Goal: Task Accomplishment & Management: Use online tool/utility

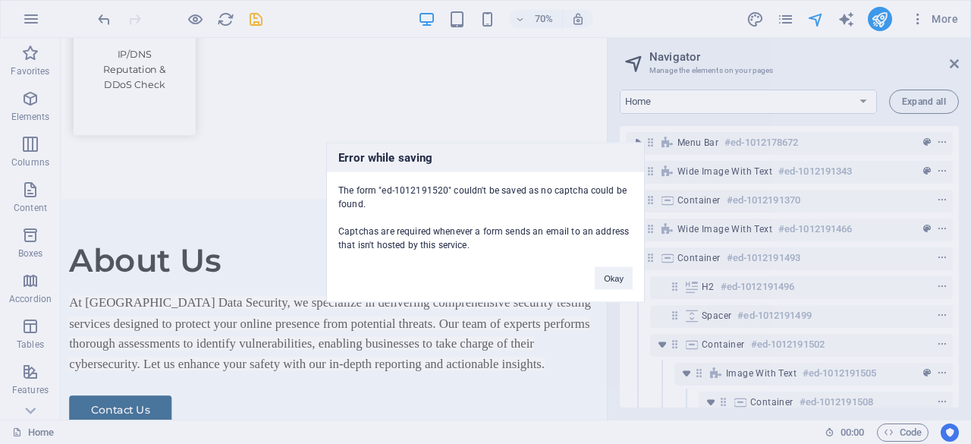
scroll to position [457, 52]
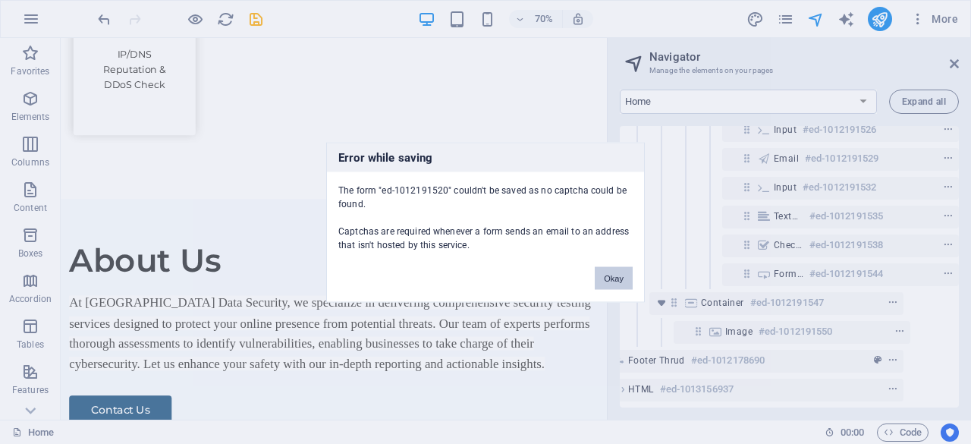
click at [622, 272] on button "Okay" at bounding box center [614, 277] width 38 height 23
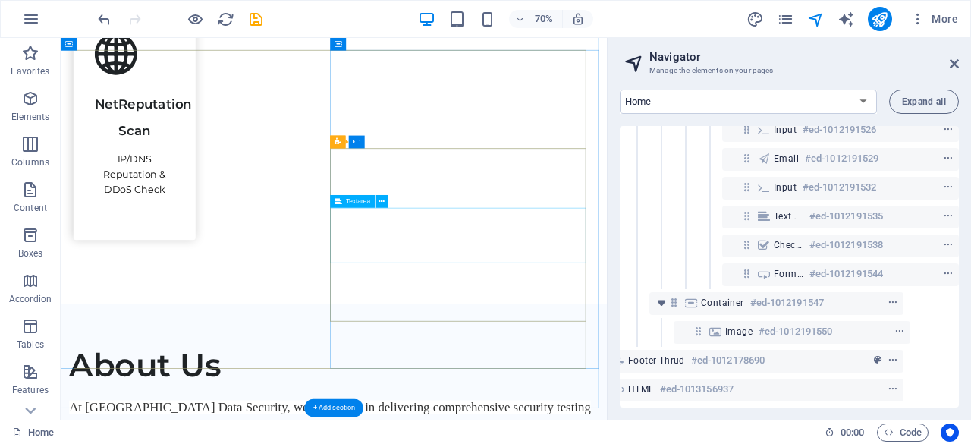
scroll to position [2051, 0]
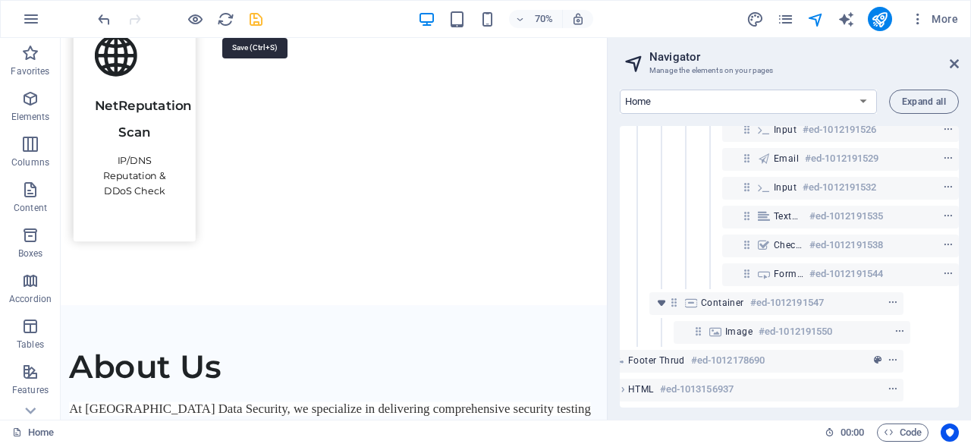
click at [252, 17] on icon "save" at bounding box center [255, 19] width 17 height 17
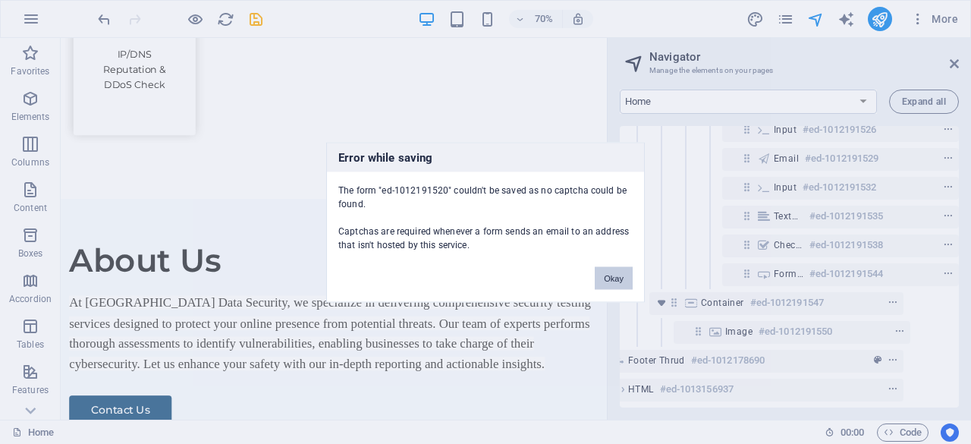
click at [615, 282] on button "Okay" at bounding box center [614, 277] width 38 height 23
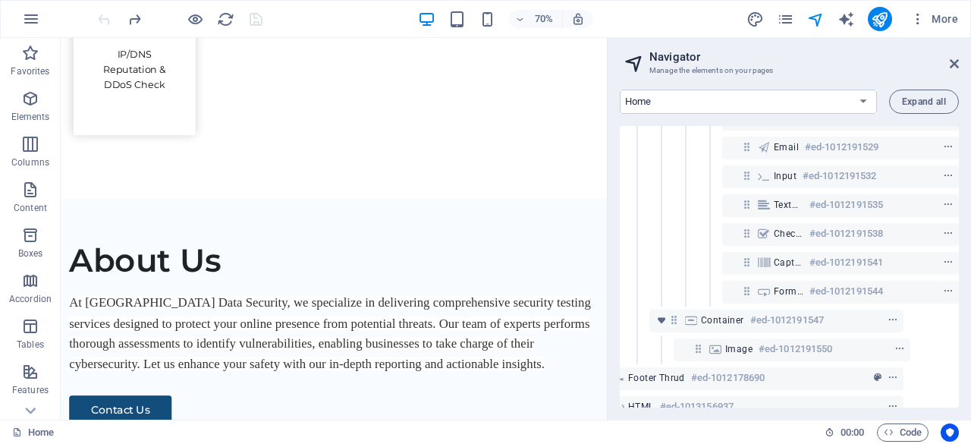
scroll to position [2191, 0]
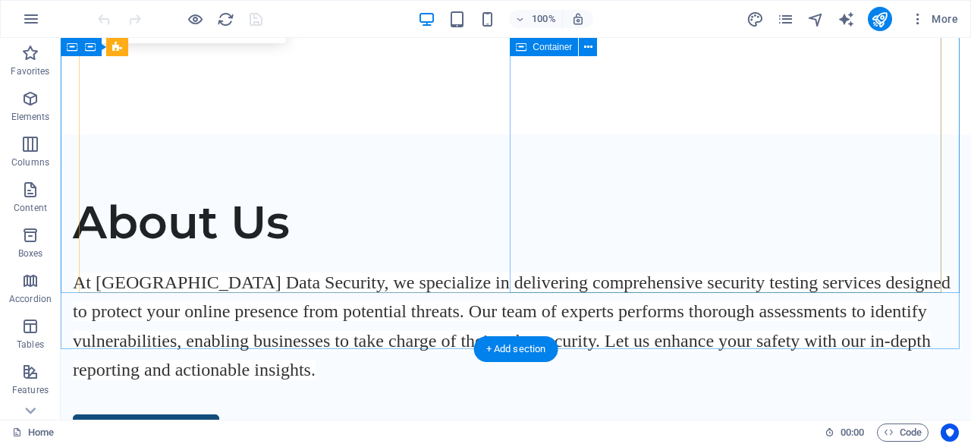
scroll to position [2201, 0]
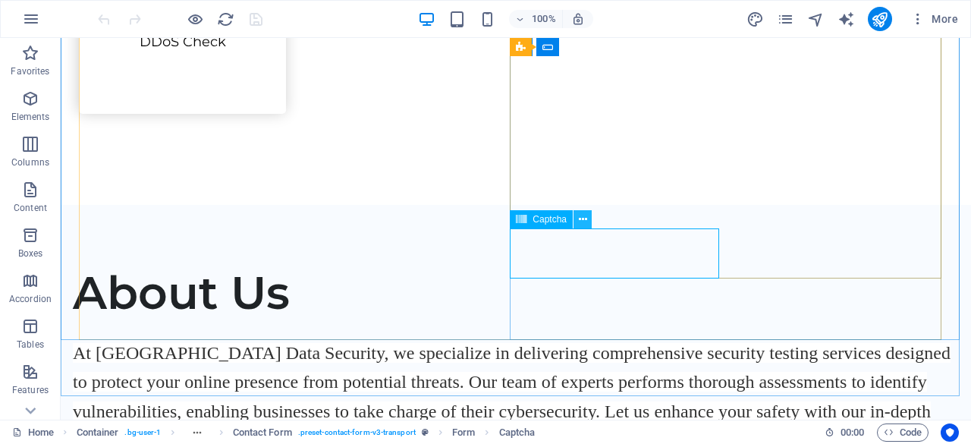
click at [582, 222] on icon at bounding box center [583, 220] width 8 height 16
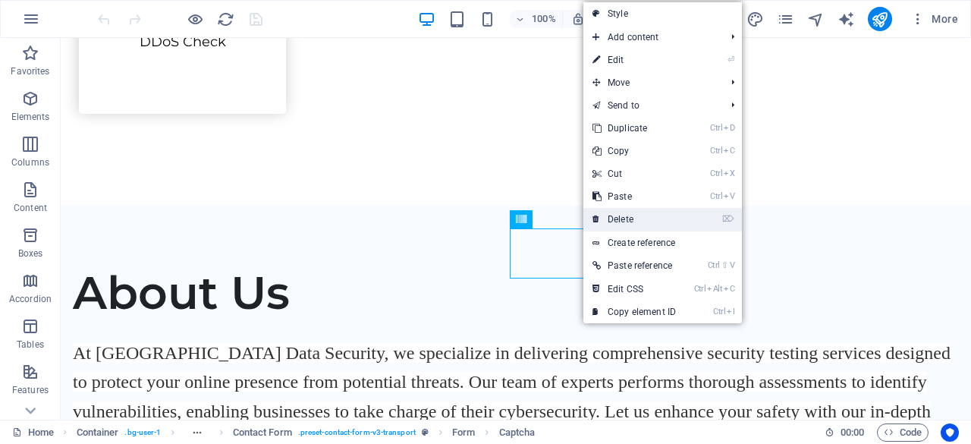
click at [636, 227] on link "⌦ Delete" at bounding box center [635, 219] width 102 height 23
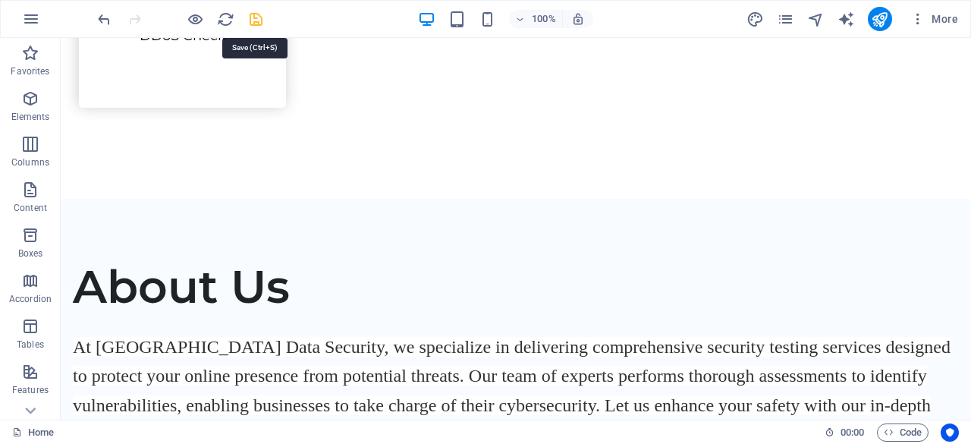
click at [250, 22] on icon "save" at bounding box center [255, 19] width 17 height 17
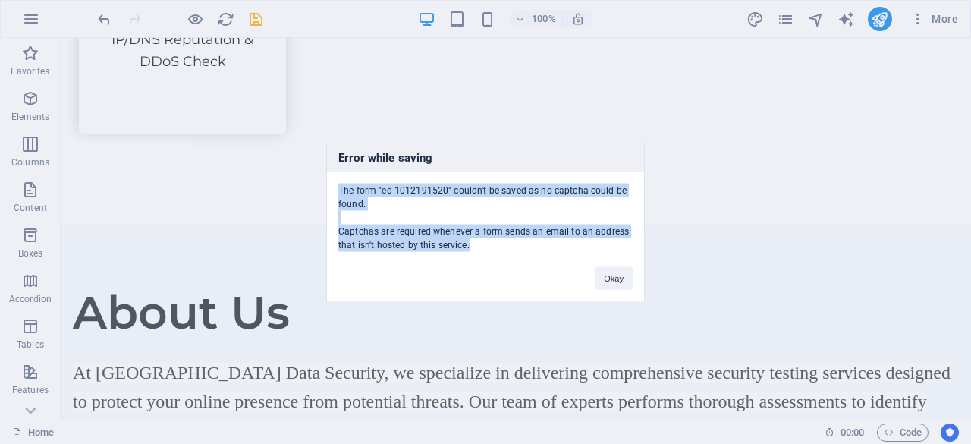
drag, startPoint x: 338, startPoint y: 185, endPoint x: 481, endPoint y: 244, distance: 154.2
click at [482, 245] on div "The form "ed-1012191520" couldn't be saved as no captcha could be found. Captch…" at bounding box center [485, 211] width 317 height 80
copy div "The form "ed-1012191520" couldn't be saved as no captcha could be found. Captch…"
click at [628, 279] on button "Okay" at bounding box center [614, 277] width 38 height 23
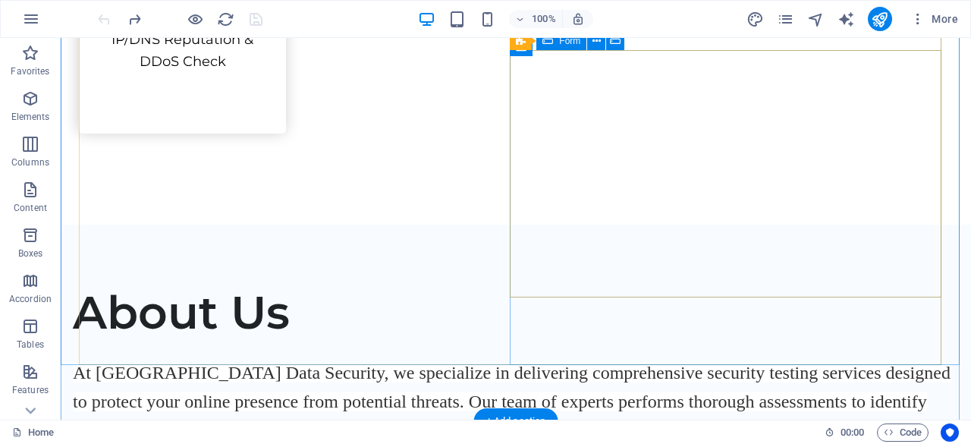
scroll to position [2175, 0]
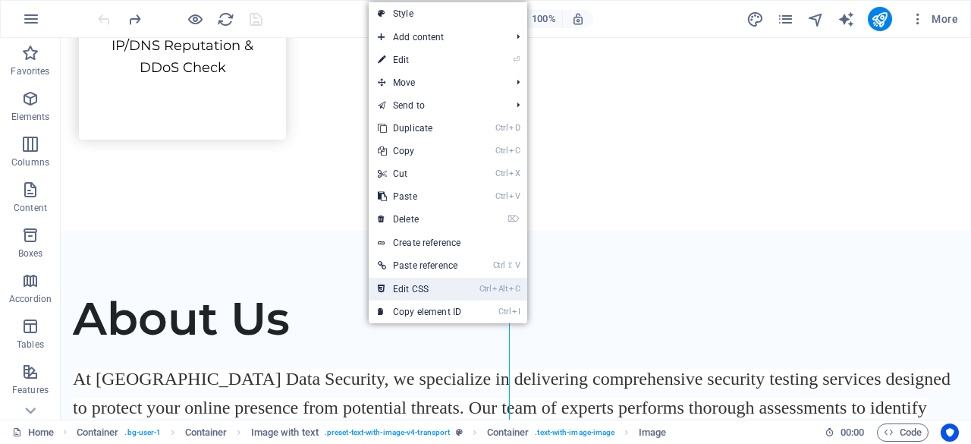
click at [408, 285] on link "Ctrl Alt C Edit CSS" at bounding box center [420, 289] width 102 height 23
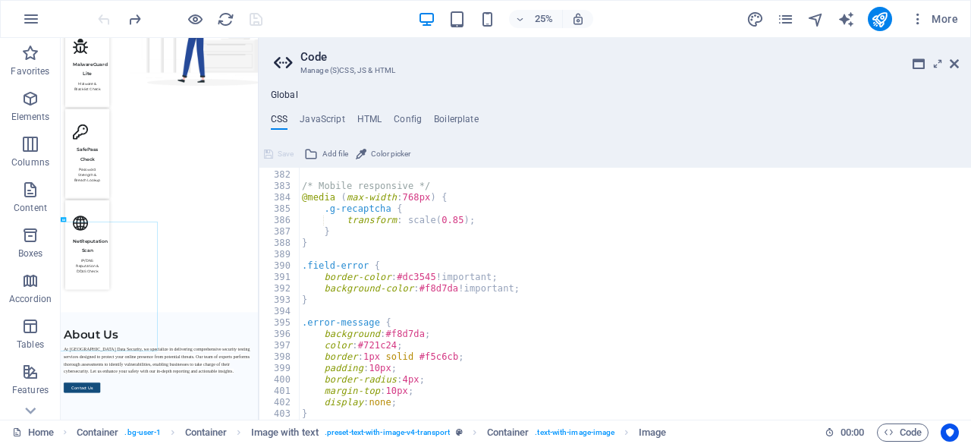
scroll to position [3481, 0]
click at [333, 415] on div "} /* Mobile responsive */ @media ( max-width : 768px ) { .g-recaptcha { transfo…" at bounding box center [629, 295] width 661 height 275
type textarea "}"
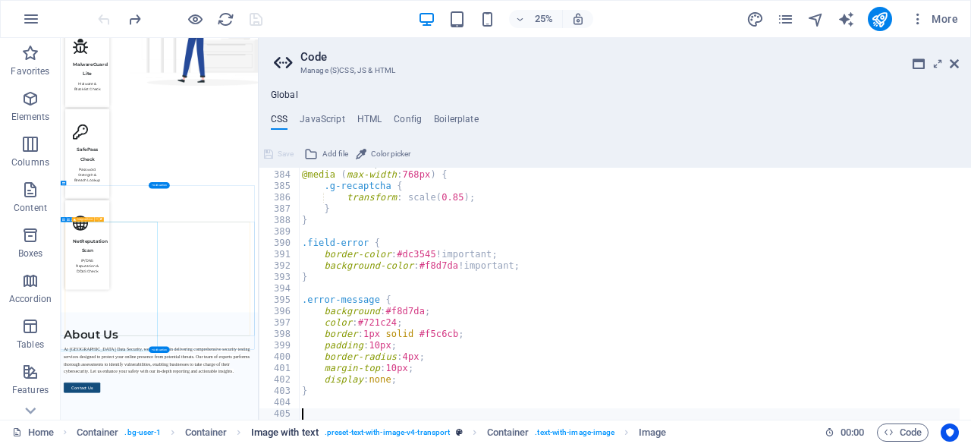
scroll to position [3504, 0]
paste textarea "}"
type textarea "}"
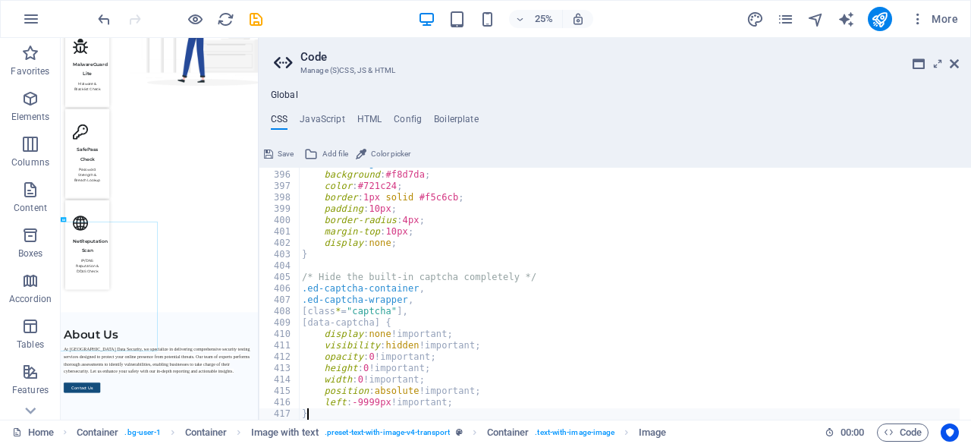
scroll to position [3641, 0]
click at [256, 16] on icon "save" at bounding box center [255, 19] width 17 height 17
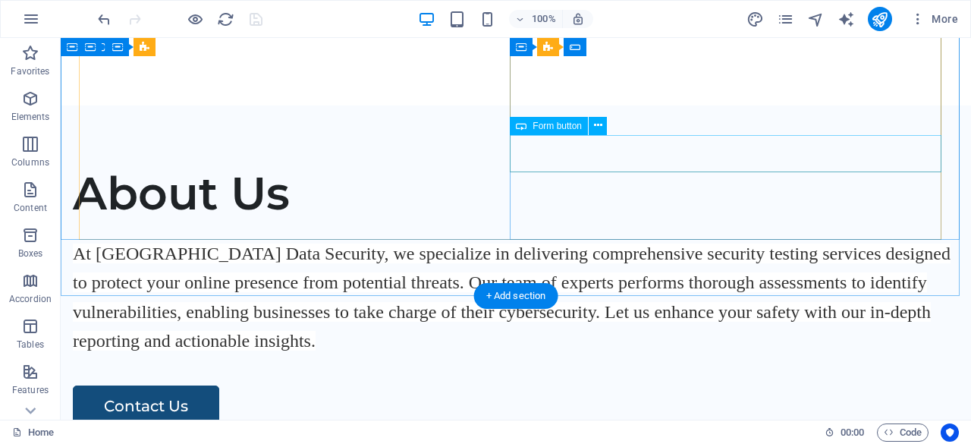
scroll to position [2148, 0]
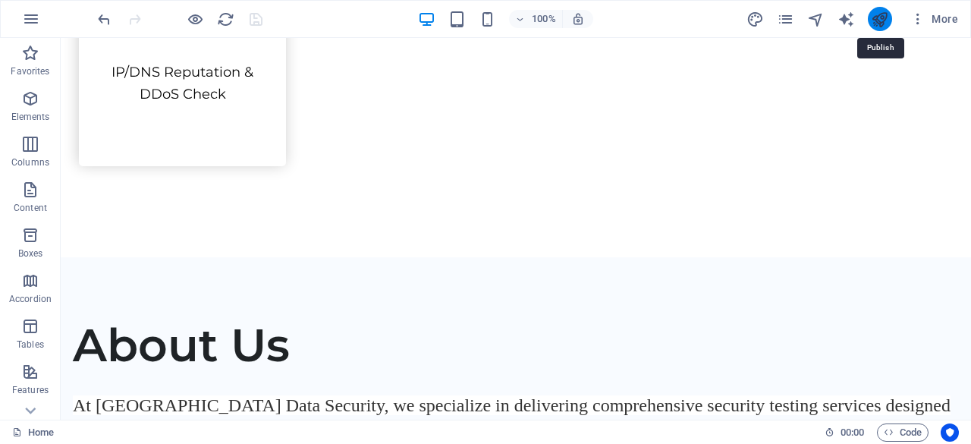
click at [886, 19] on icon "publish" at bounding box center [879, 19] width 17 height 17
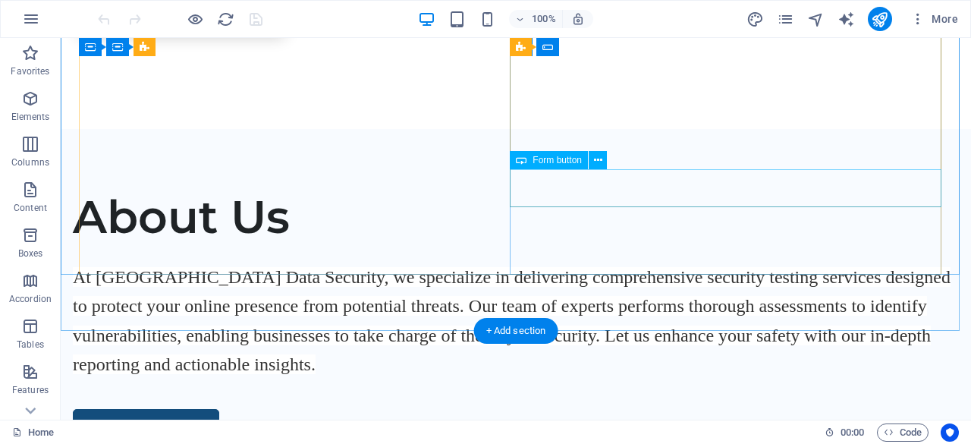
scroll to position [2201, 0]
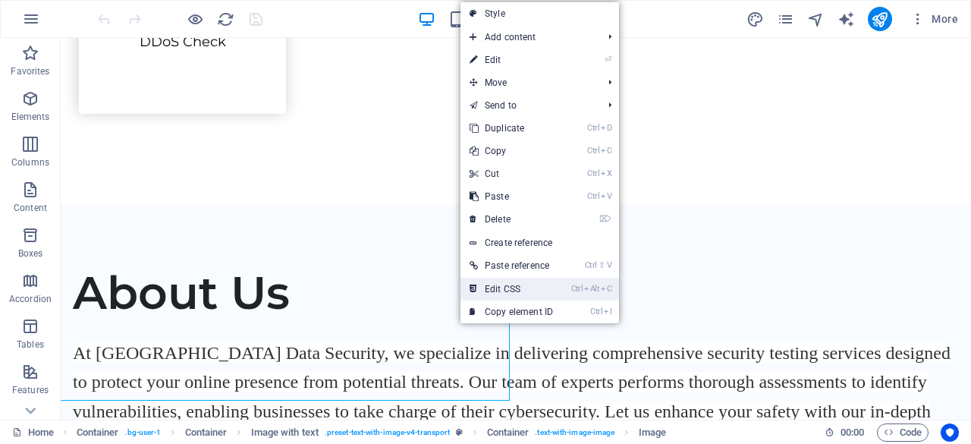
click at [496, 294] on link "Ctrl Alt C Edit CSS" at bounding box center [512, 289] width 102 height 23
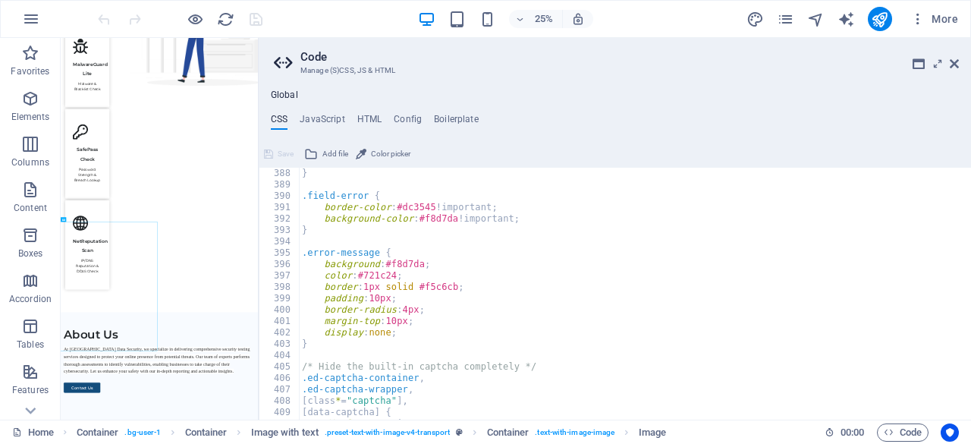
scroll to position [3641, 0]
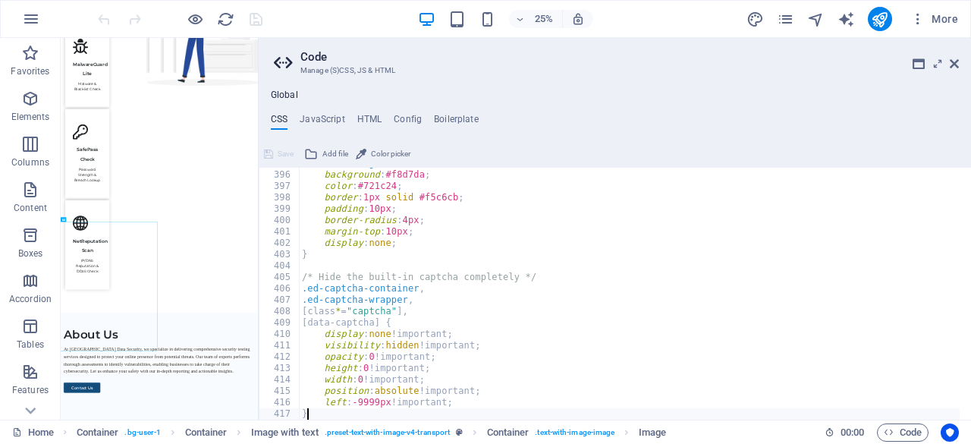
click at [481, 409] on div ".error-message { background : #f8d7da ; color : #721c24 ; border : 1px solid #f…" at bounding box center [629, 295] width 661 height 275
type textarea "}"
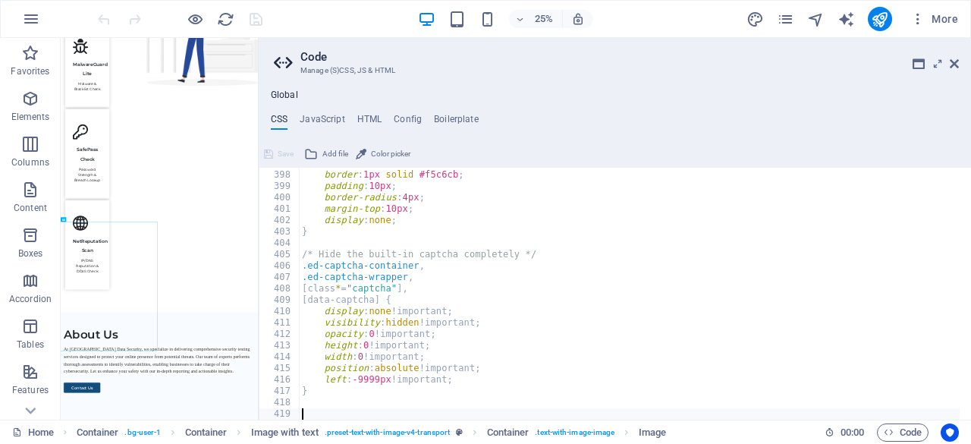
scroll to position [3664, 0]
paste textarea "}"
type textarea "}"
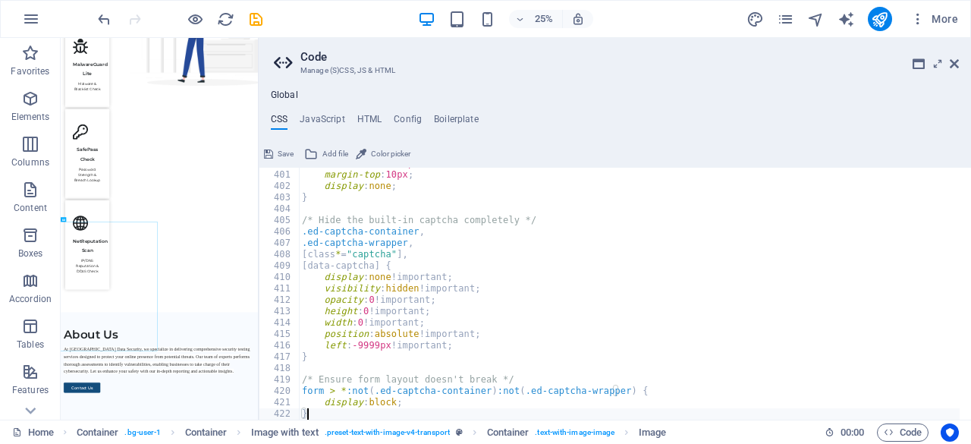
scroll to position [3698, 0]
click at [247, 24] on icon "save" at bounding box center [255, 19] width 17 height 17
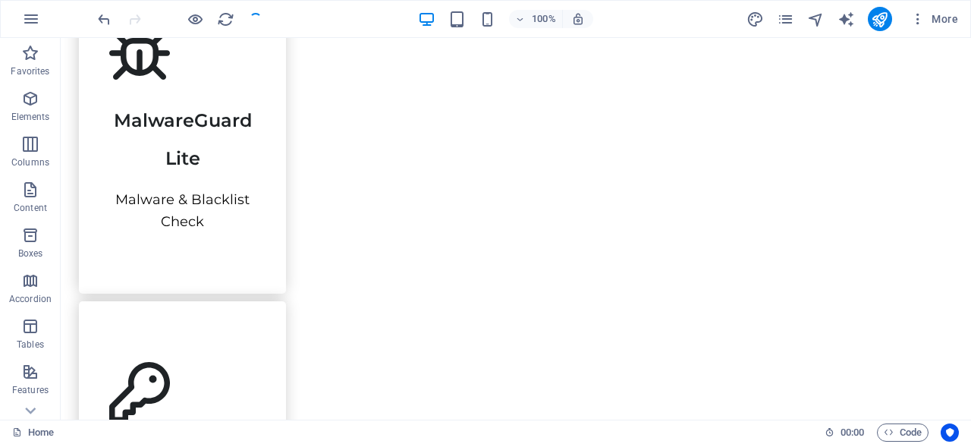
scroll to position [1313, 0]
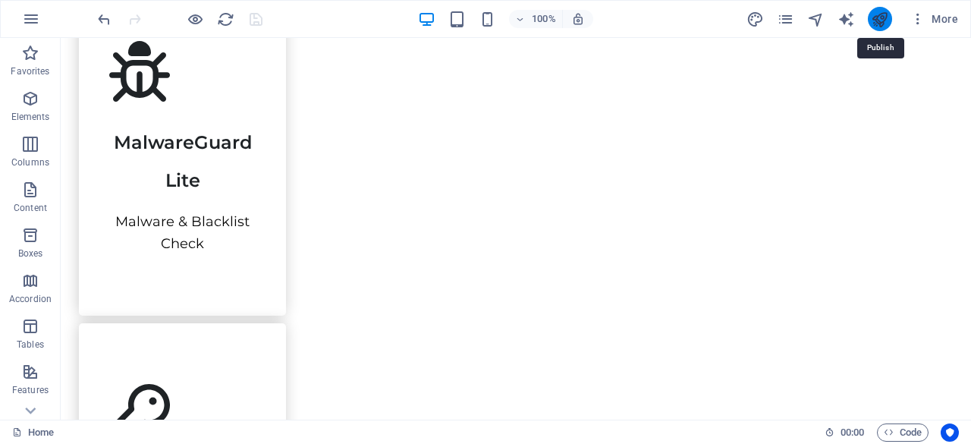
click at [883, 21] on icon "publish" at bounding box center [879, 19] width 17 height 17
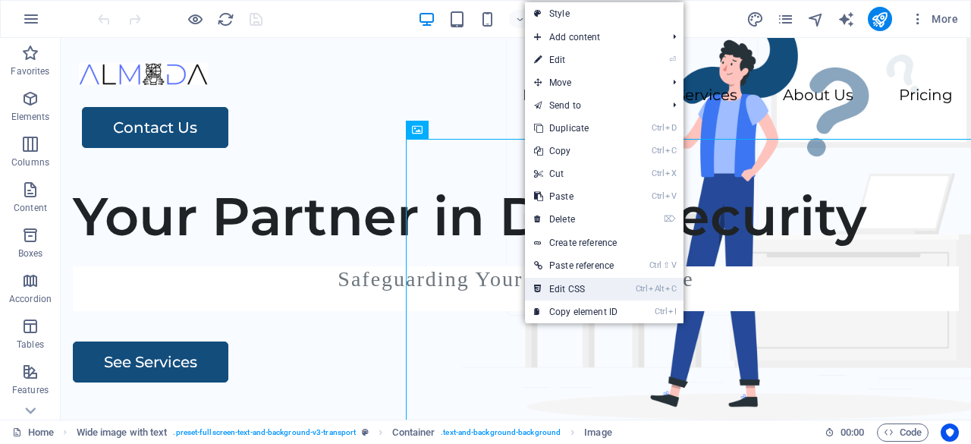
click at [555, 289] on link "Ctrl Alt C Edit CSS" at bounding box center [576, 289] width 102 height 23
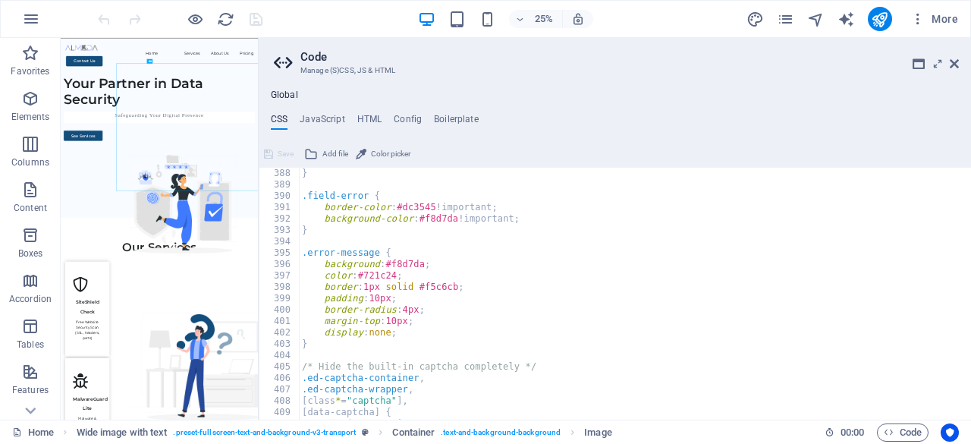
scroll to position [3698, 0]
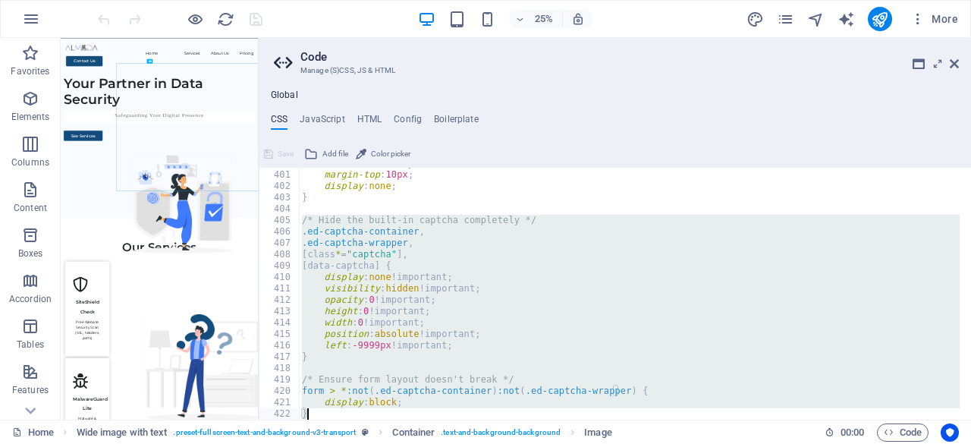
drag, startPoint x: 300, startPoint y: 218, endPoint x: 381, endPoint y: 418, distance: 216.2
click at [381, 418] on div "border-radius : 4px ; margin-top : 10px ; display : none ; } /* Hide the built-…" at bounding box center [629, 295] width 661 height 275
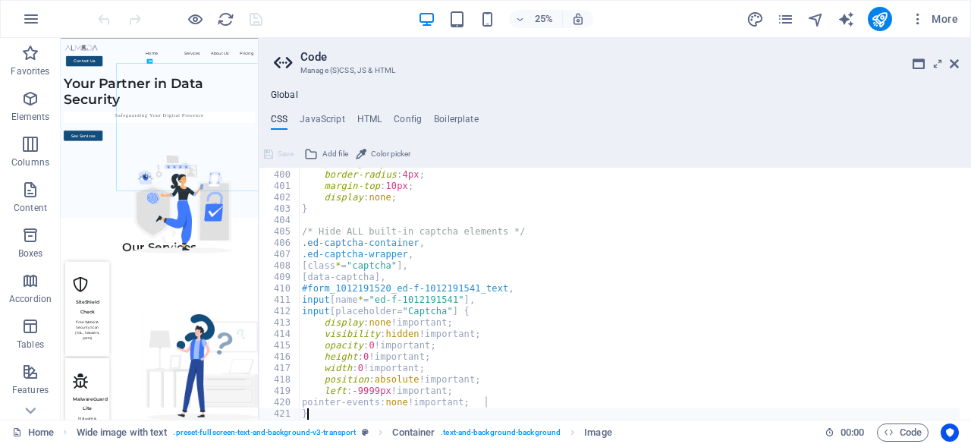
type textarea "}"
click at [274, 148] on button "Save" at bounding box center [279, 154] width 34 height 18
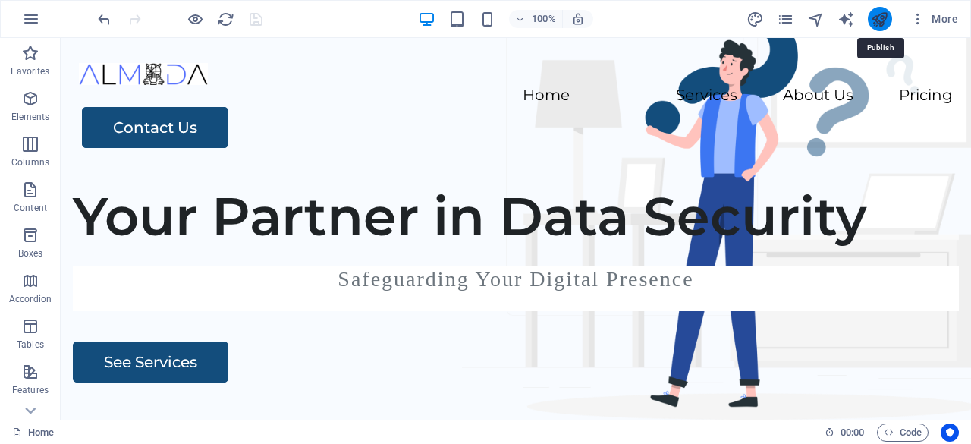
click at [875, 21] on icon "publish" at bounding box center [879, 19] width 17 height 17
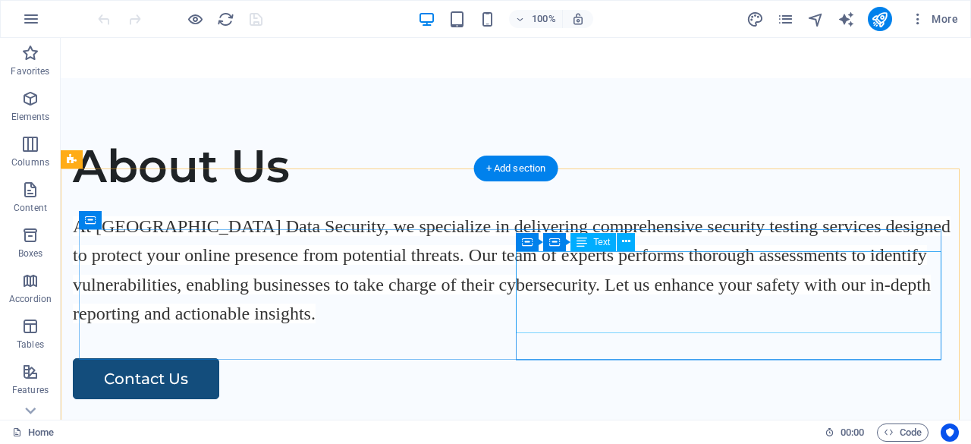
scroll to position [2201, 0]
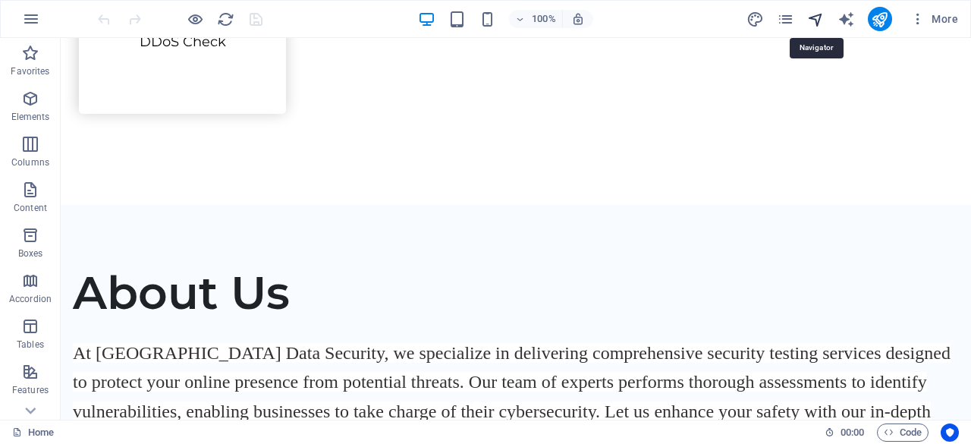
click at [820, 18] on icon "navigator" at bounding box center [815, 19] width 17 height 17
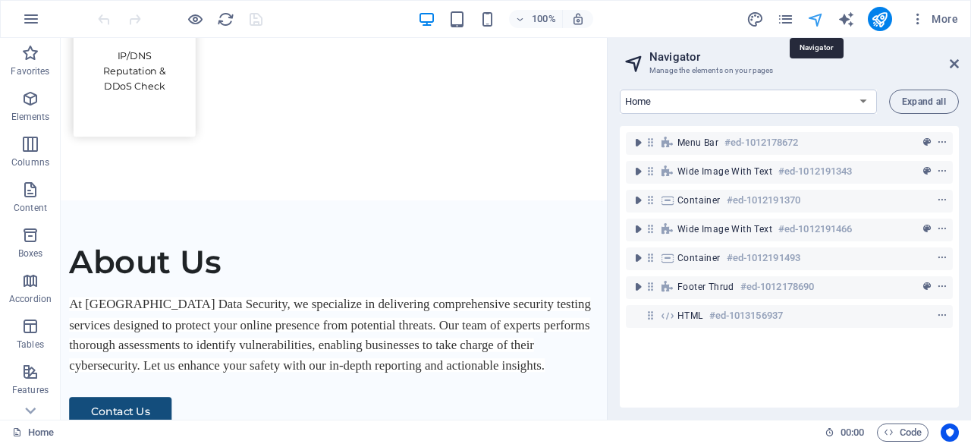
scroll to position [2222, 0]
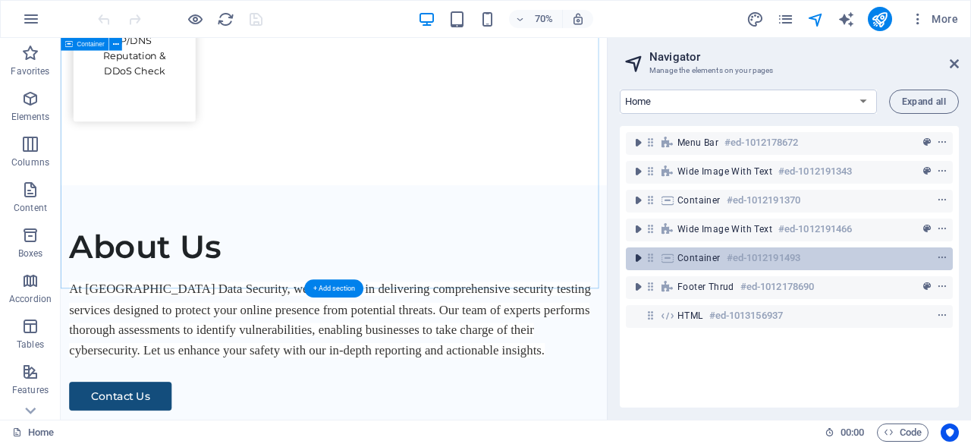
click at [637, 260] on icon "toggle-expand" at bounding box center [638, 257] width 15 height 15
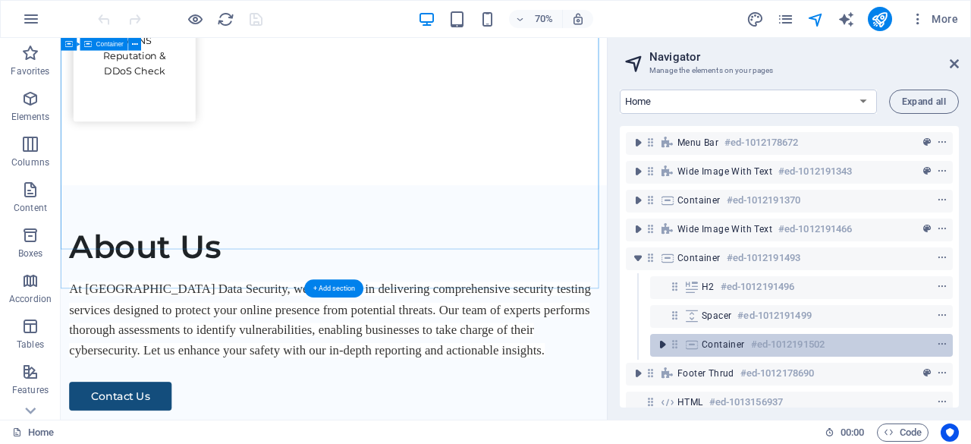
click at [665, 347] on icon "toggle-expand" at bounding box center [662, 344] width 15 height 15
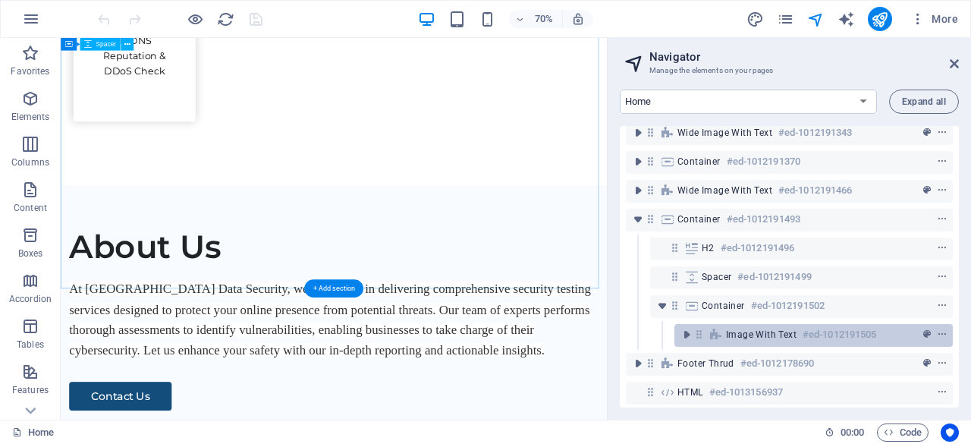
scroll to position [53, 0]
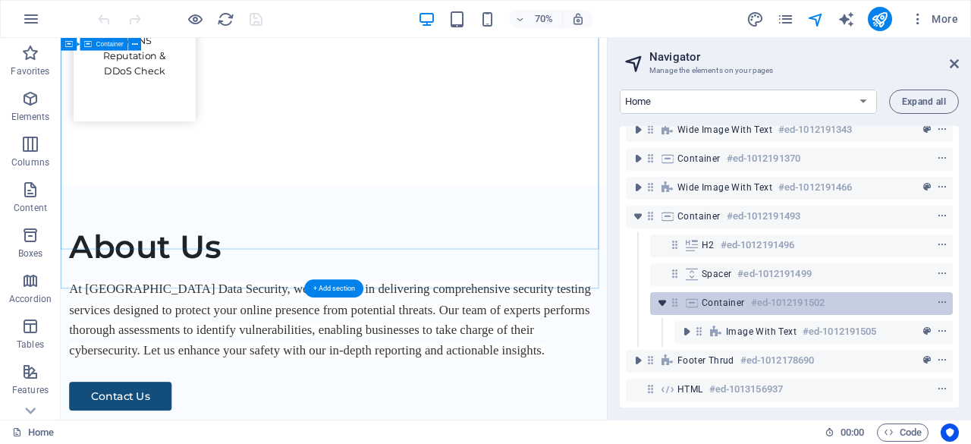
click at [668, 295] on icon "toggle-expand" at bounding box center [662, 302] width 15 height 15
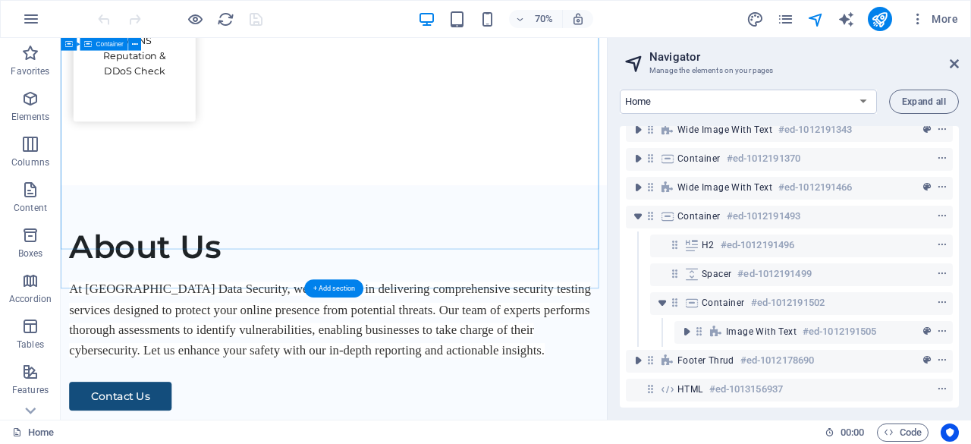
scroll to position [24, 0]
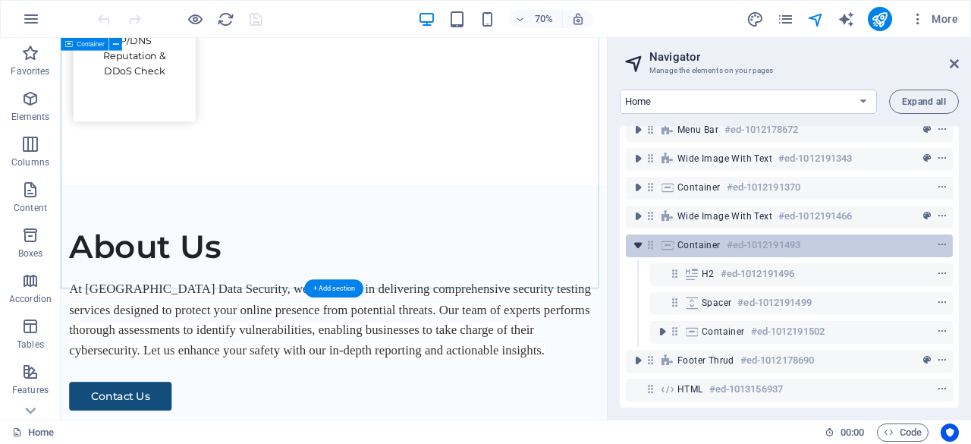
click at [643, 238] on icon "toggle-expand" at bounding box center [638, 245] width 15 height 15
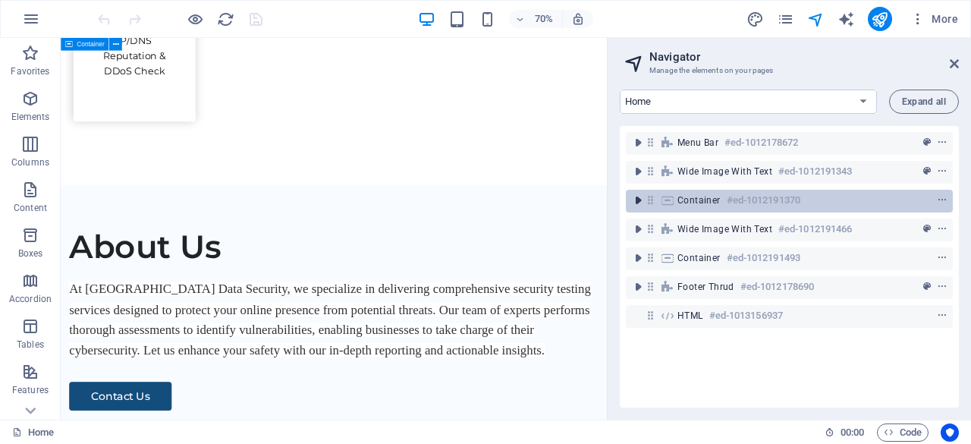
click at [642, 200] on icon "toggle-expand" at bounding box center [638, 200] width 15 height 15
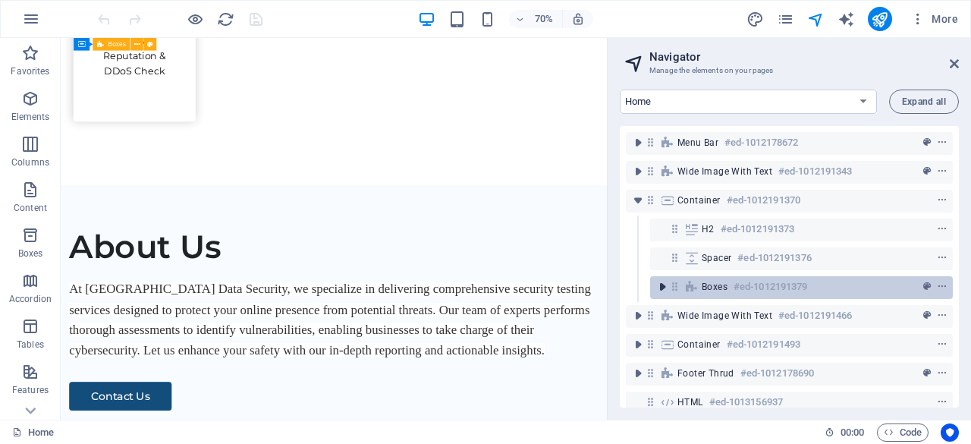
click at [663, 281] on icon "toggle-expand" at bounding box center [662, 286] width 15 height 15
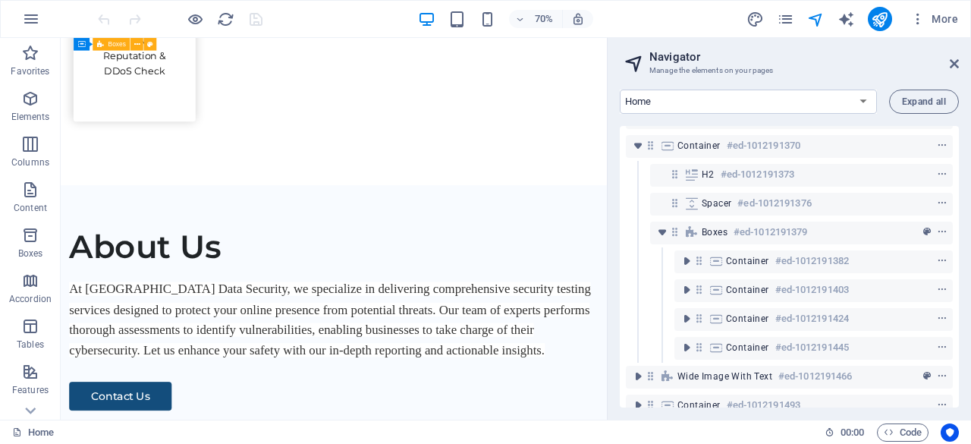
scroll to position [76, 0]
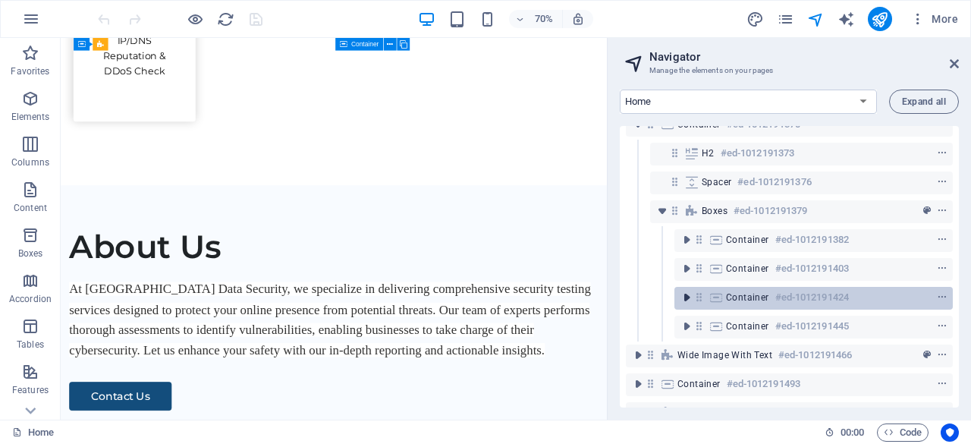
click at [684, 293] on icon "toggle-expand" at bounding box center [686, 297] width 15 height 15
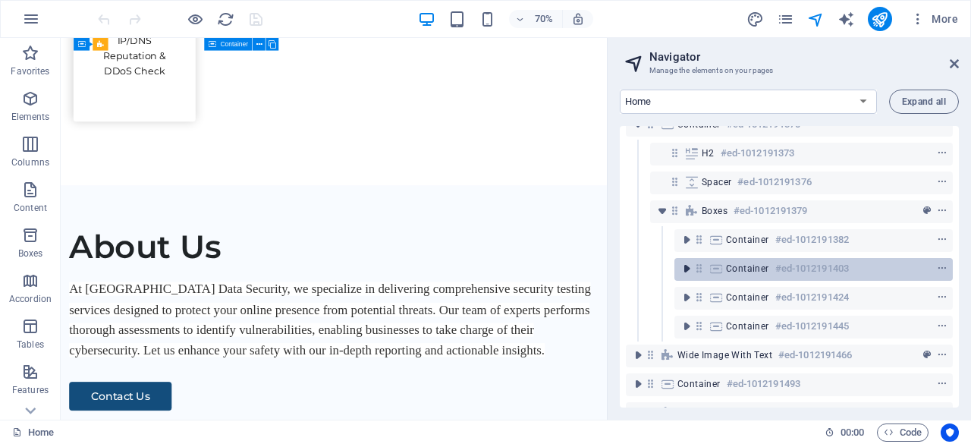
click at [685, 270] on icon "toggle-expand" at bounding box center [686, 268] width 15 height 15
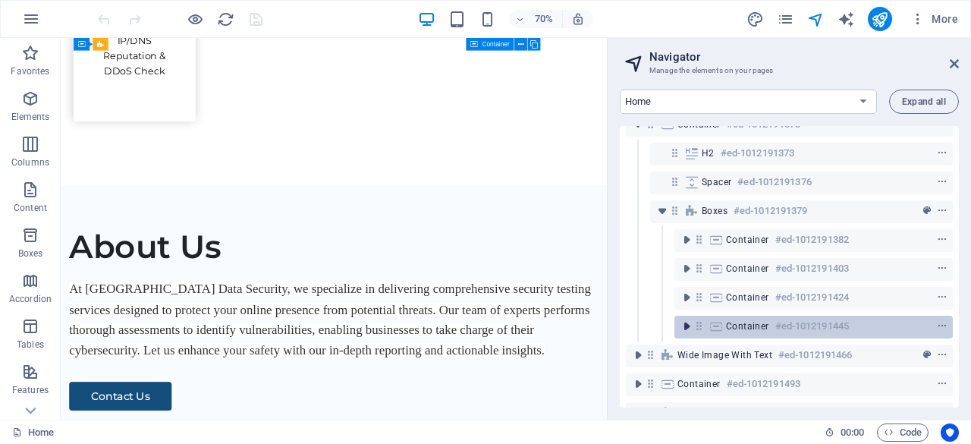
click at [689, 330] on icon "toggle-expand" at bounding box center [686, 326] width 15 height 15
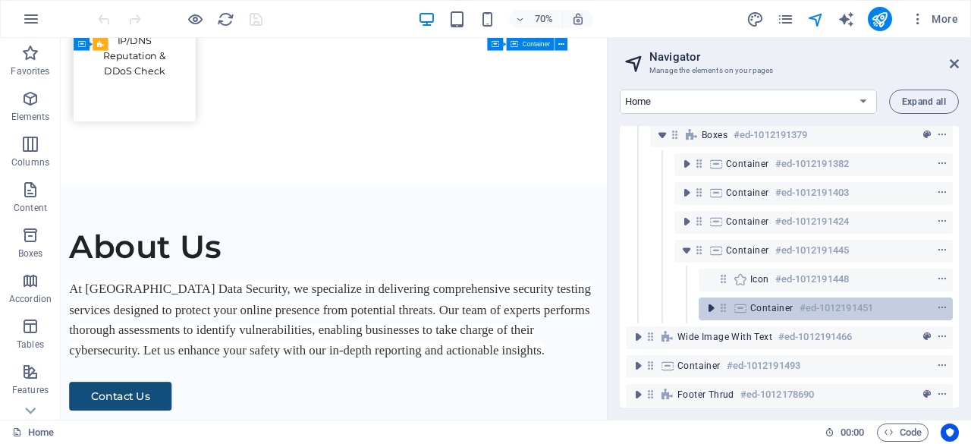
click at [705, 312] on icon "toggle-expand" at bounding box center [710, 307] width 15 height 15
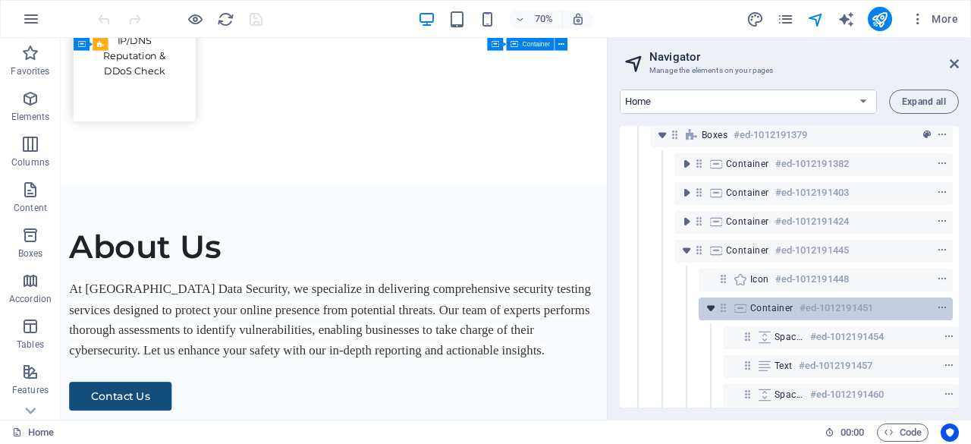
scroll to position [304, 0]
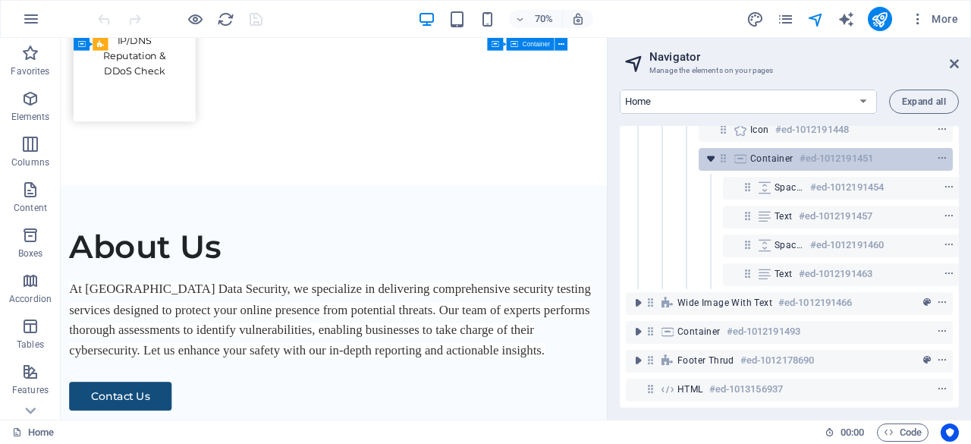
click at [707, 157] on icon "toggle-expand" at bounding box center [710, 158] width 15 height 15
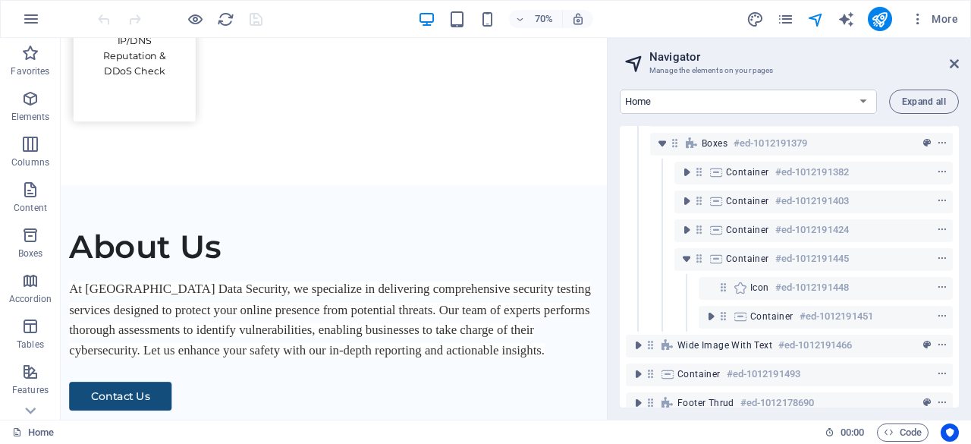
scroll to position [121, 0]
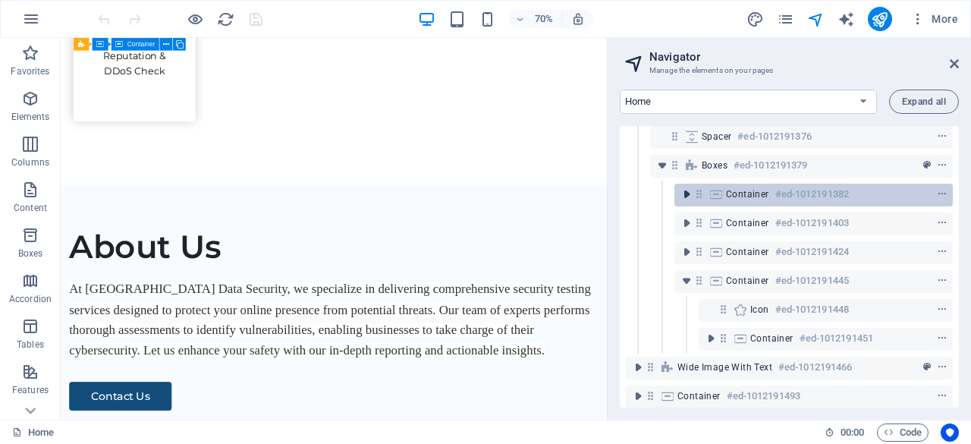
click at [690, 197] on icon "toggle-expand" at bounding box center [686, 194] width 15 height 15
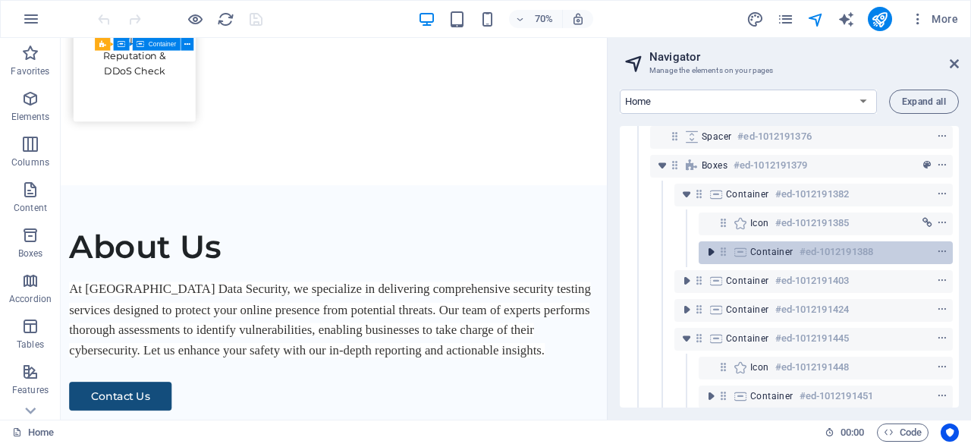
click at [710, 253] on icon "toggle-expand" at bounding box center [710, 251] width 15 height 15
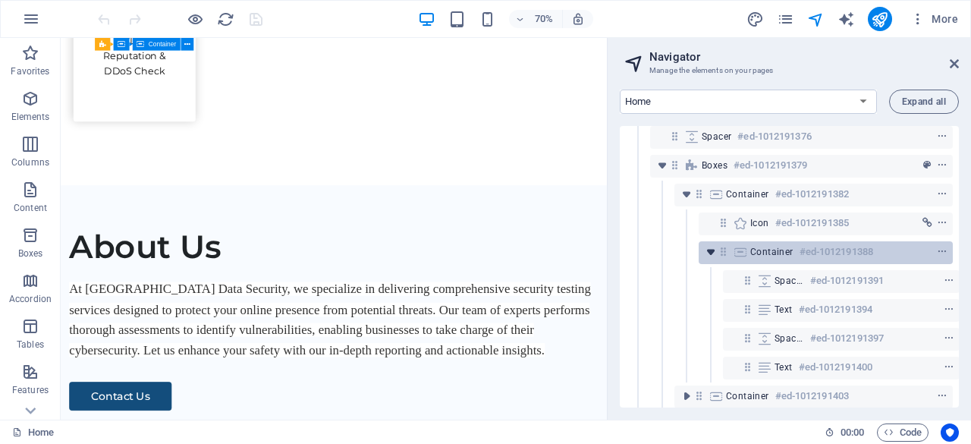
scroll to position [197, 0]
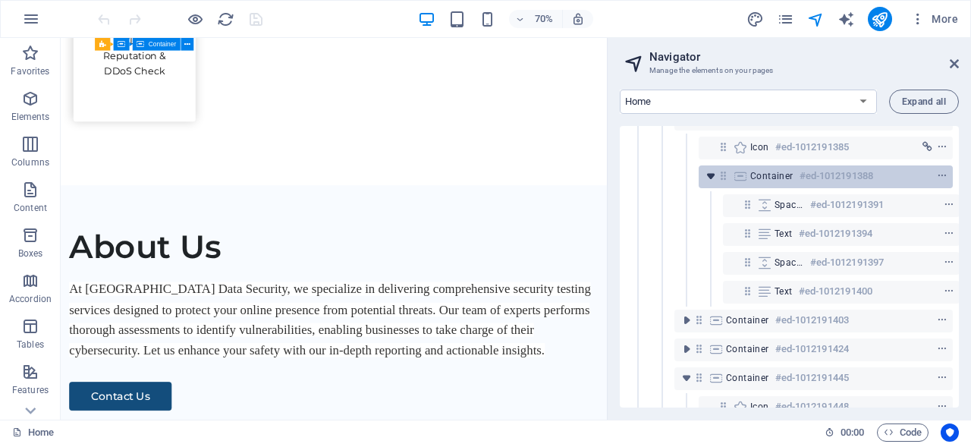
click at [707, 177] on icon "toggle-expand" at bounding box center [710, 175] width 15 height 15
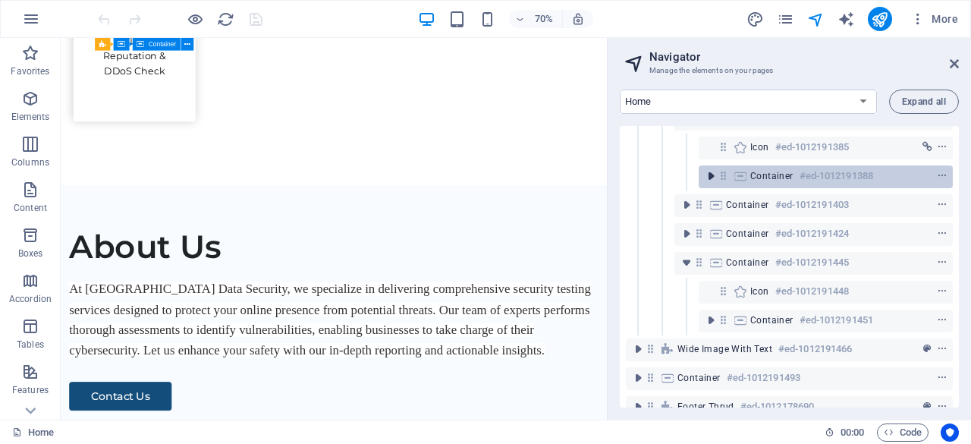
scroll to position [121, 0]
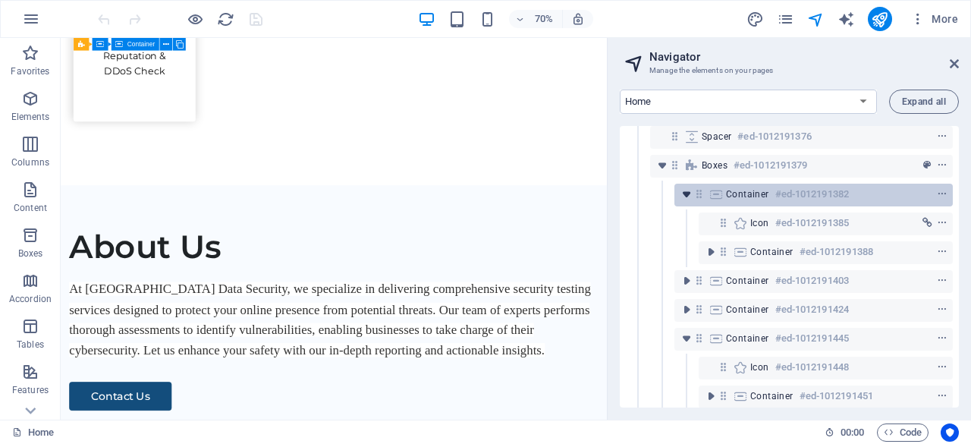
click at [686, 194] on icon "toggle-expand" at bounding box center [686, 194] width 15 height 15
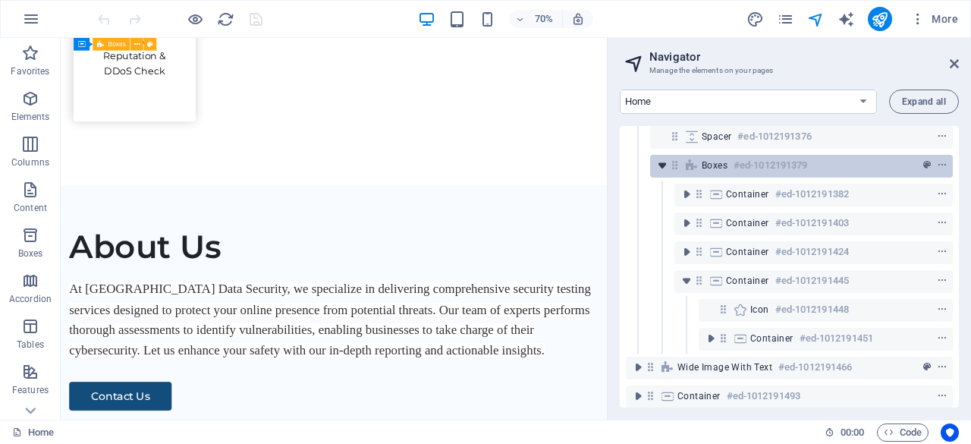
click at [665, 163] on icon "toggle-expand" at bounding box center [662, 165] width 15 height 15
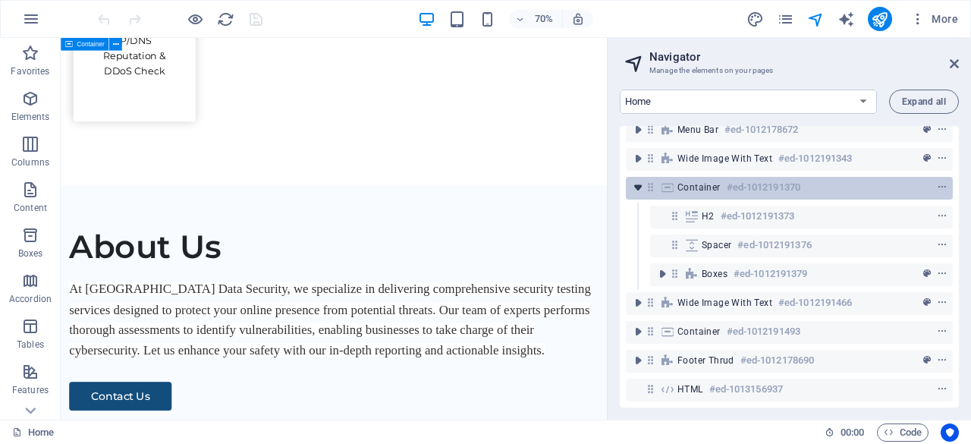
click at [639, 180] on icon "toggle-expand" at bounding box center [638, 187] width 15 height 15
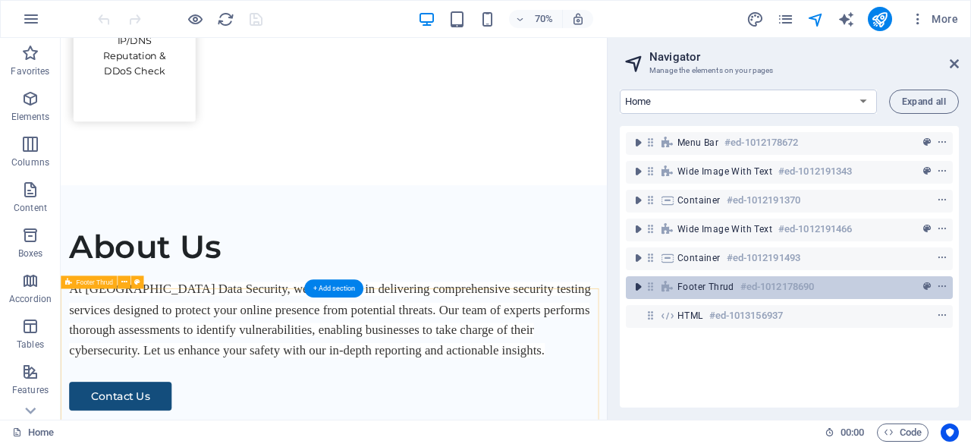
click at [637, 283] on icon "toggle-expand" at bounding box center [638, 286] width 15 height 15
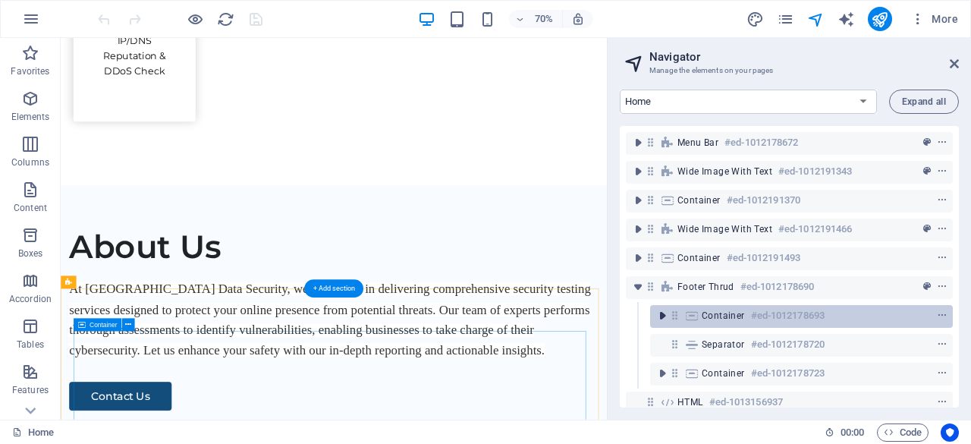
click at [662, 316] on icon "toggle-expand" at bounding box center [662, 315] width 15 height 15
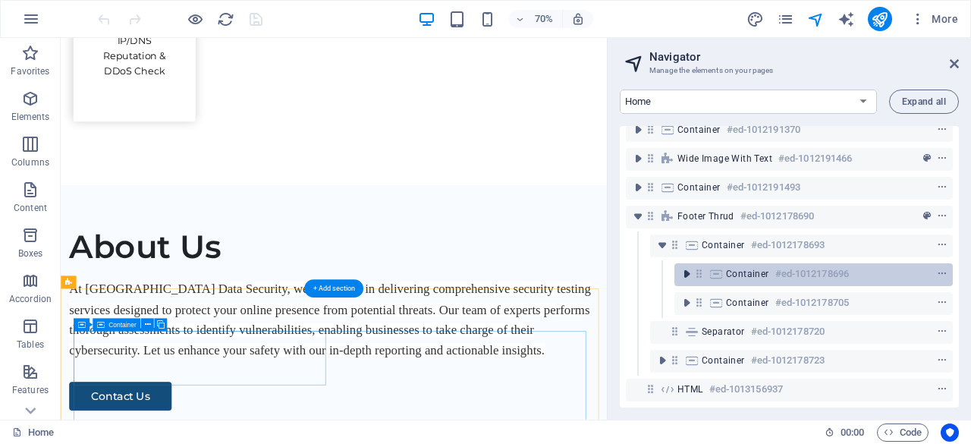
click at [684, 272] on icon "toggle-expand" at bounding box center [686, 273] width 15 height 15
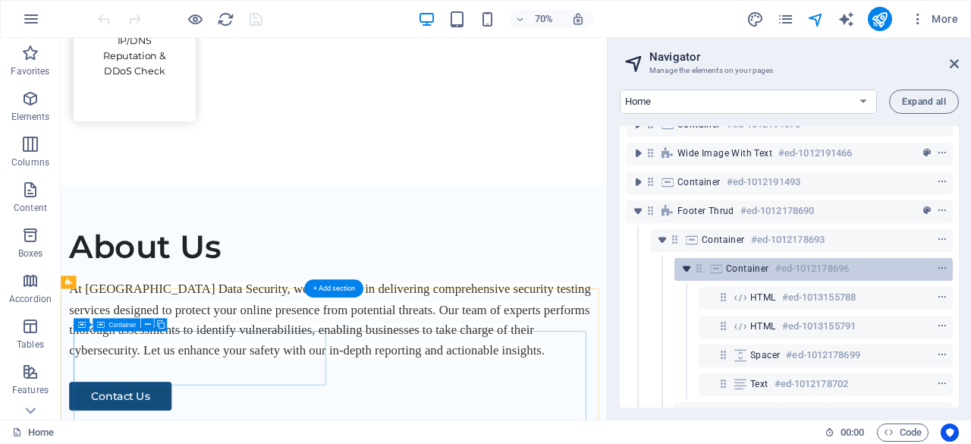
scroll to position [152, 0]
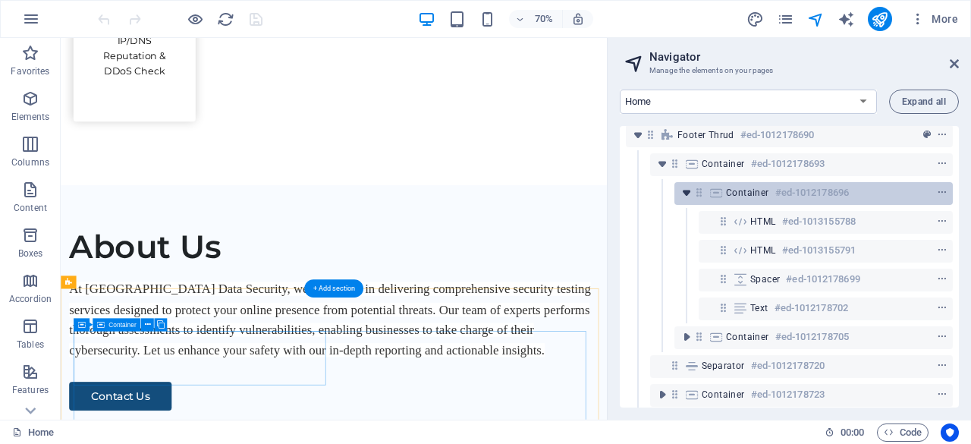
click at [690, 192] on icon "toggle-expand" at bounding box center [686, 192] width 15 height 15
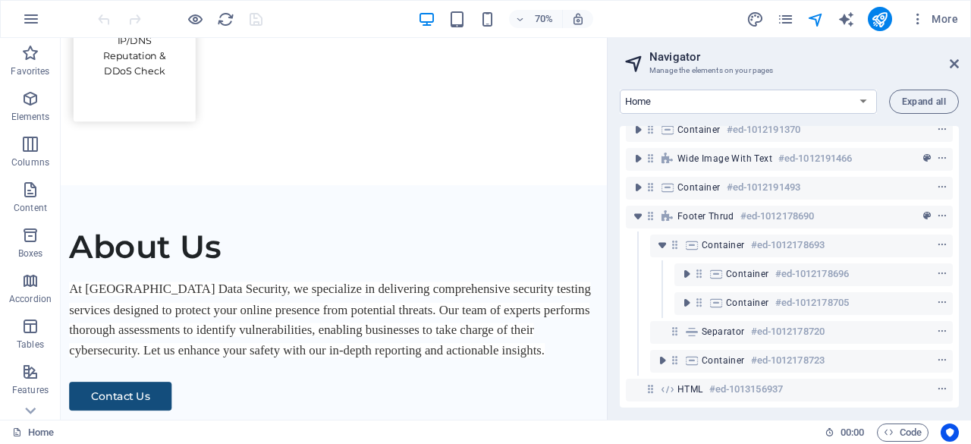
scroll to position [82, 0]
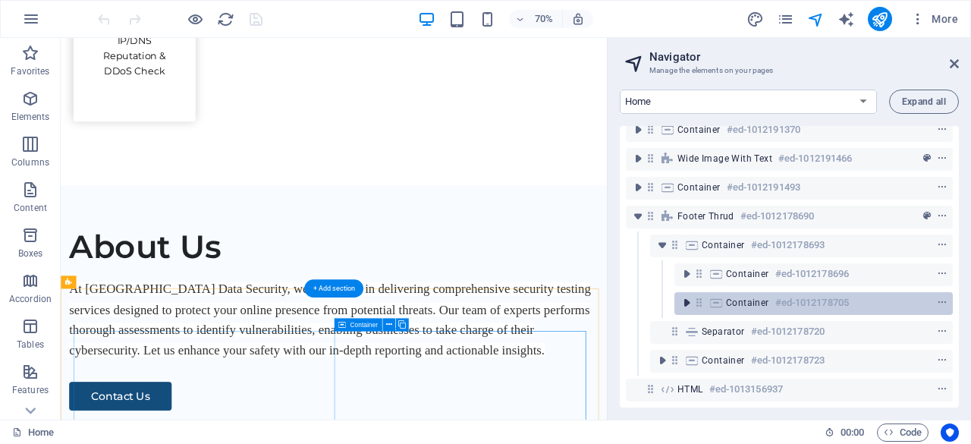
click at [687, 295] on icon "toggle-expand" at bounding box center [686, 302] width 15 height 15
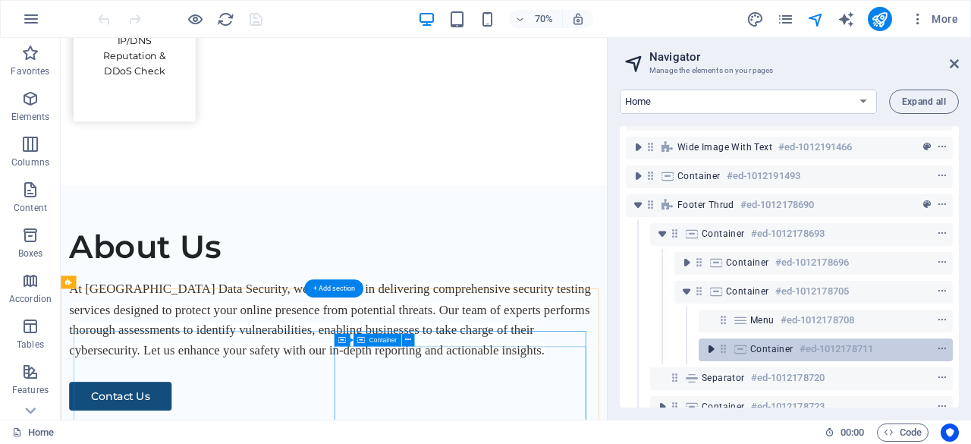
click at [710, 351] on icon "toggle-expand" at bounding box center [710, 348] width 15 height 15
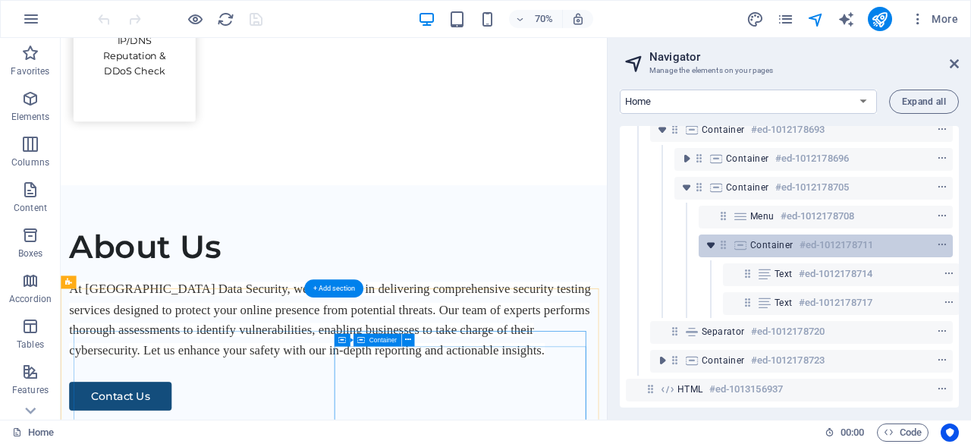
click at [709, 238] on icon "toggle-expand" at bounding box center [710, 245] width 15 height 15
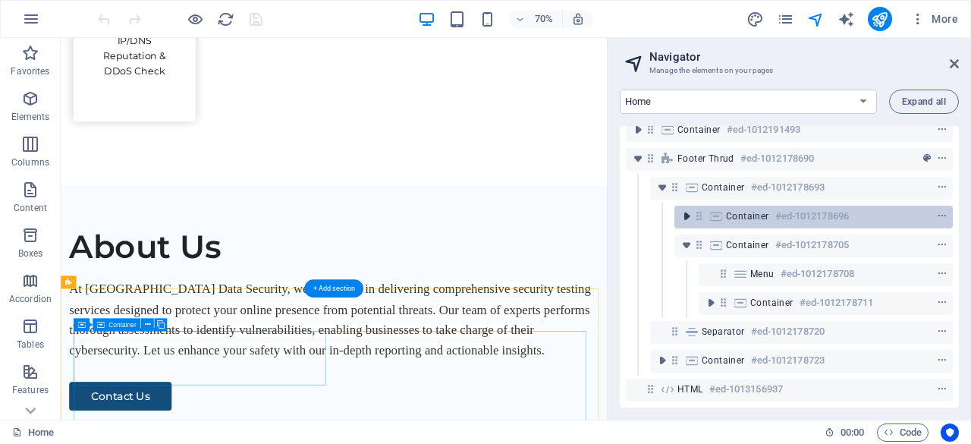
click at [685, 209] on icon "toggle-expand" at bounding box center [686, 216] width 15 height 15
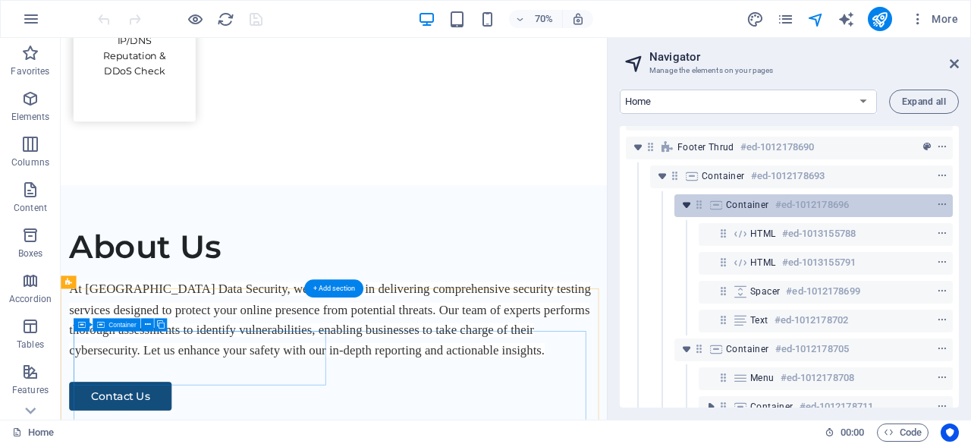
click at [686, 205] on icon "toggle-expand" at bounding box center [686, 204] width 15 height 15
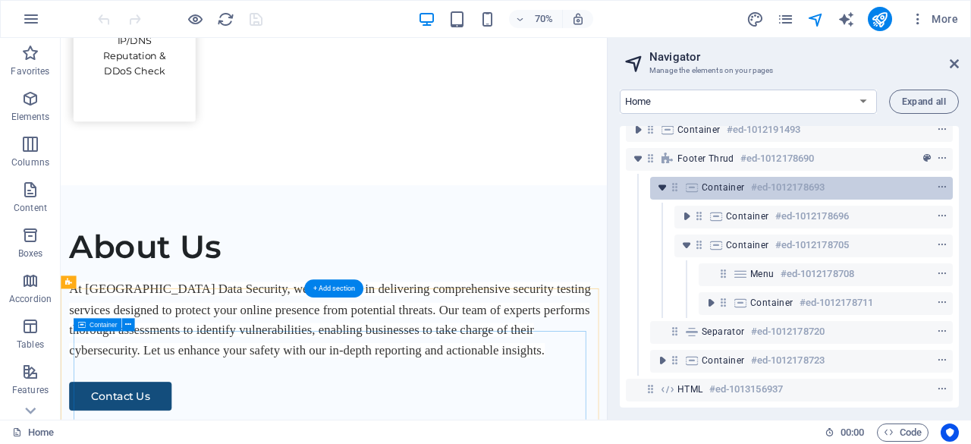
click at [665, 180] on icon "toggle-expand" at bounding box center [662, 187] width 15 height 15
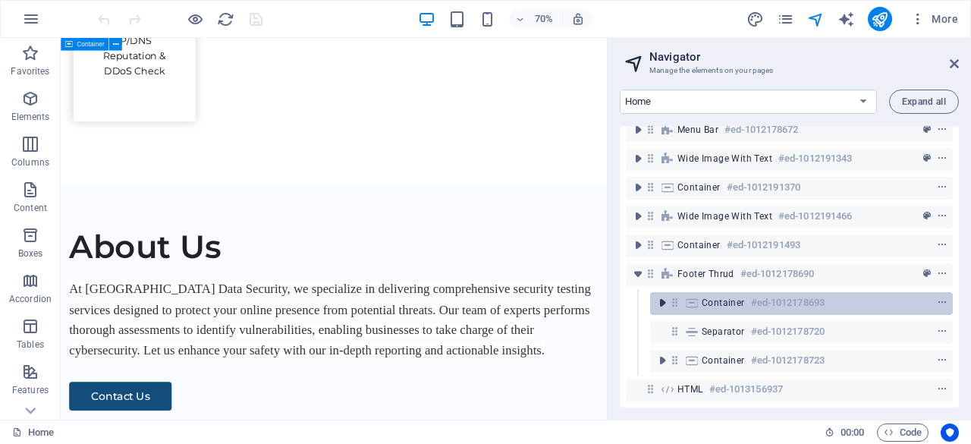
scroll to position [24, 0]
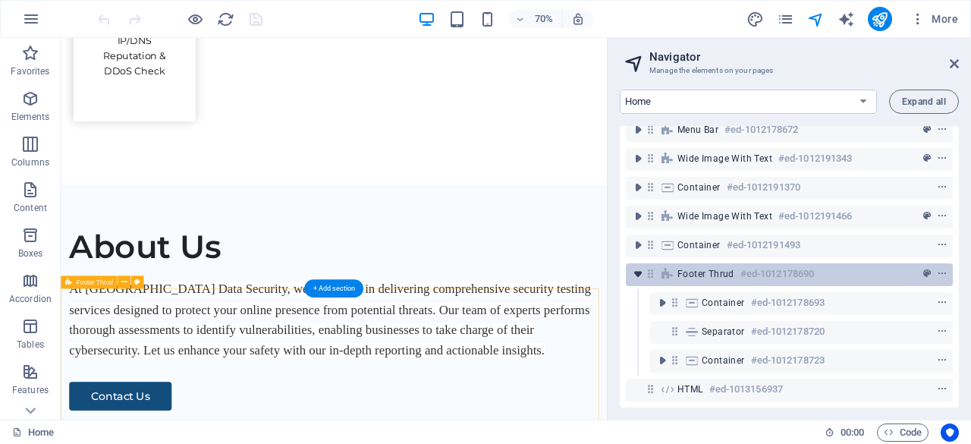
click at [644, 266] on icon "toggle-expand" at bounding box center [638, 273] width 15 height 15
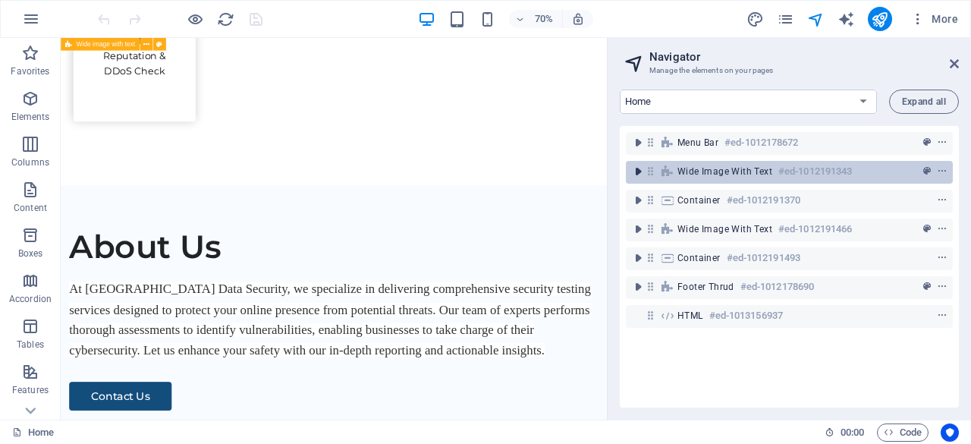
click at [640, 171] on icon "toggle-expand" at bounding box center [638, 171] width 15 height 15
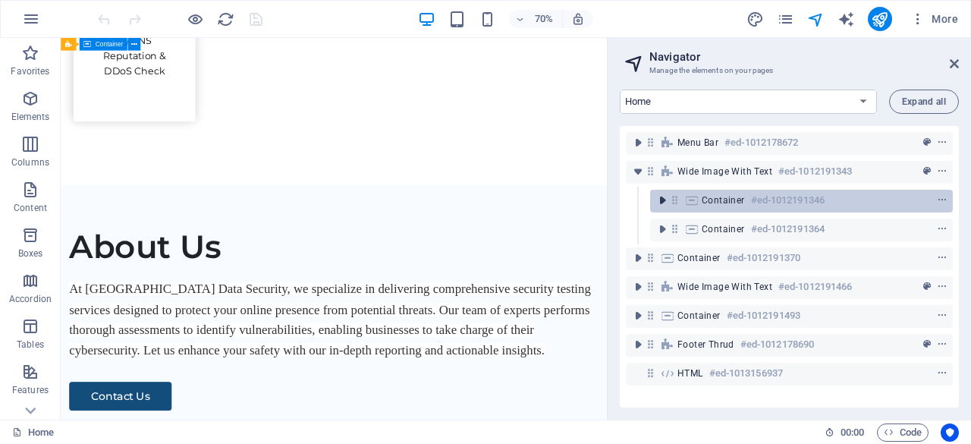
click at [659, 203] on icon "toggle-expand" at bounding box center [662, 200] width 15 height 15
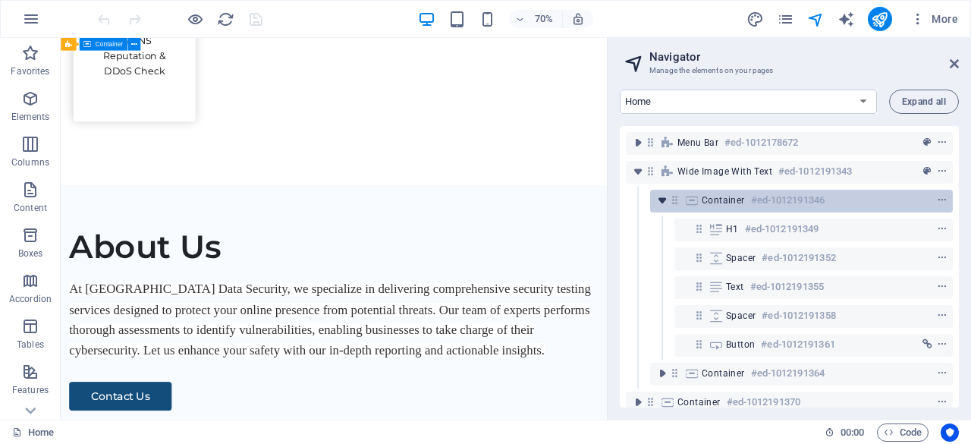
click at [659, 203] on icon "toggle-expand" at bounding box center [662, 200] width 15 height 15
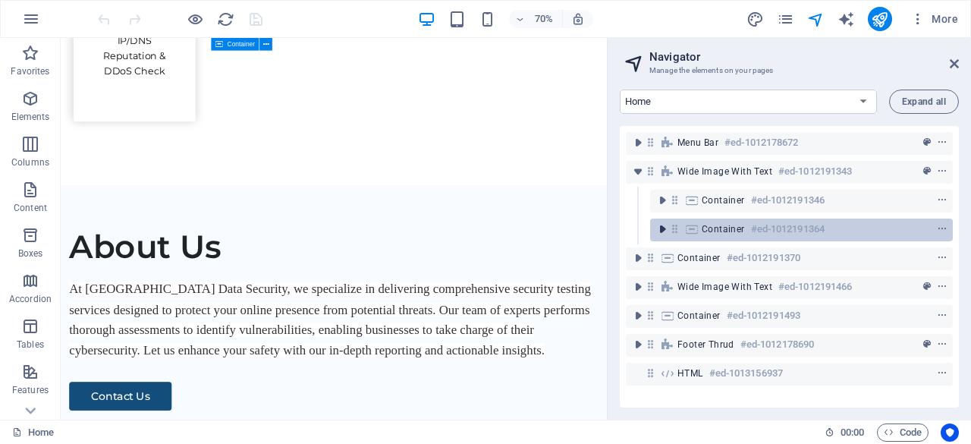
click at [663, 225] on icon "toggle-expand" at bounding box center [662, 229] width 15 height 15
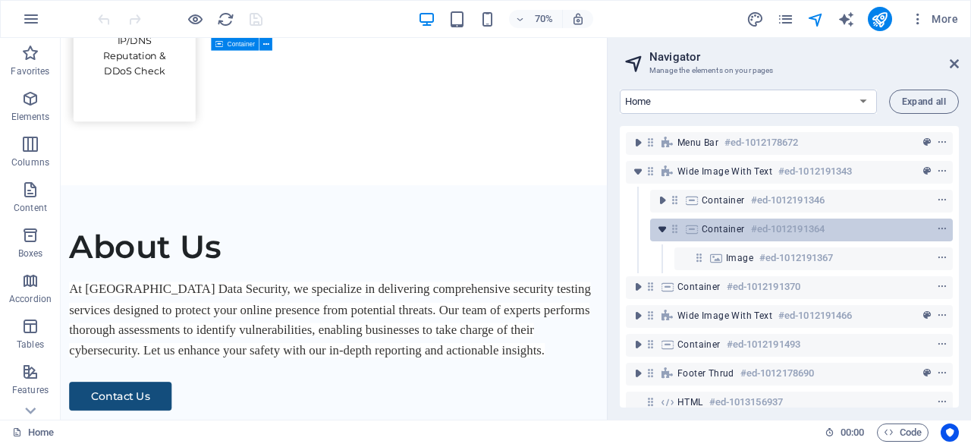
click at [663, 225] on icon "toggle-expand" at bounding box center [662, 229] width 15 height 15
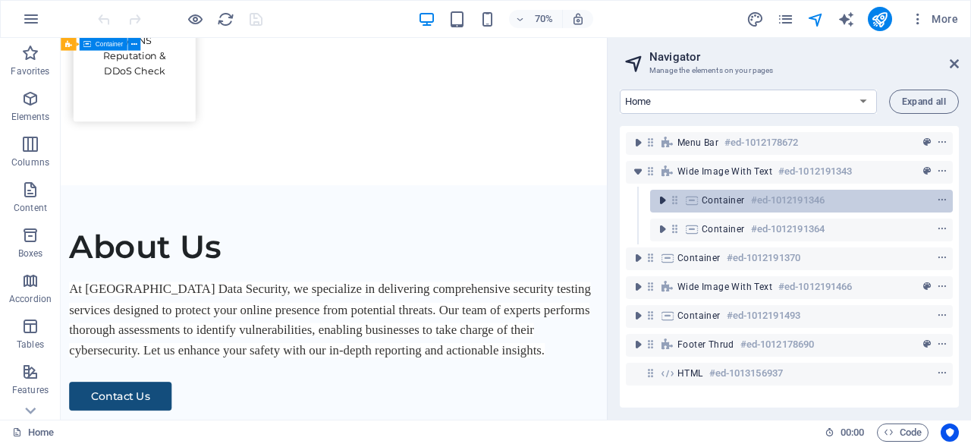
click at [662, 203] on icon "toggle-expand" at bounding box center [662, 200] width 15 height 15
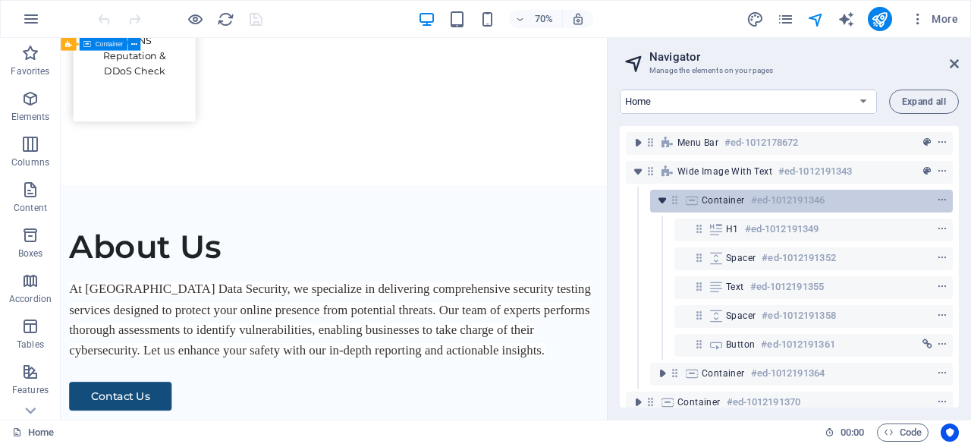
click at [659, 202] on icon "toggle-expand" at bounding box center [662, 200] width 15 height 15
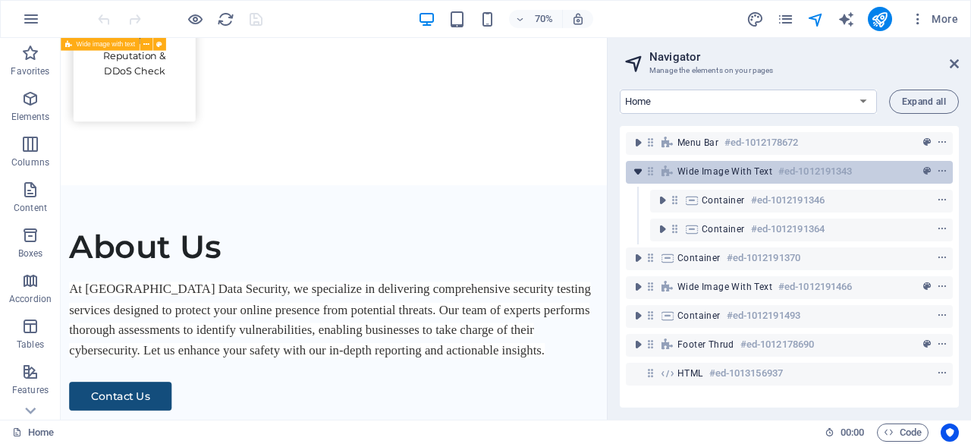
click at [641, 178] on icon "toggle-expand" at bounding box center [638, 171] width 15 height 15
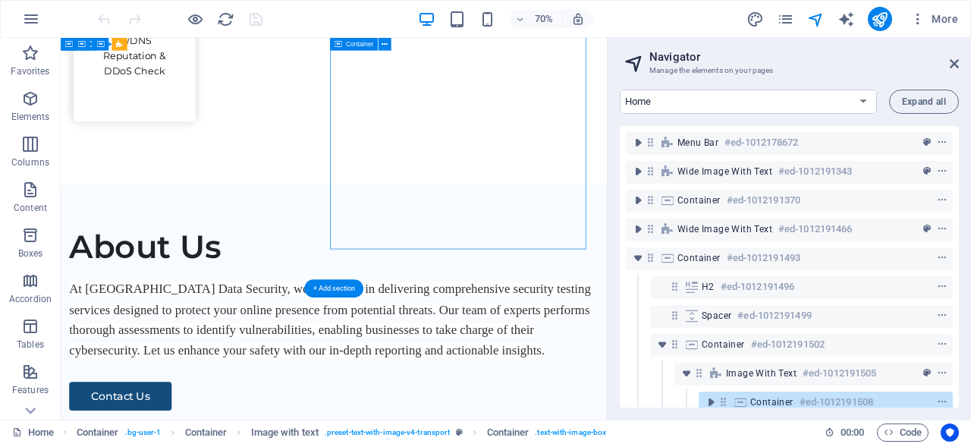
scroll to position [111, 0]
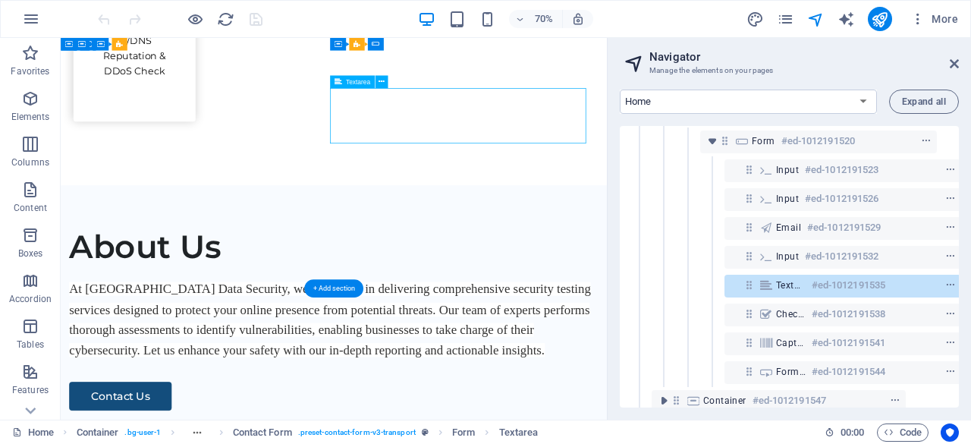
scroll to position [401, 52]
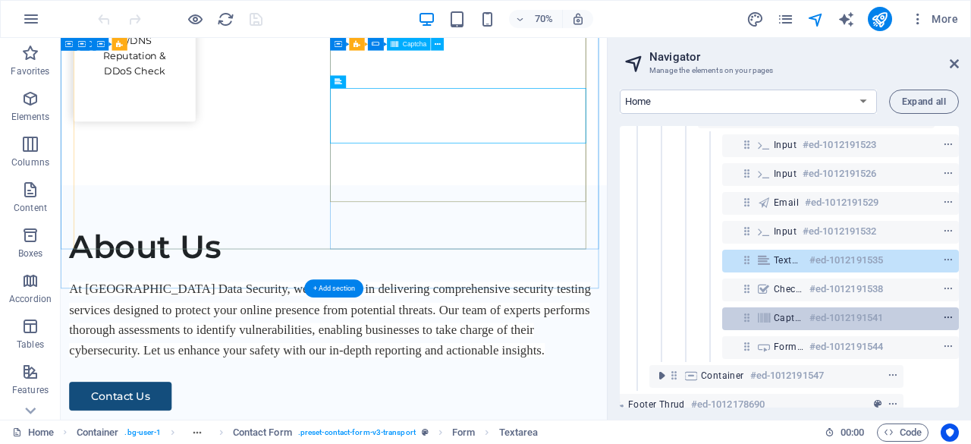
click at [943, 317] on icon "context-menu" at bounding box center [948, 318] width 11 height 11
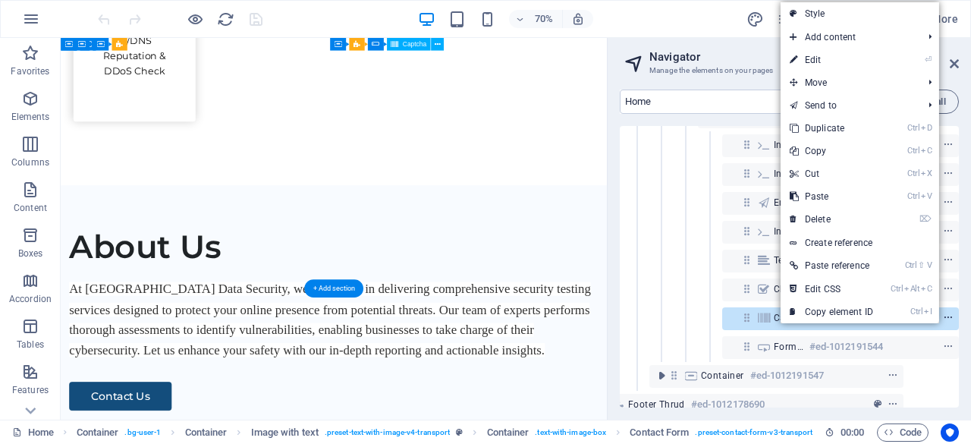
click at [943, 317] on icon "context-menu" at bounding box center [948, 318] width 11 height 11
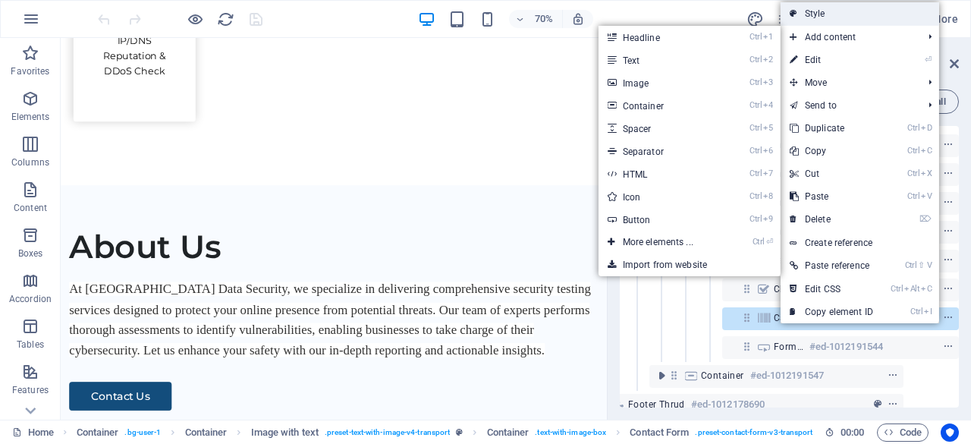
click at [834, 10] on link "Style" at bounding box center [860, 13] width 159 height 23
select select "rem"
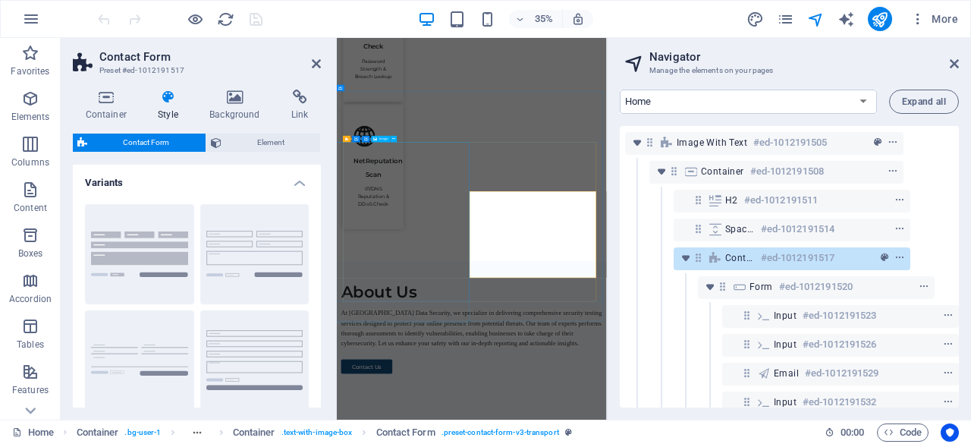
scroll to position [228, 52]
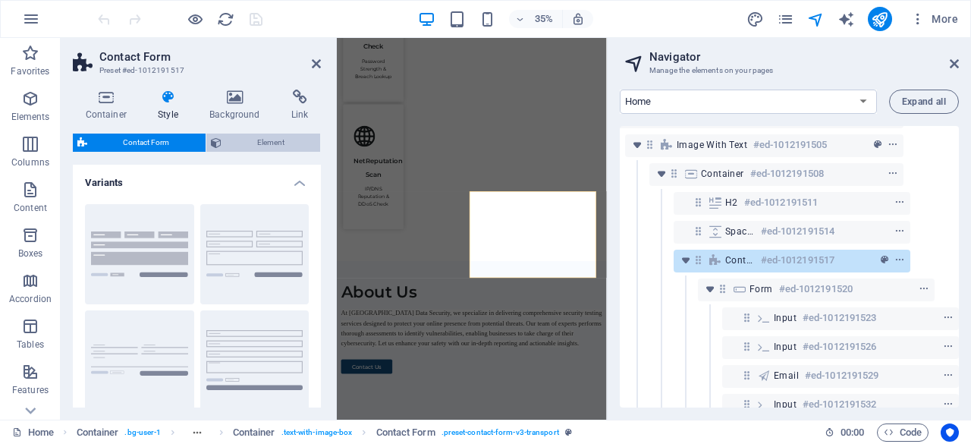
click at [282, 143] on span "Element" at bounding box center [271, 143] width 90 height 18
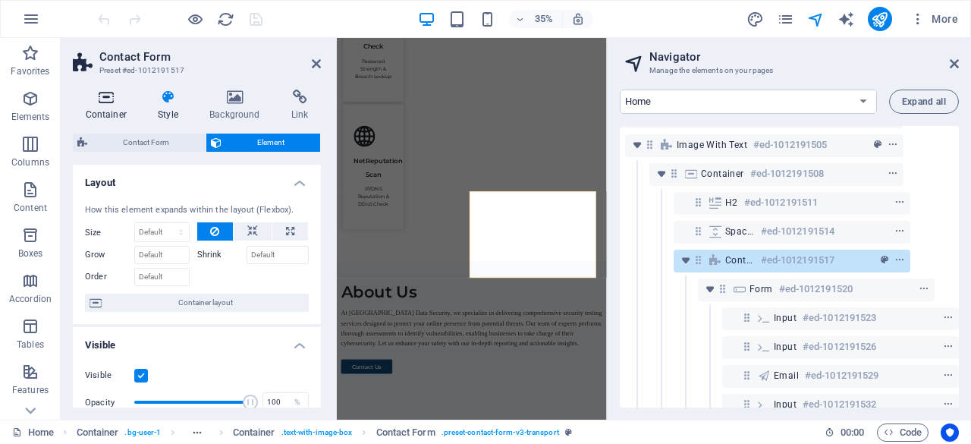
click at [113, 112] on h4 "Container" at bounding box center [109, 106] width 73 height 32
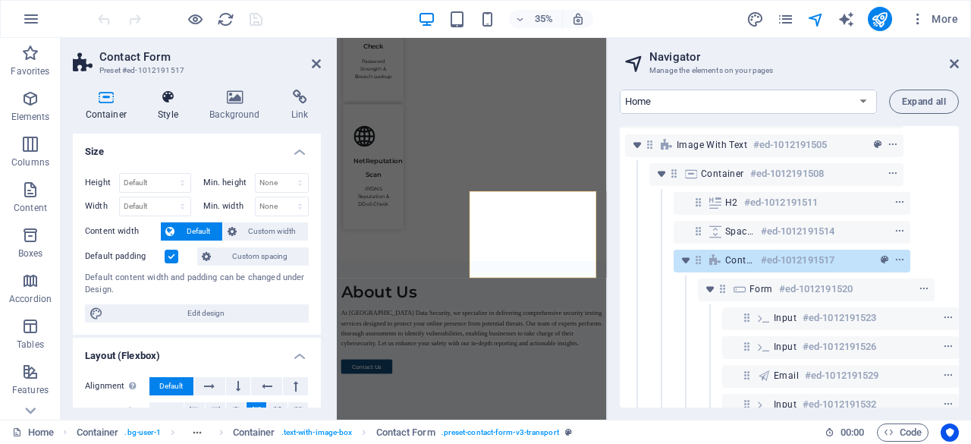
click at [155, 116] on h4 "Style" at bounding box center [172, 106] width 52 height 32
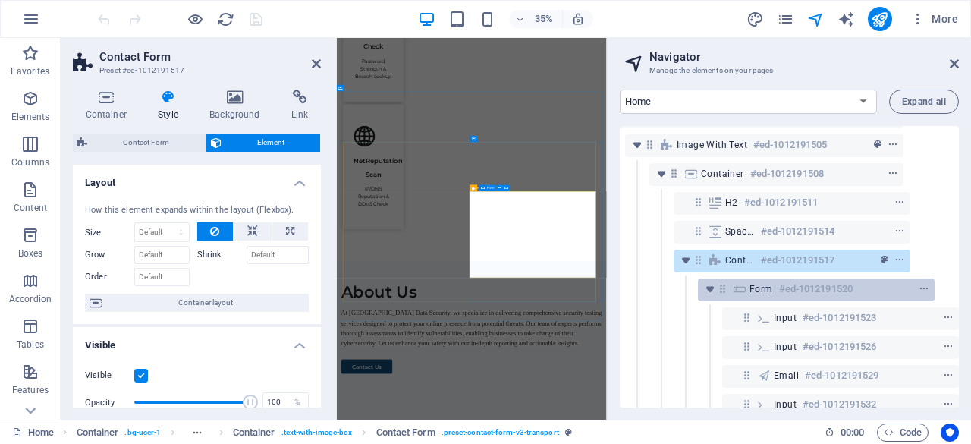
click at [735, 285] on icon at bounding box center [739, 289] width 17 height 12
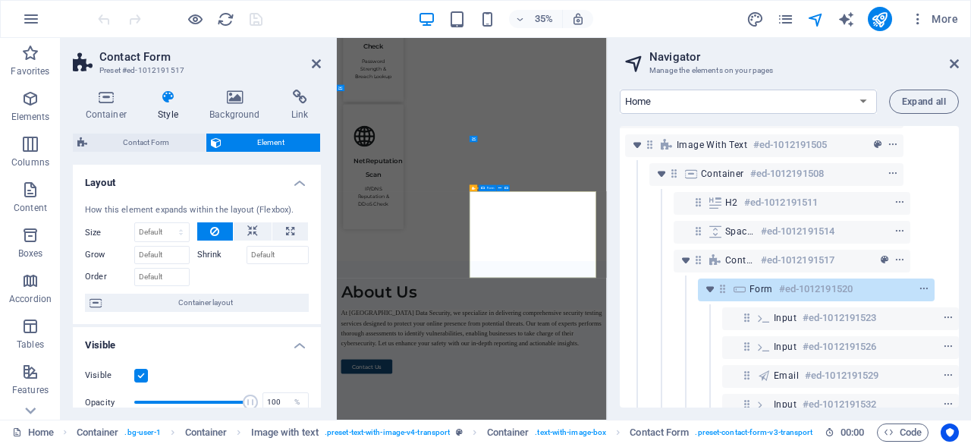
click at [896, 287] on div at bounding box center [895, 289] width 71 height 18
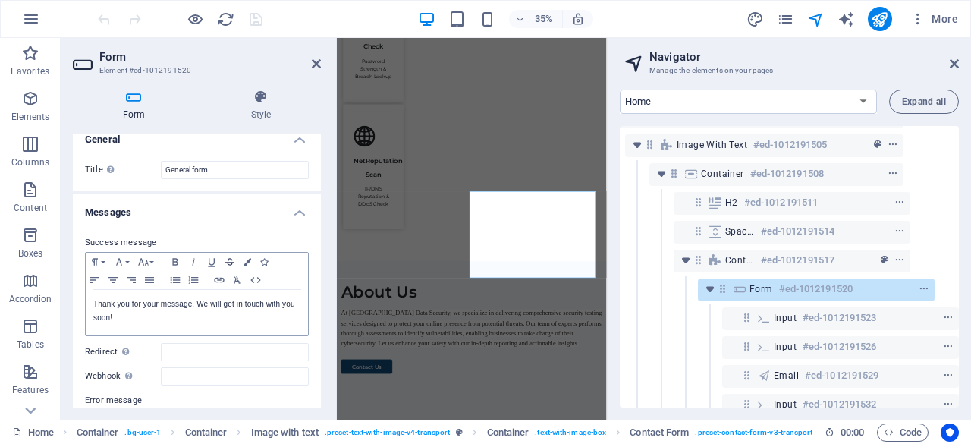
scroll to position [0, 0]
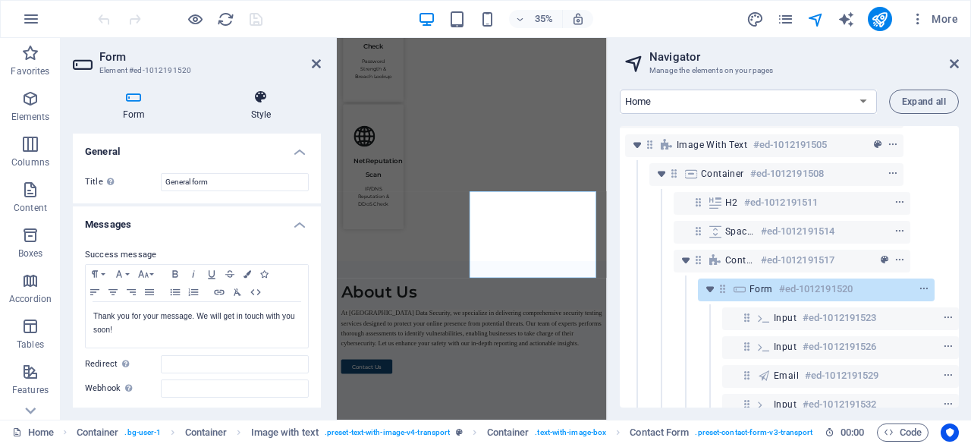
click at [266, 118] on h4 "Style" at bounding box center [261, 106] width 120 height 32
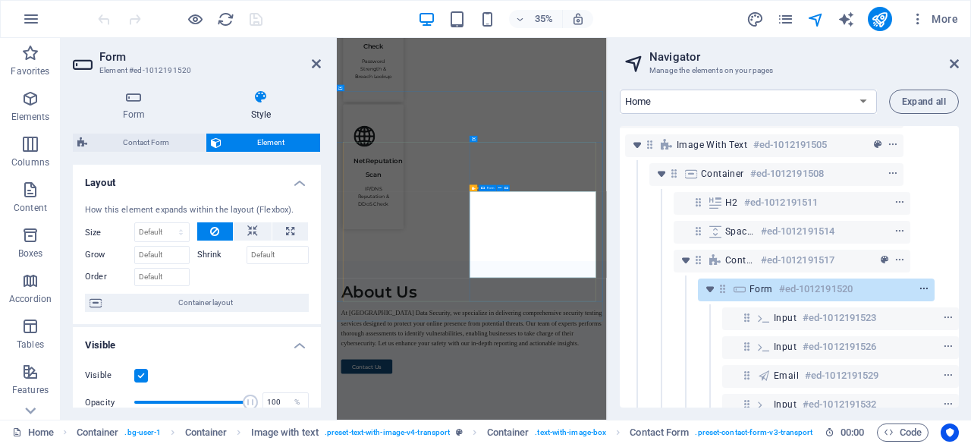
click at [919, 288] on icon "context-menu" at bounding box center [924, 289] width 11 height 11
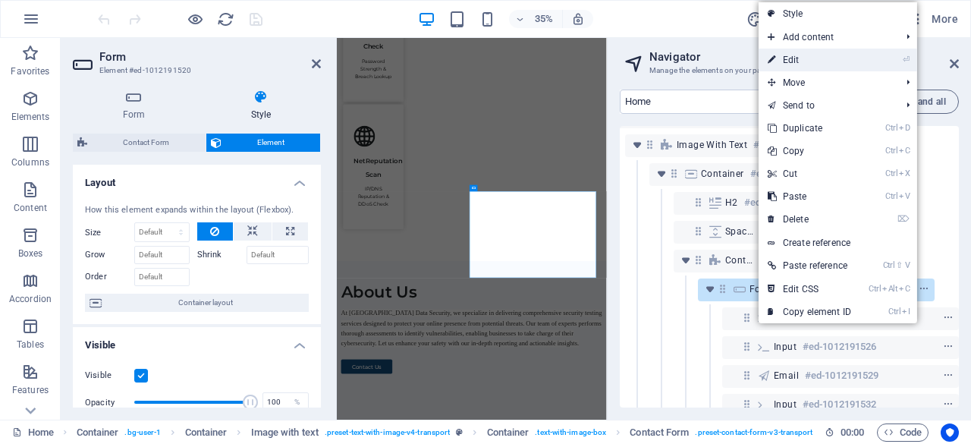
click at [791, 61] on link "⏎ Edit" at bounding box center [810, 60] width 102 height 23
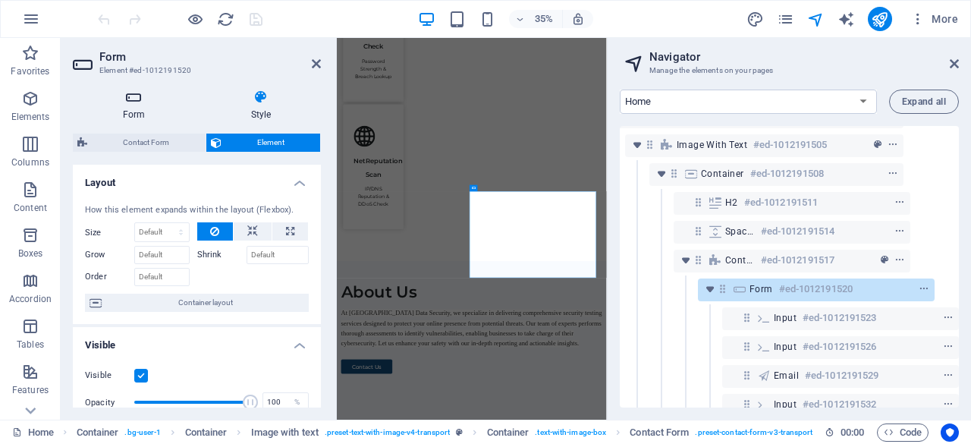
click at [134, 110] on h4 "Form" at bounding box center [137, 106] width 128 height 32
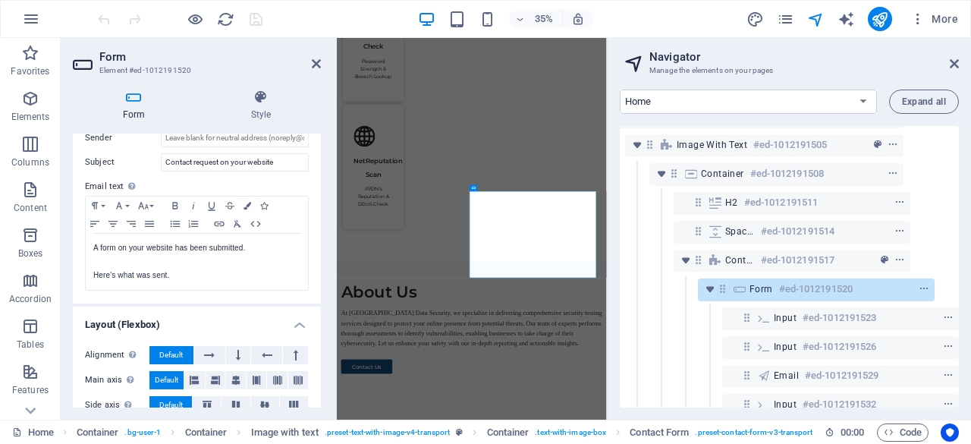
scroll to position [573, 0]
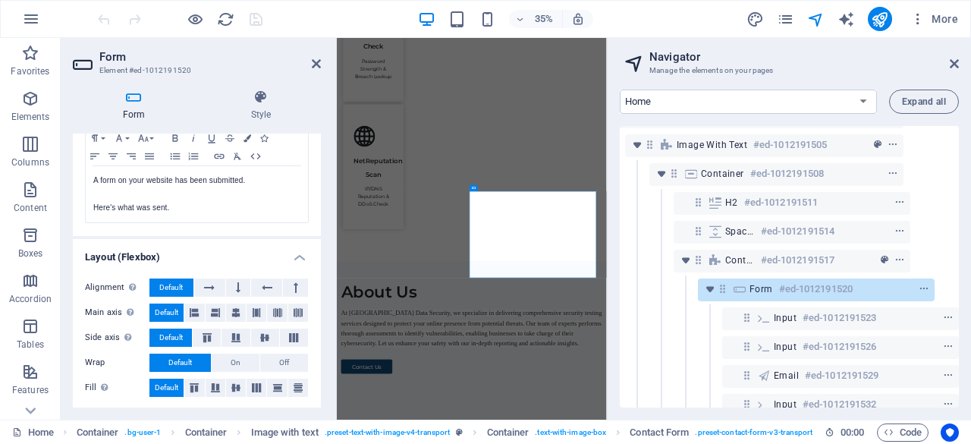
drag, startPoint x: 191, startPoint y: 233, endPoint x: 180, endPoint y: 231, distance: 11.5
click at [180, 231] on div "Send email Attach CSV Recipient Sender Subject Contact request on your website …" at bounding box center [197, 106] width 248 height 260
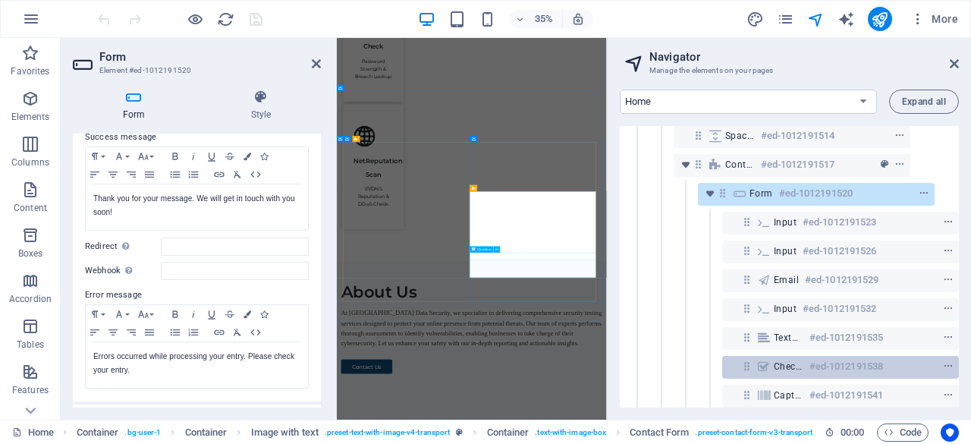
scroll to position [380, 52]
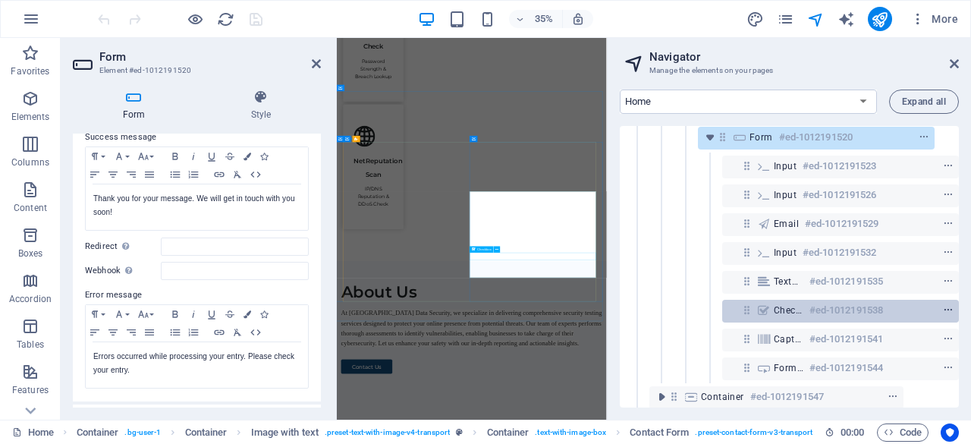
click at [950, 308] on icon "context-menu" at bounding box center [948, 310] width 11 height 11
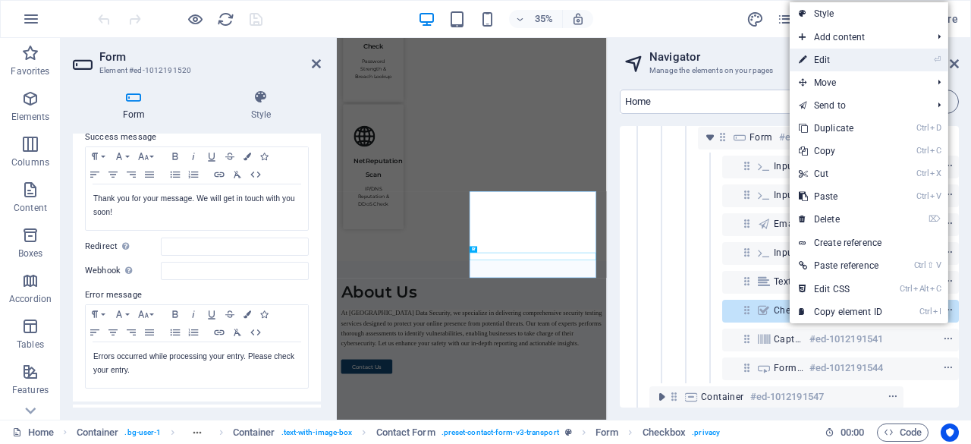
click at [836, 56] on link "⏎ Edit" at bounding box center [841, 60] width 102 height 23
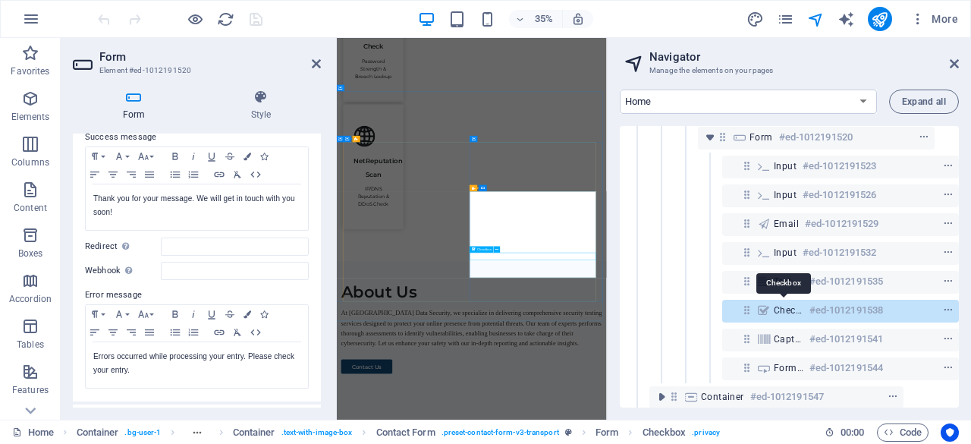
click at [775, 313] on span "Checkbox" at bounding box center [789, 310] width 30 height 12
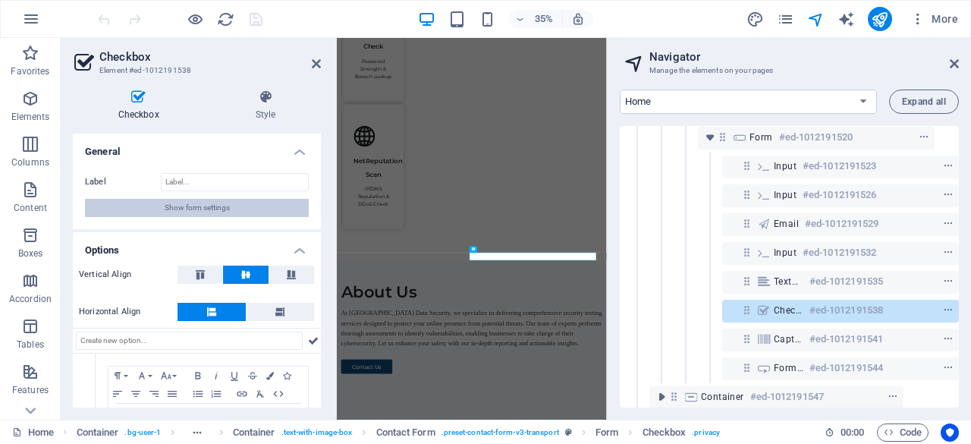
click at [209, 213] on span "Show form settings" at bounding box center [197, 208] width 65 height 18
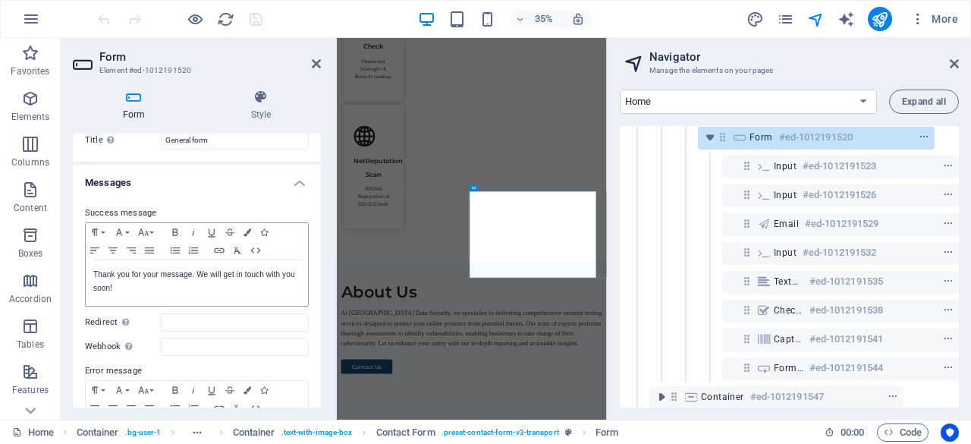
scroll to position [0, 0]
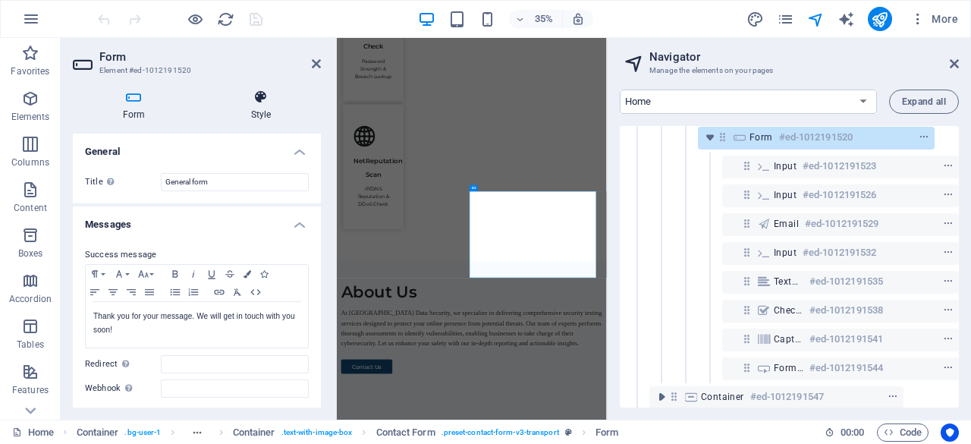
click at [256, 115] on h4 "Style" at bounding box center [261, 106] width 120 height 32
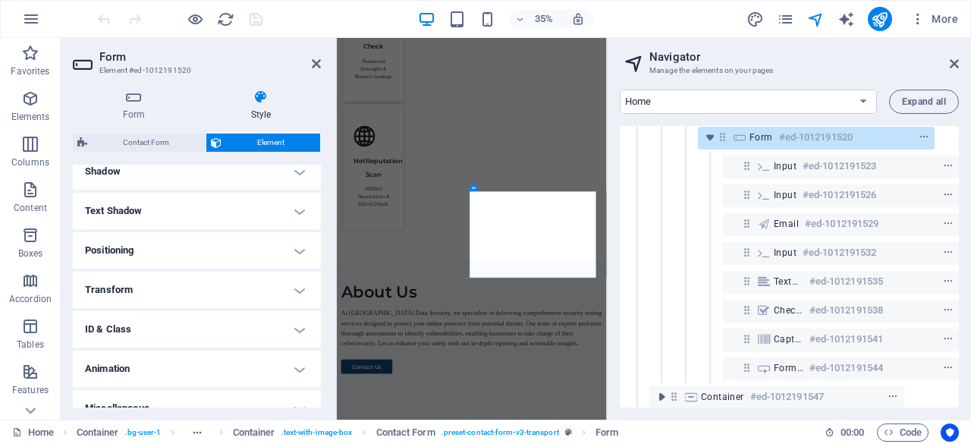
scroll to position [398, 0]
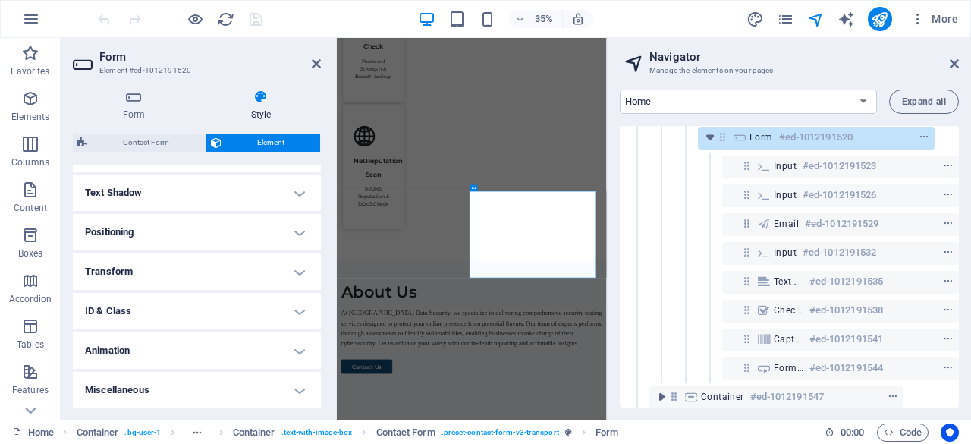
click at [297, 382] on h4 "Miscellaneous" at bounding box center [197, 390] width 248 height 36
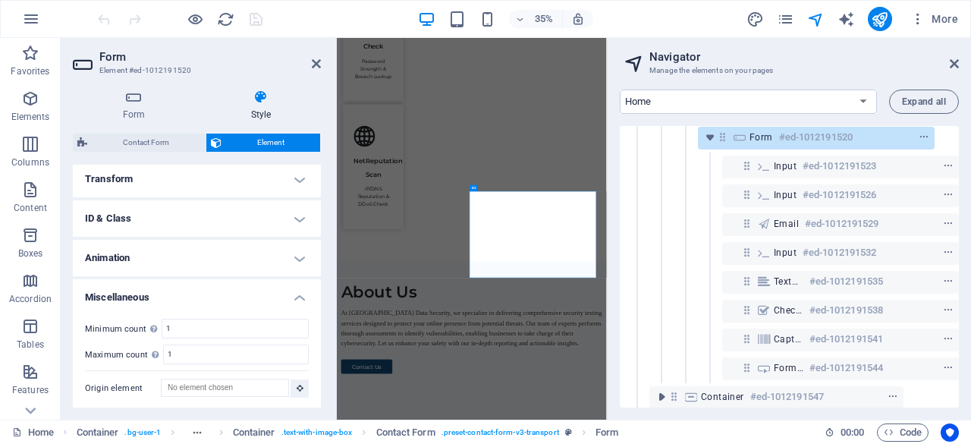
click at [296, 297] on h4 "Miscellaneous" at bounding box center [197, 292] width 248 height 27
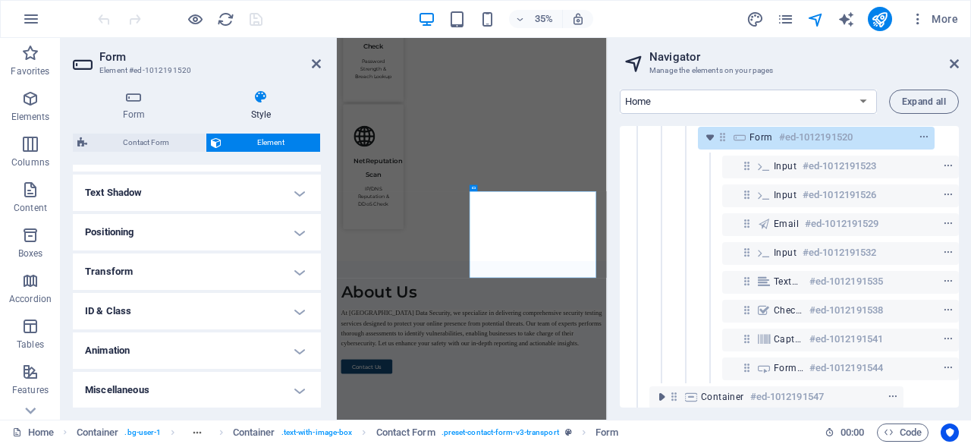
click at [296, 345] on h4 "Animation" at bounding box center [197, 350] width 248 height 36
click at [284, 299] on h4 "Animation" at bounding box center [197, 297] width 248 height 27
click at [288, 294] on h4 "ID & Class" at bounding box center [197, 311] width 248 height 36
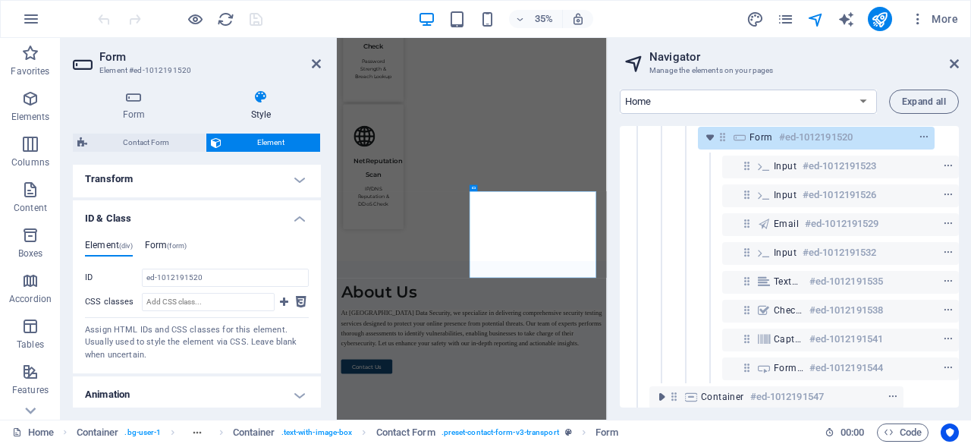
click at [164, 245] on h4 "Form (form)" at bounding box center [166, 248] width 42 height 17
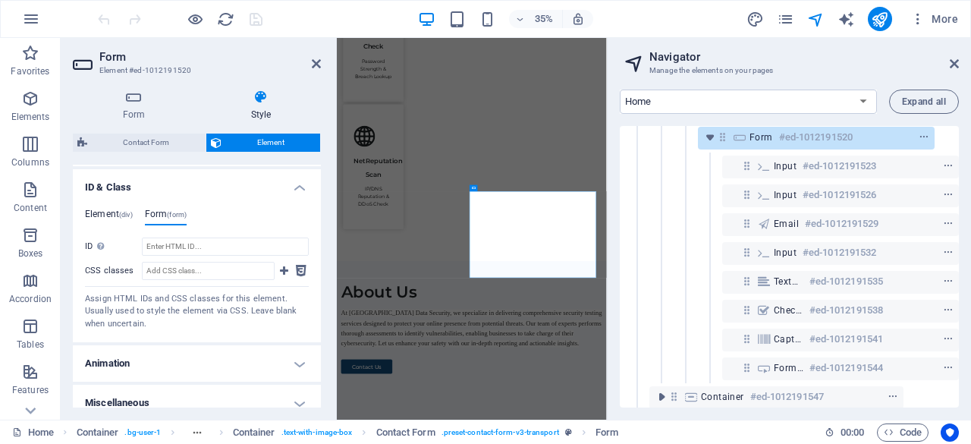
scroll to position [534, 0]
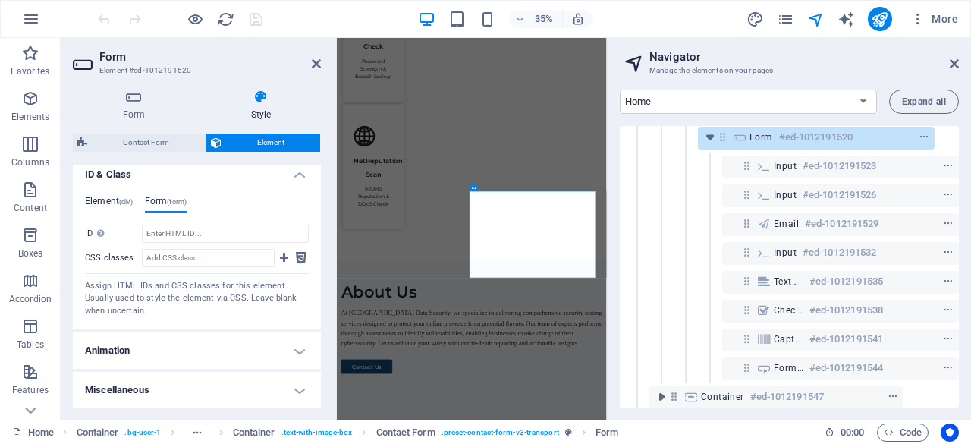
click at [103, 203] on h4 "Element (div)" at bounding box center [109, 204] width 48 height 17
click at [291, 171] on h4 "ID & Class" at bounding box center [197, 169] width 248 height 27
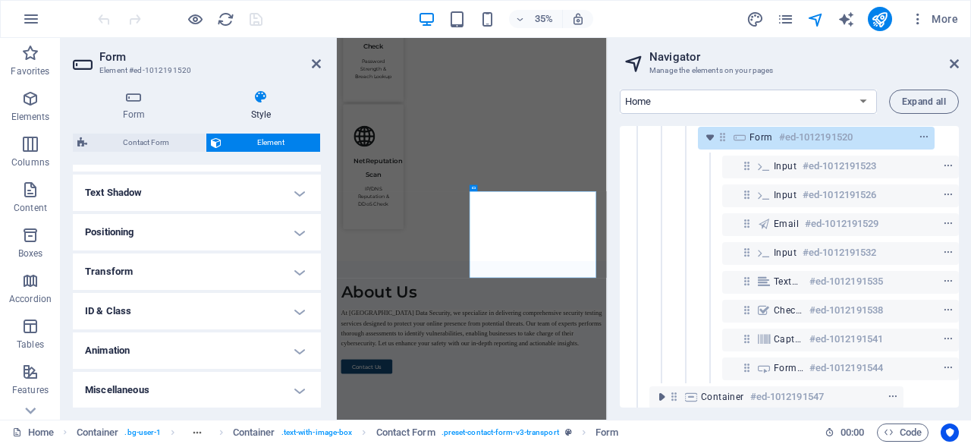
click at [297, 269] on h4 "Transform" at bounding box center [197, 271] width 248 height 36
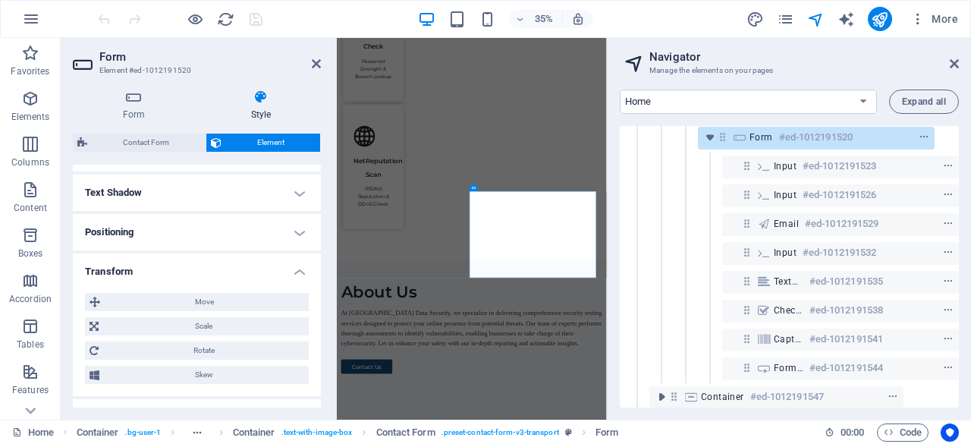
click at [297, 269] on h4 "Transform" at bounding box center [197, 266] width 248 height 27
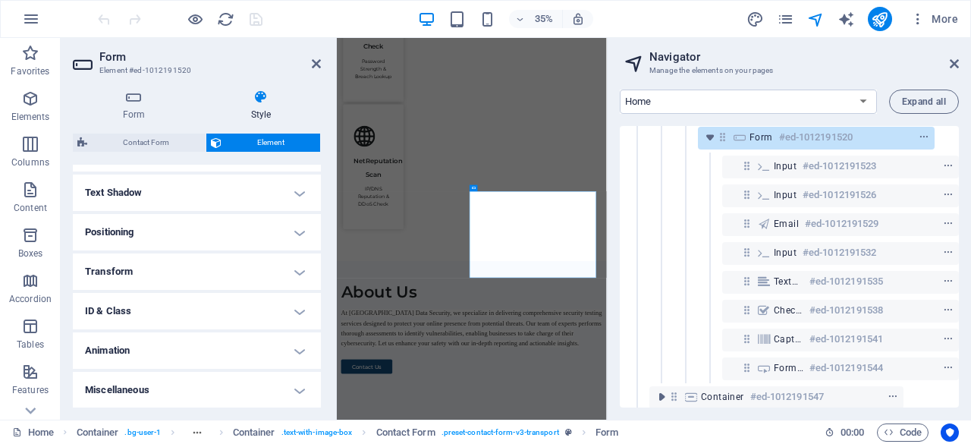
click at [296, 228] on h4 "Positioning" at bounding box center [197, 232] width 248 height 36
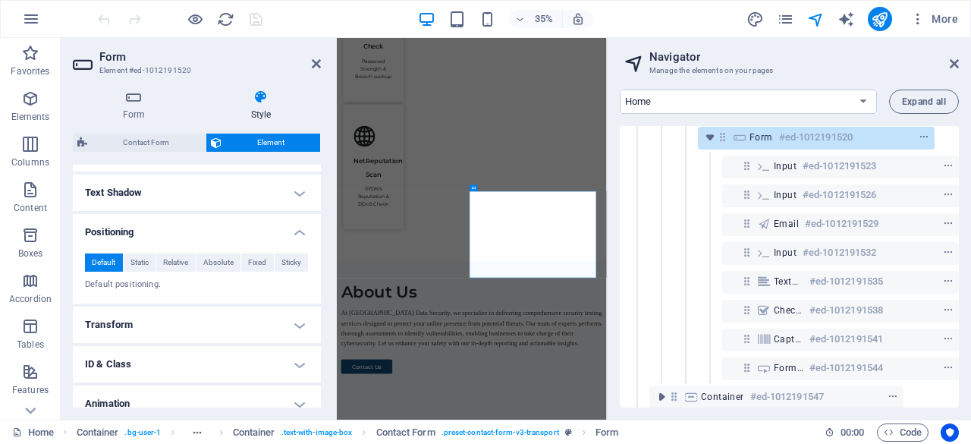
click at [296, 228] on h4 "Positioning" at bounding box center [197, 227] width 248 height 27
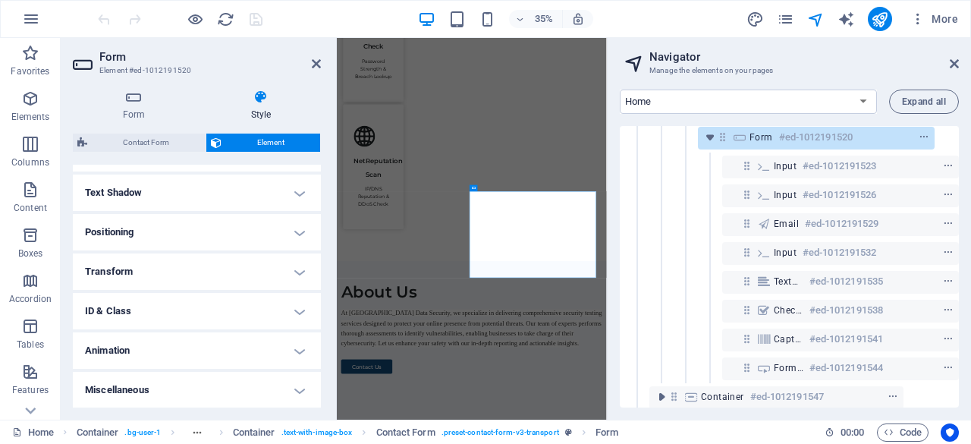
click at [293, 192] on h4 "Text Shadow" at bounding box center [197, 193] width 248 height 36
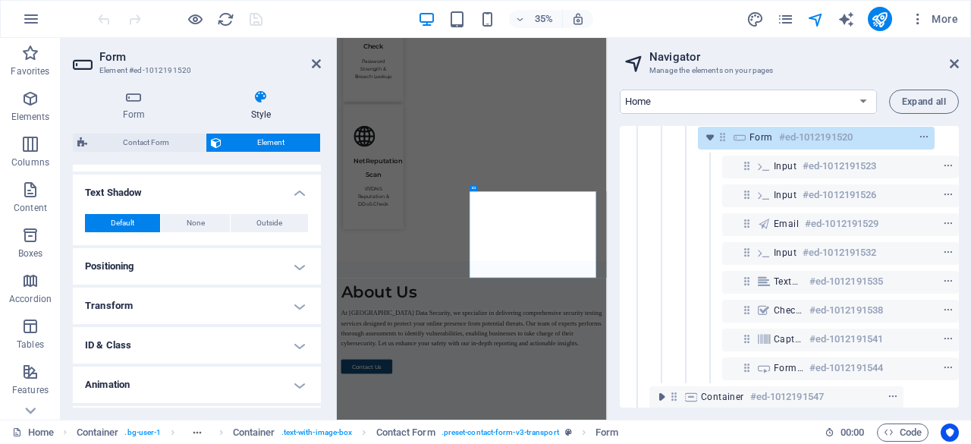
click at [293, 192] on h4 "Text Shadow" at bounding box center [197, 188] width 248 height 27
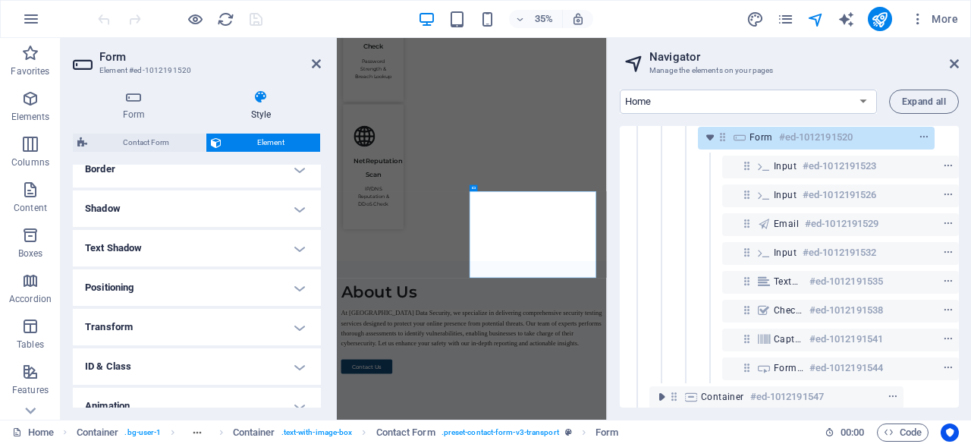
scroll to position [322, 0]
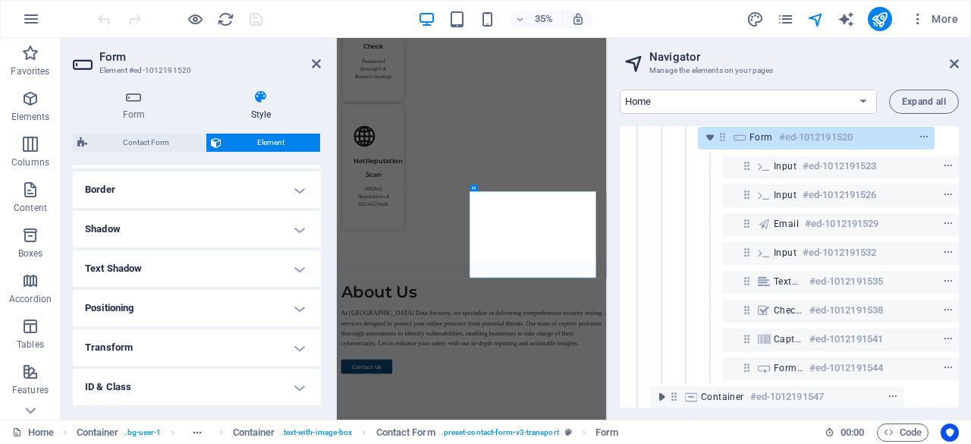
click at [289, 225] on h4 "Shadow" at bounding box center [197, 229] width 248 height 36
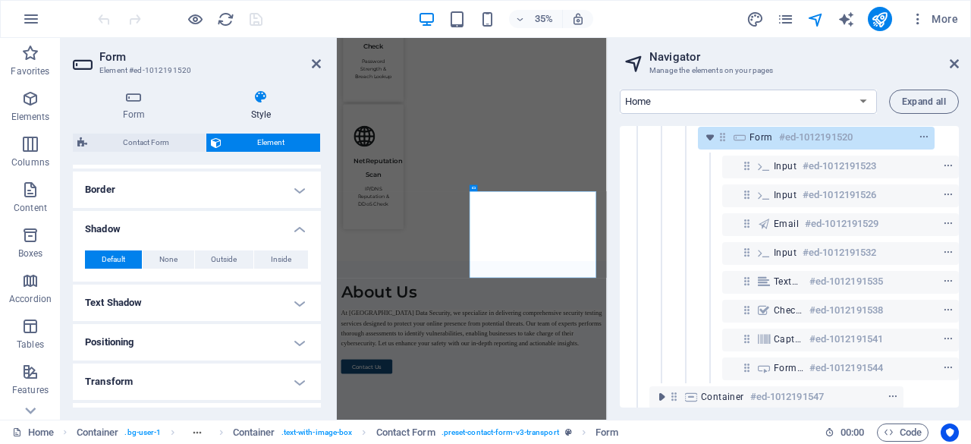
click at [289, 225] on h4 "Shadow" at bounding box center [197, 224] width 248 height 27
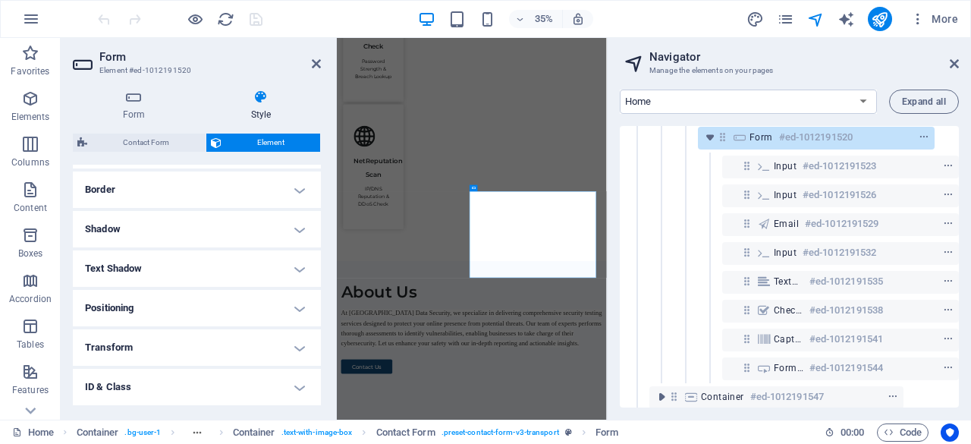
click at [293, 228] on h4 "Shadow" at bounding box center [197, 229] width 248 height 36
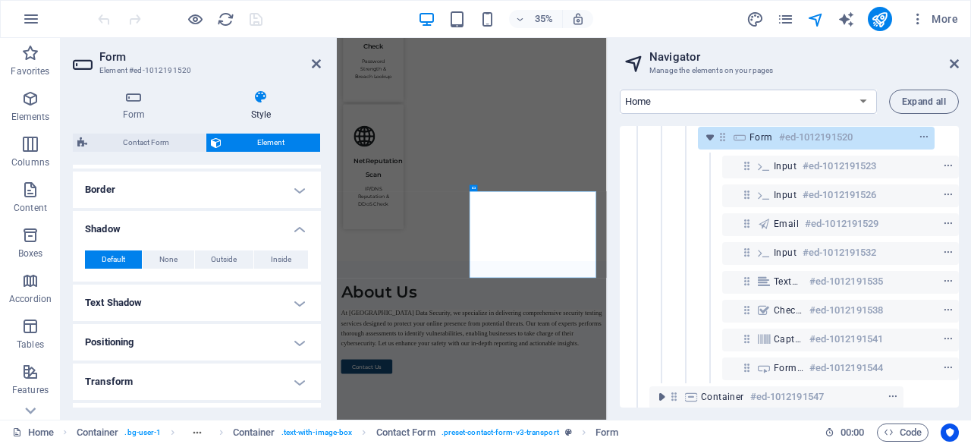
click at [293, 228] on h4 "Shadow" at bounding box center [197, 224] width 248 height 27
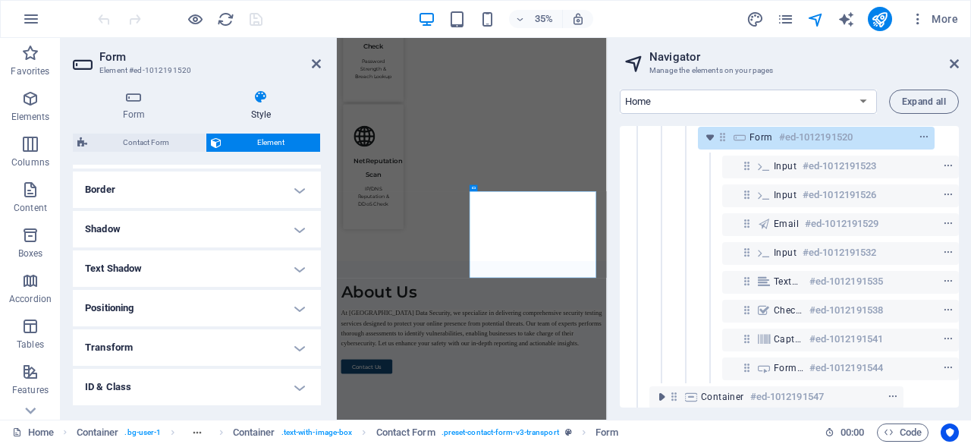
click at [298, 191] on h4 "Border" at bounding box center [197, 189] width 248 height 36
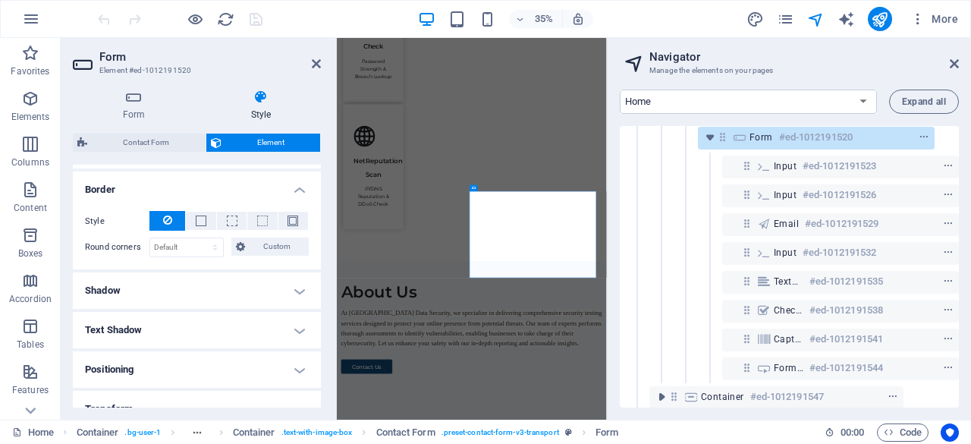
click at [298, 191] on h4 "Border" at bounding box center [197, 184] width 248 height 27
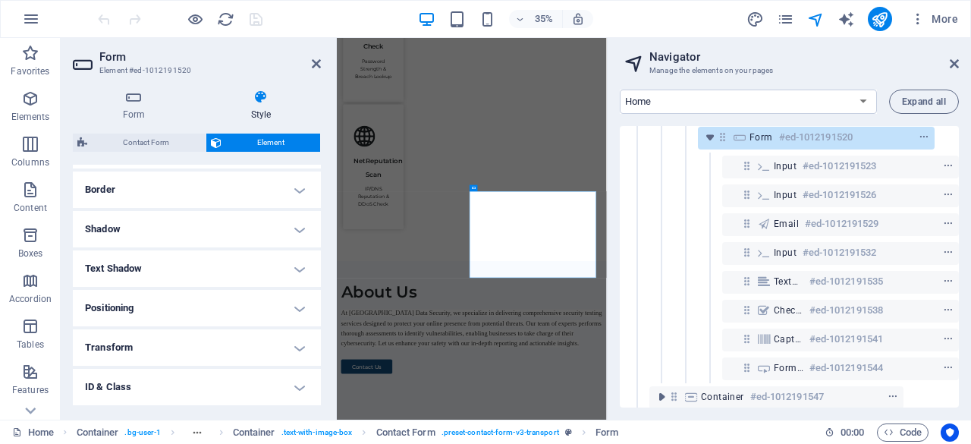
scroll to position [246, 0]
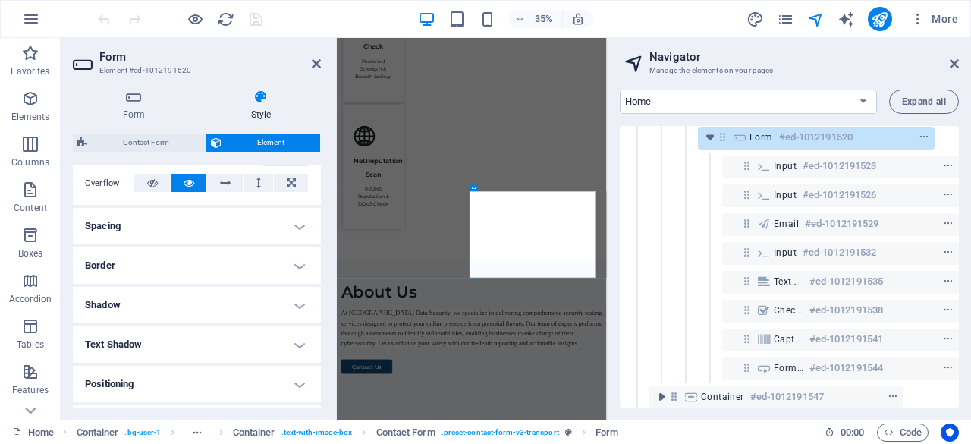
click at [299, 216] on h4 "Spacing" at bounding box center [197, 226] width 248 height 36
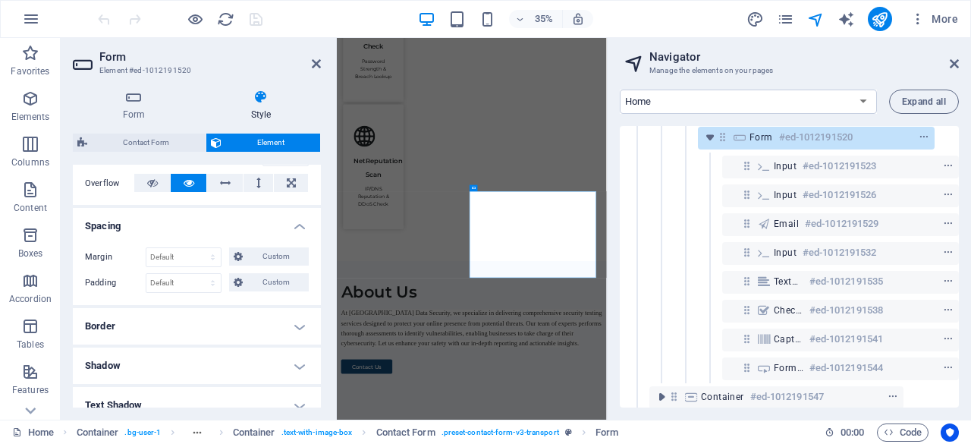
click at [299, 216] on h4 "Spacing" at bounding box center [197, 221] width 248 height 27
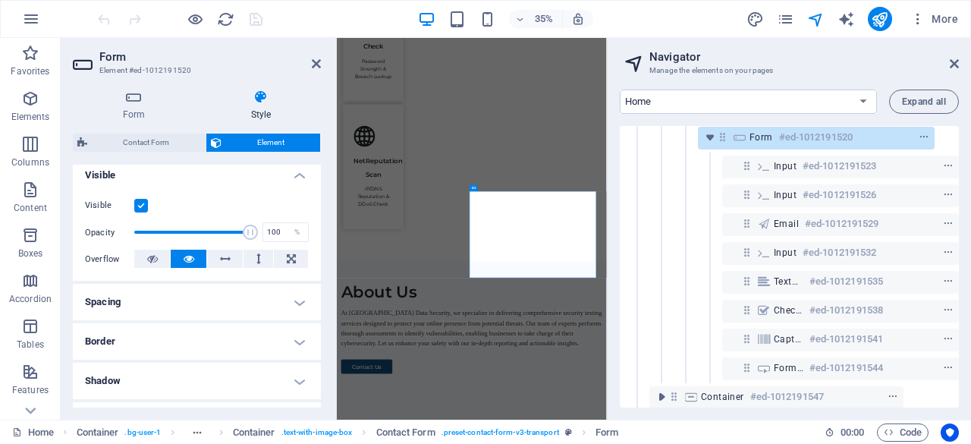
scroll to position [94, 0]
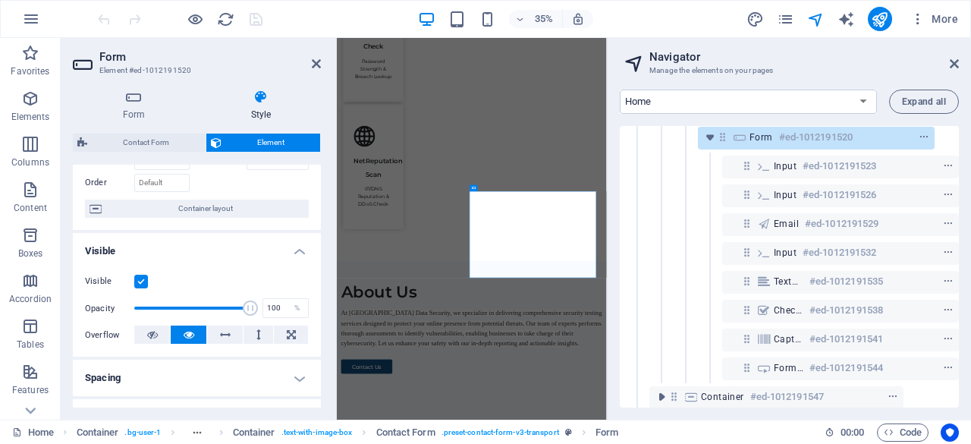
click at [299, 243] on h4 "Visible" at bounding box center [197, 246] width 248 height 27
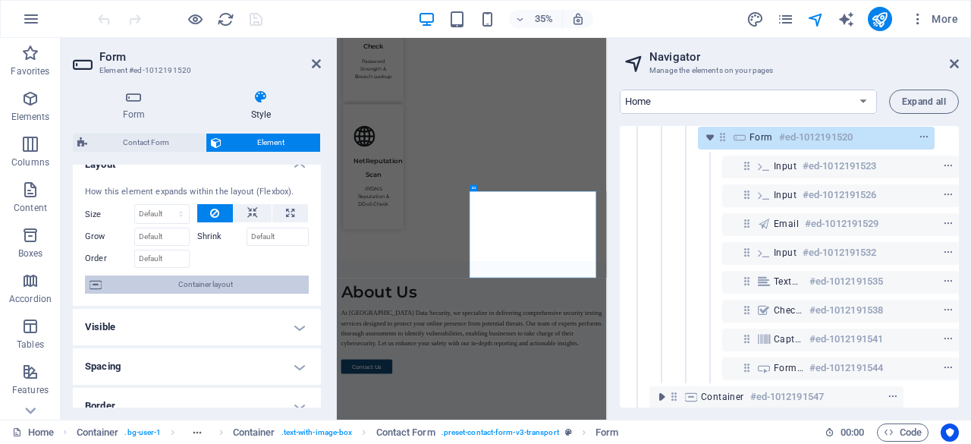
scroll to position [0, 0]
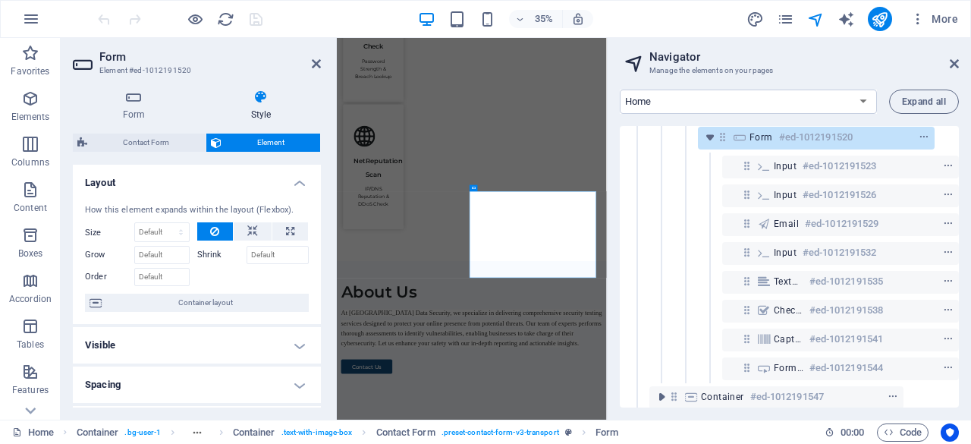
click at [300, 184] on h4 "Layout" at bounding box center [197, 178] width 248 height 27
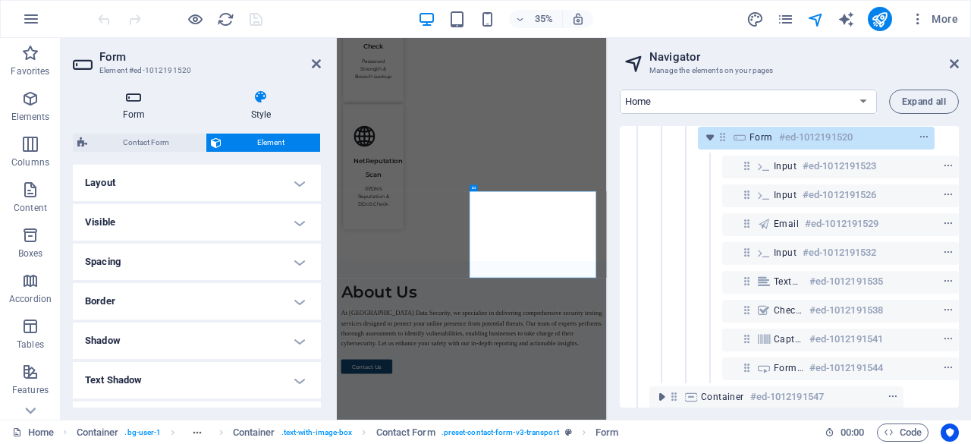
click at [149, 104] on icon at bounding box center [134, 97] width 122 height 15
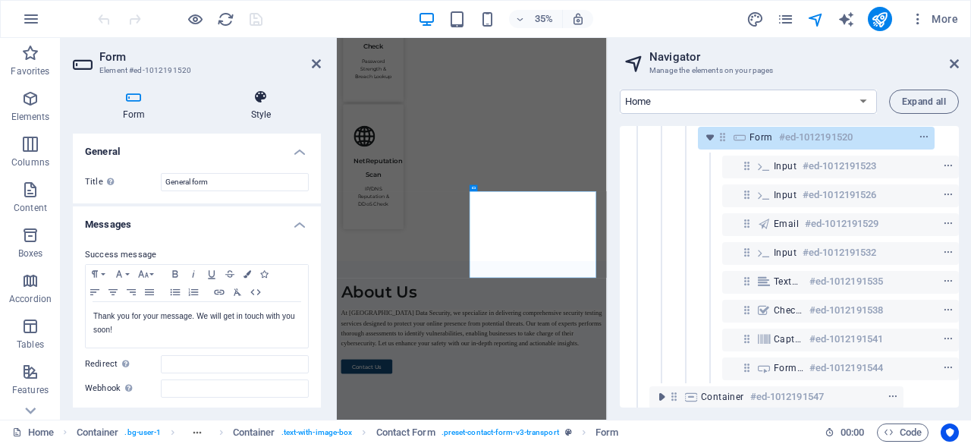
click at [252, 112] on h4 "Style" at bounding box center [261, 106] width 120 height 32
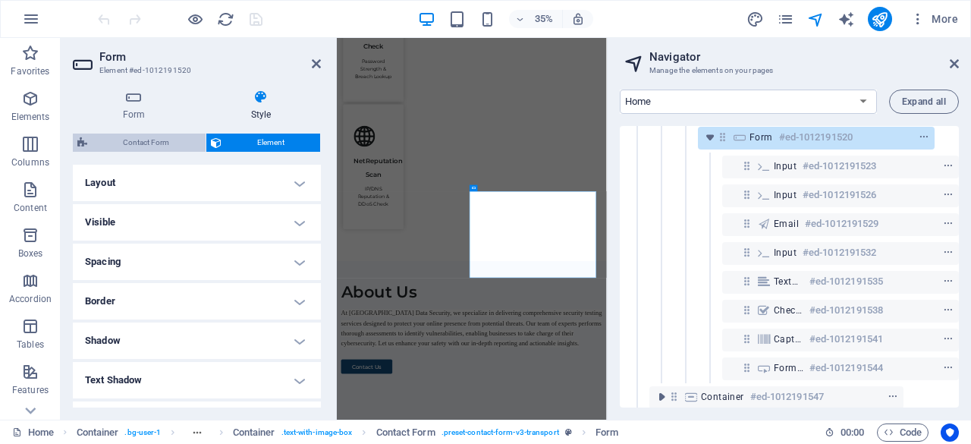
click at [188, 139] on span "Contact Form" at bounding box center [146, 143] width 109 height 18
select select "rem"
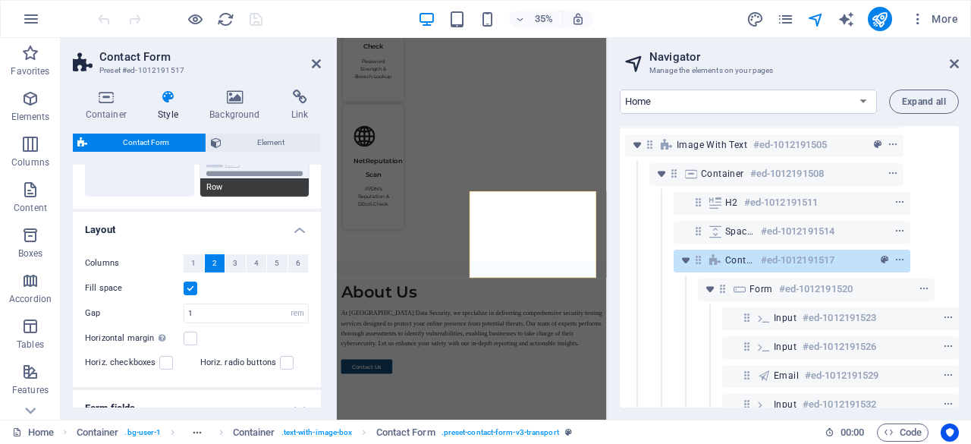
scroll to position [332, 0]
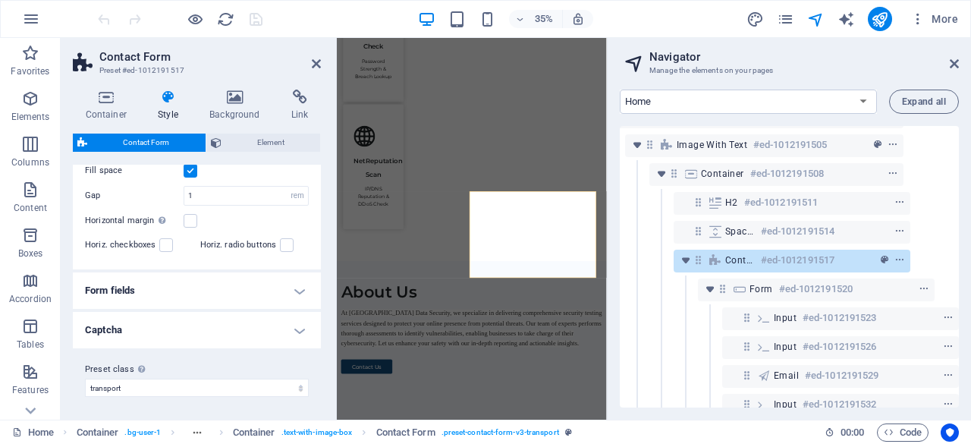
click at [304, 328] on h4 "Captcha" at bounding box center [197, 330] width 248 height 36
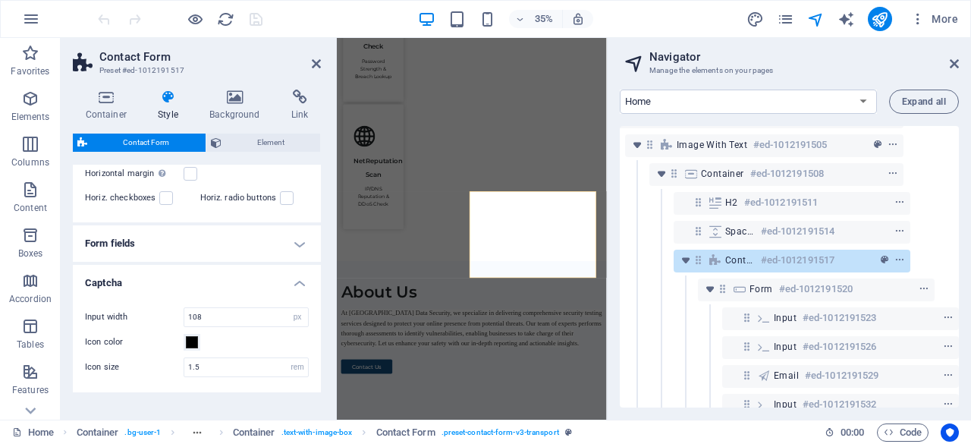
scroll to position [422, 0]
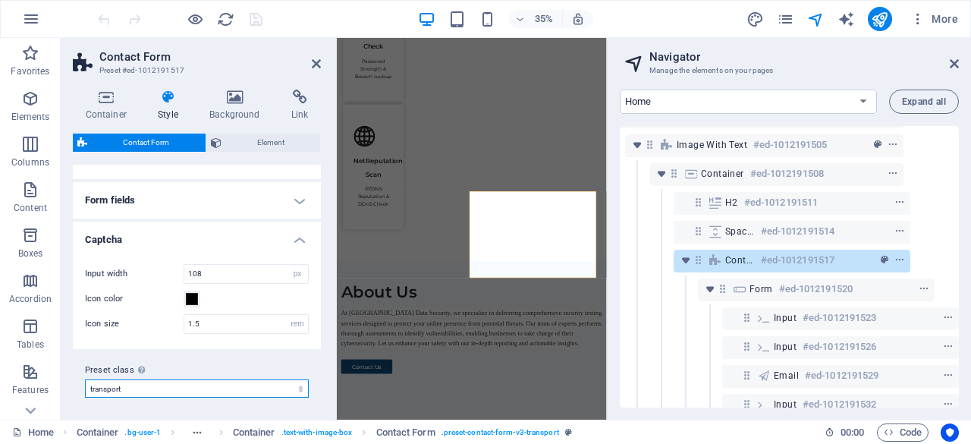
click at [159, 391] on select "transport Add preset class" at bounding box center [197, 388] width 224 height 18
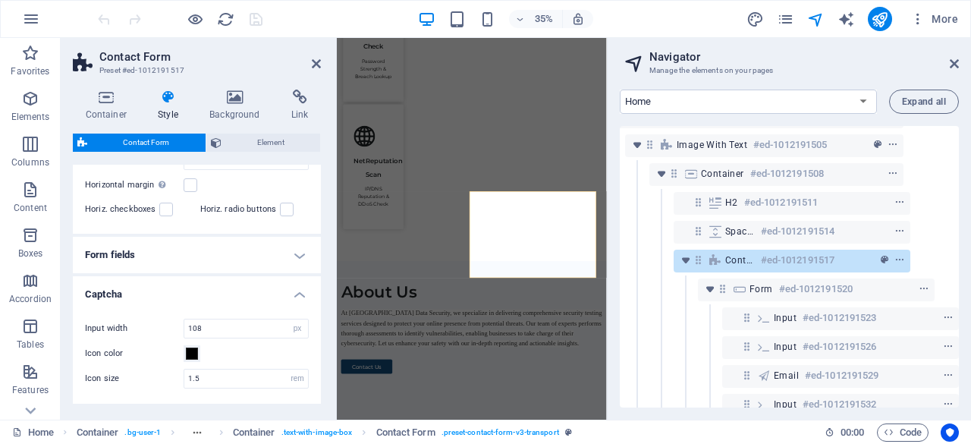
scroll to position [346, 0]
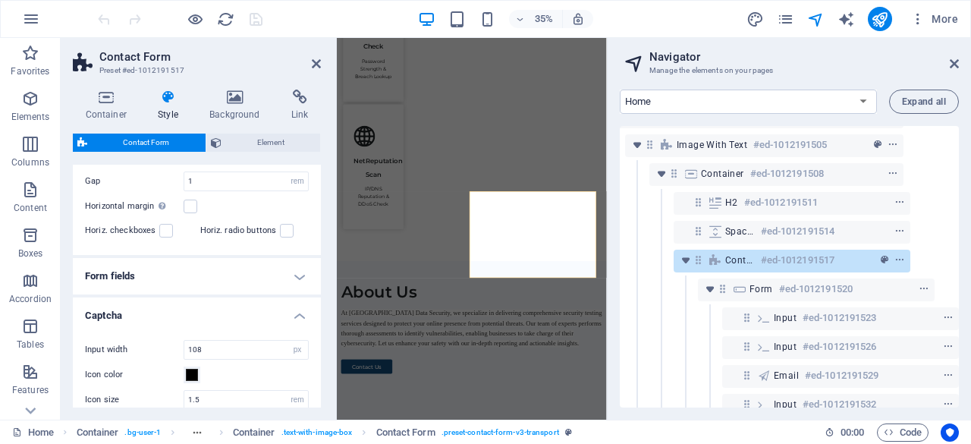
click at [281, 278] on h4 "Form fields" at bounding box center [197, 276] width 248 height 36
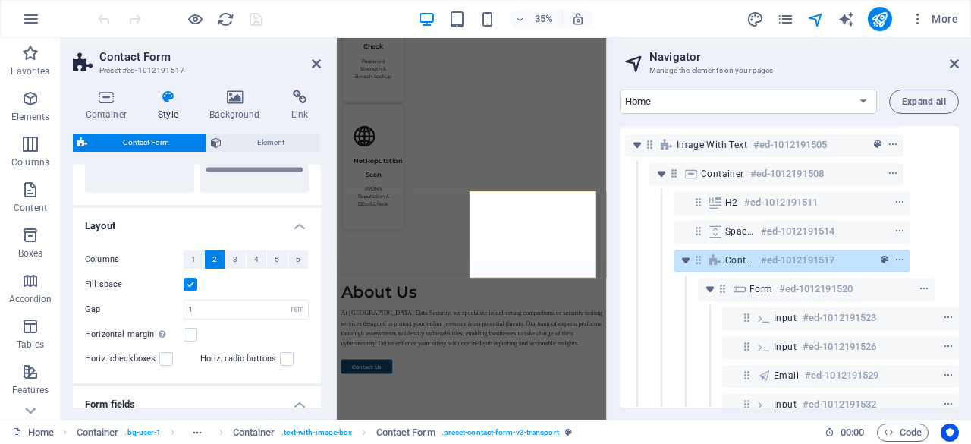
scroll to position [194, 0]
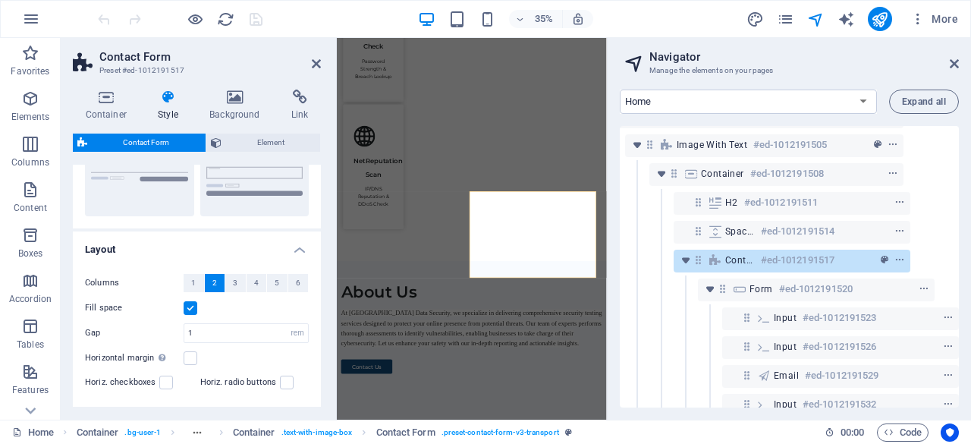
click at [298, 250] on h4 "Layout" at bounding box center [197, 244] width 248 height 27
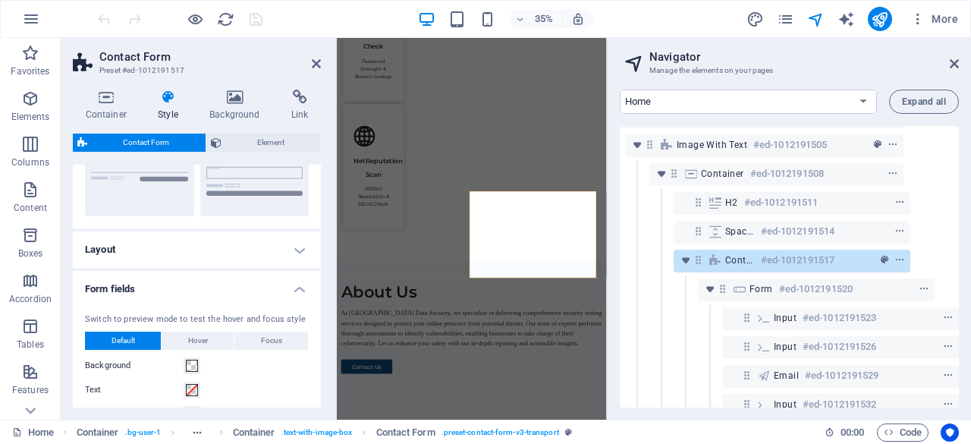
click at [293, 285] on h4 "Form fields" at bounding box center [197, 284] width 248 height 27
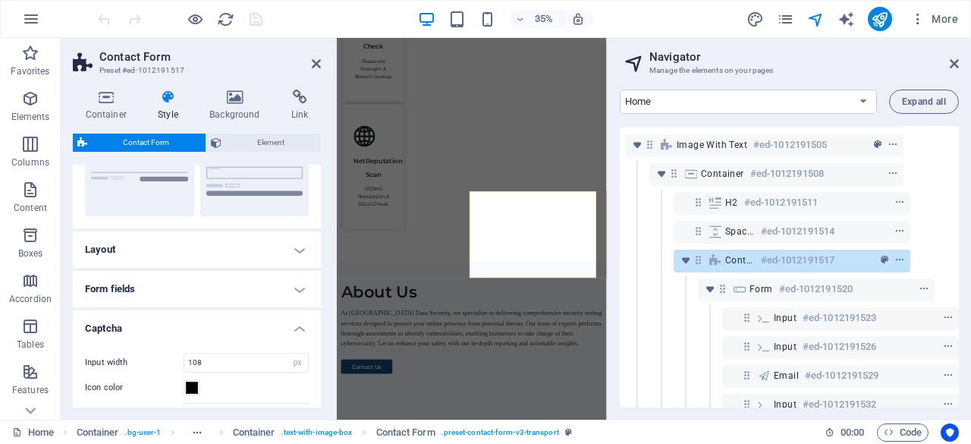
click at [297, 324] on h4 "Captcha" at bounding box center [197, 323] width 248 height 27
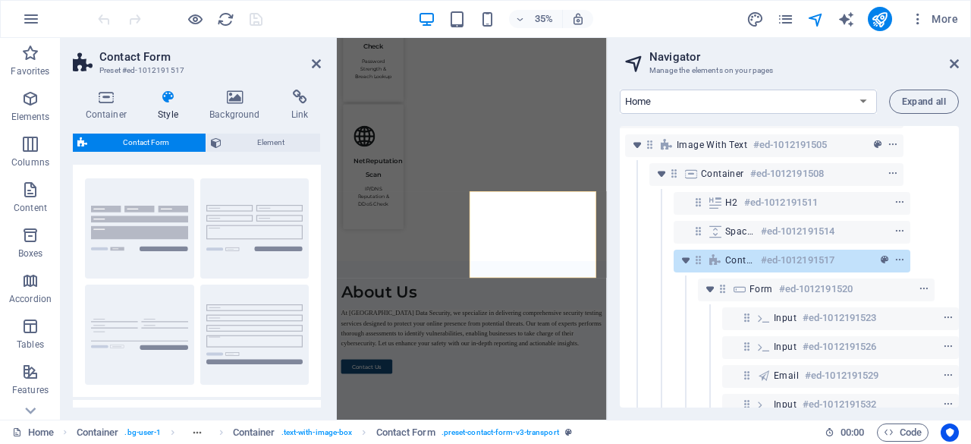
scroll to position [0, 0]
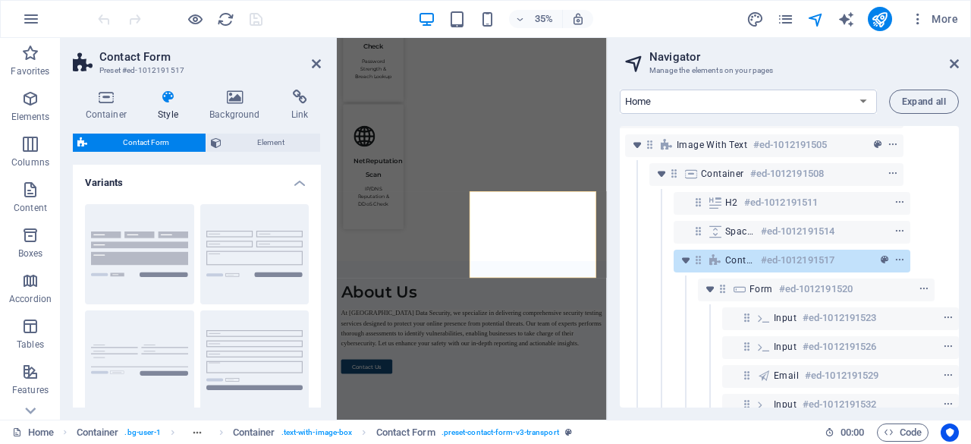
click at [285, 184] on h4 "Variants" at bounding box center [197, 178] width 248 height 27
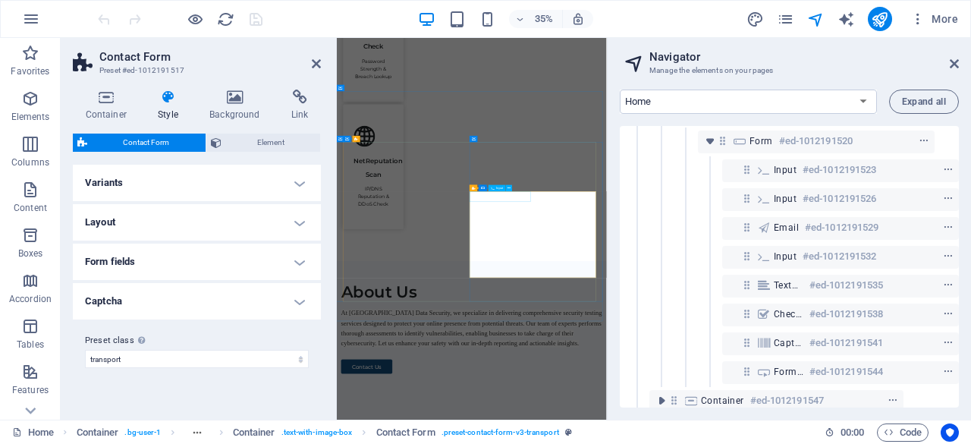
scroll to position [380, 52]
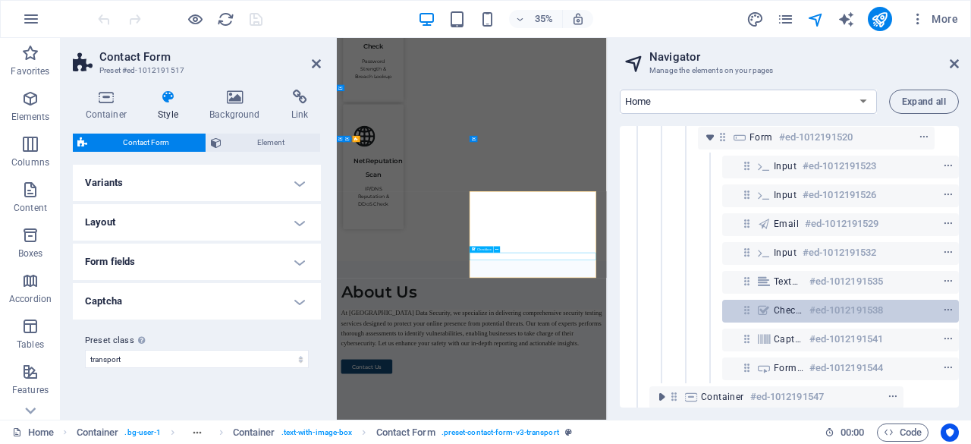
click at [744, 311] on icon at bounding box center [747, 310] width 13 height 13
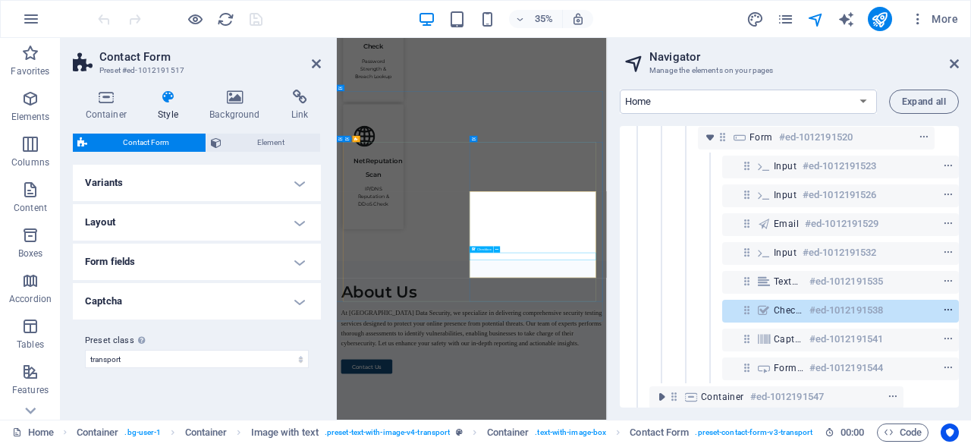
click at [948, 305] on icon "context-menu" at bounding box center [948, 310] width 11 height 11
click at [944, 307] on icon "context-menu" at bounding box center [948, 310] width 11 height 11
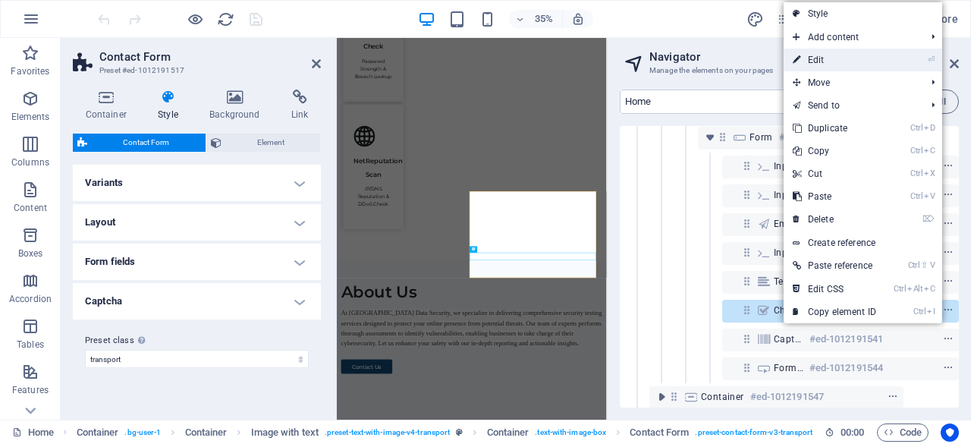
click at [829, 52] on link "⏎ Edit" at bounding box center [835, 60] width 102 height 23
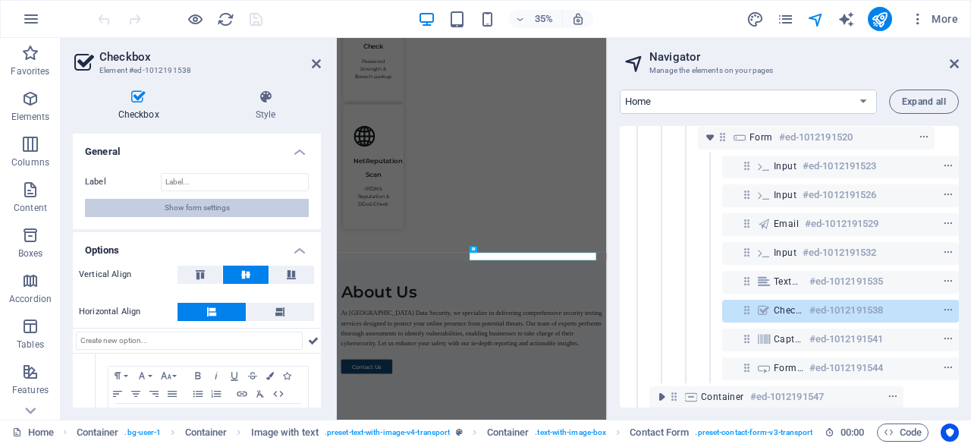
click at [215, 207] on span "Show form settings" at bounding box center [197, 208] width 65 height 18
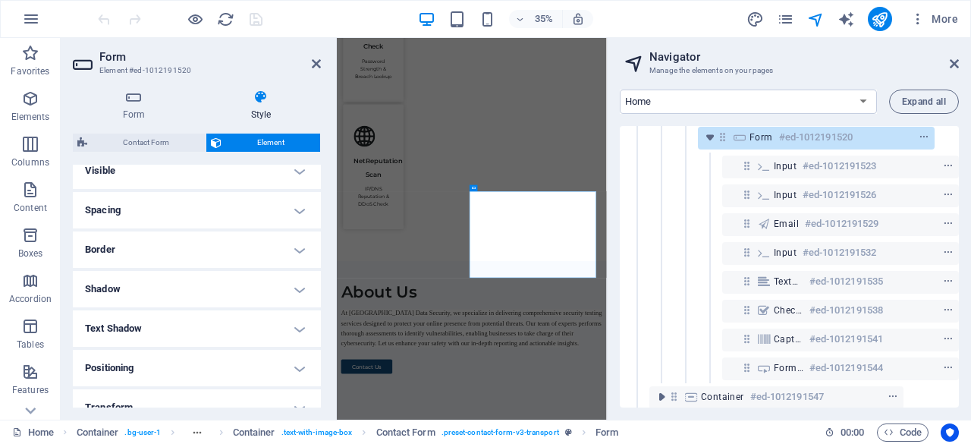
scroll to position [0, 0]
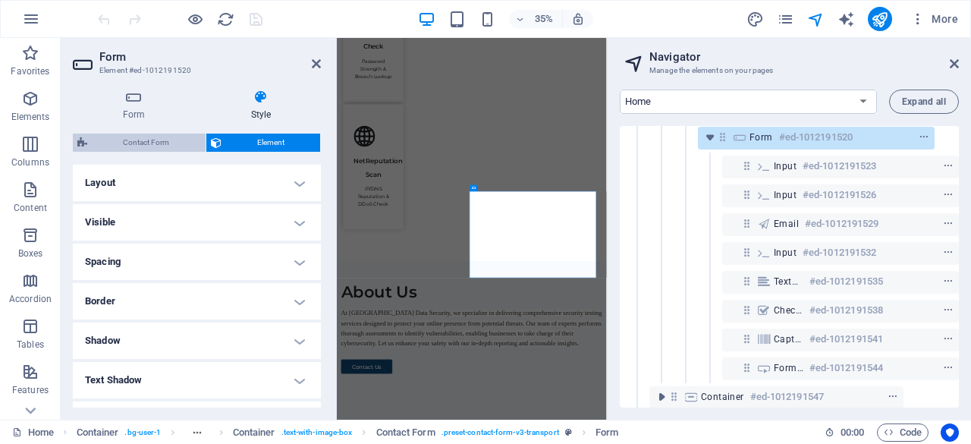
click at [149, 149] on span "Contact Form" at bounding box center [146, 143] width 109 height 18
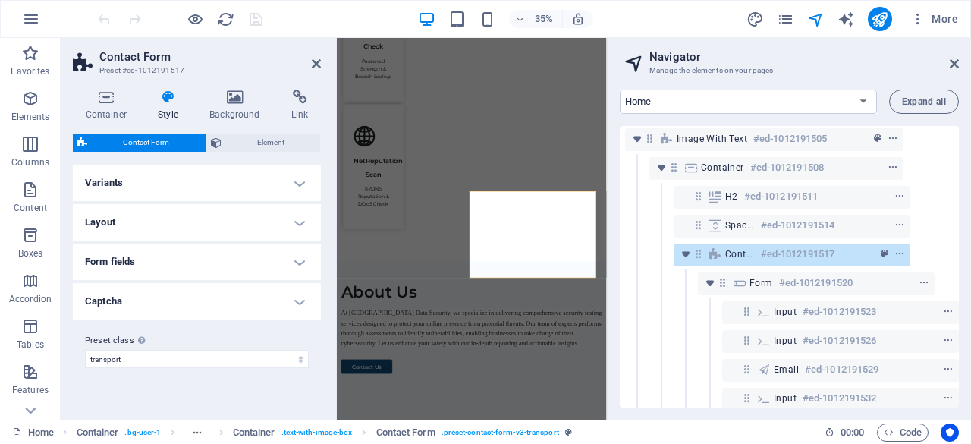
scroll to position [228, 52]
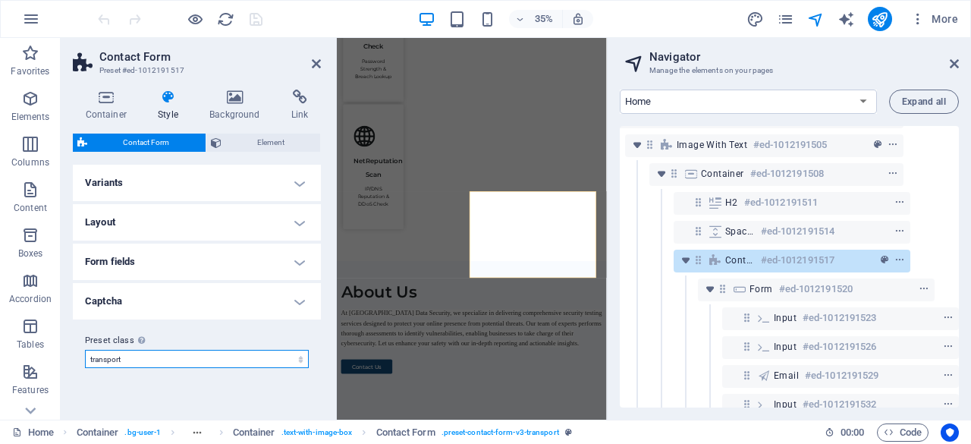
click at [277, 364] on select "transport Add preset class" at bounding box center [197, 359] width 224 height 18
click at [85, 350] on select "transport Add preset class" at bounding box center [197, 359] width 224 height 18
select select "preset-contact-form-v3-transport"
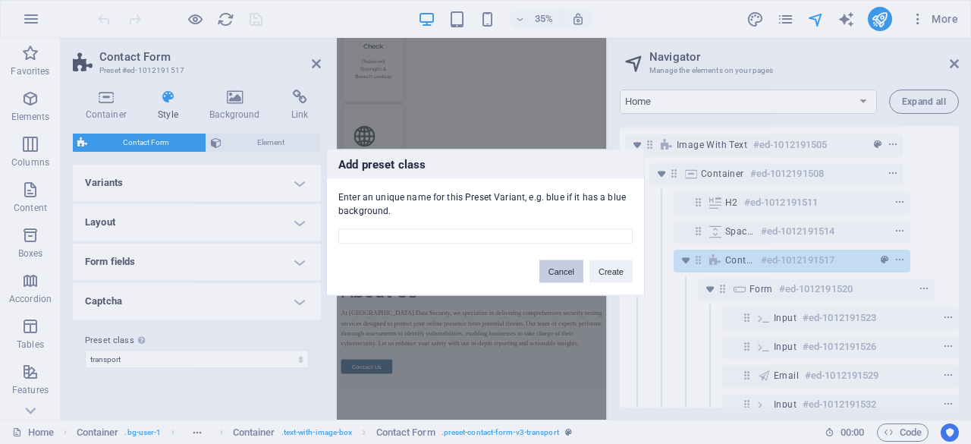
click at [564, 272] on button "Cancel" at bounding box center [562, 271] width 44 height 23
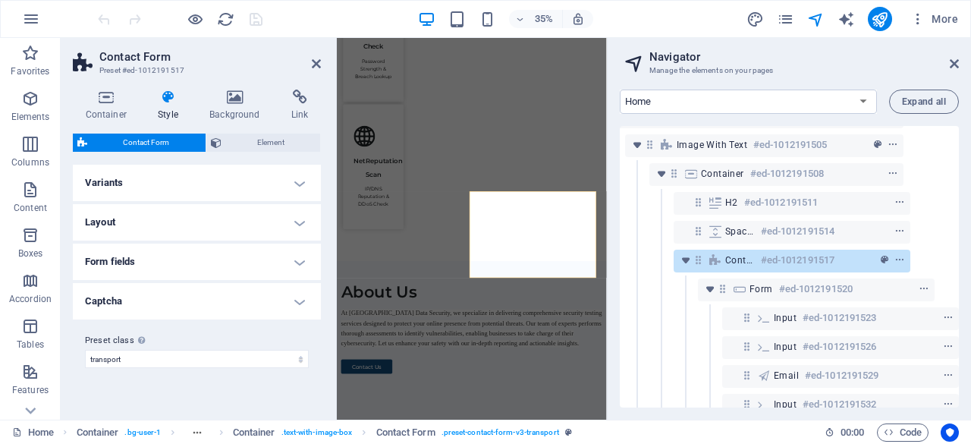
click at [307, 258] on h4 "Form fields" at bounding box center [197, 262] width 248 height 36
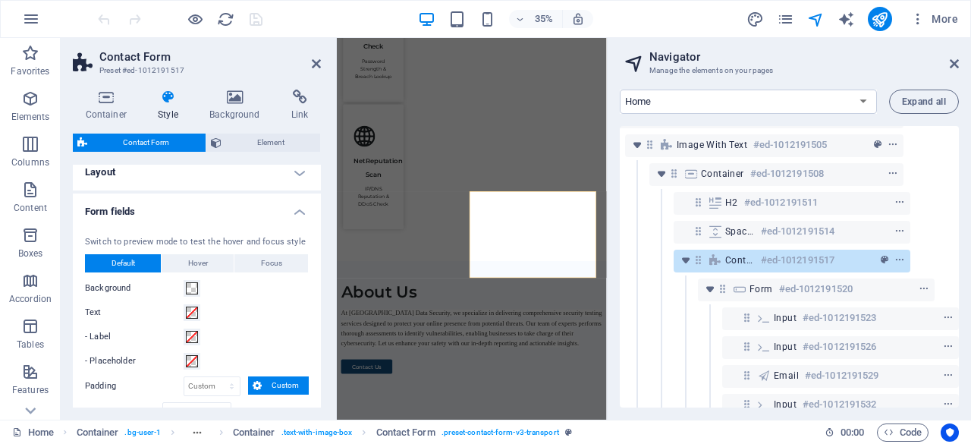
scroll to position [30, 0]
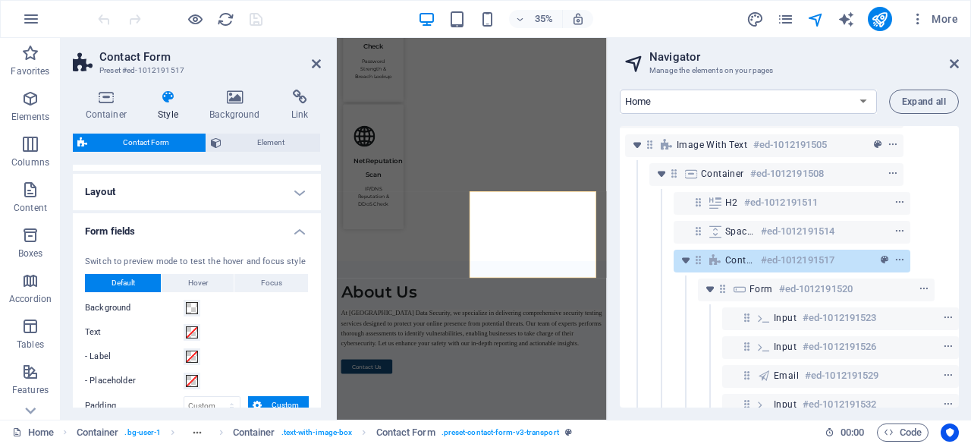
click at [297, 235] on h4 "Form fields" at bounding box center [197, 226] width 248 height 27
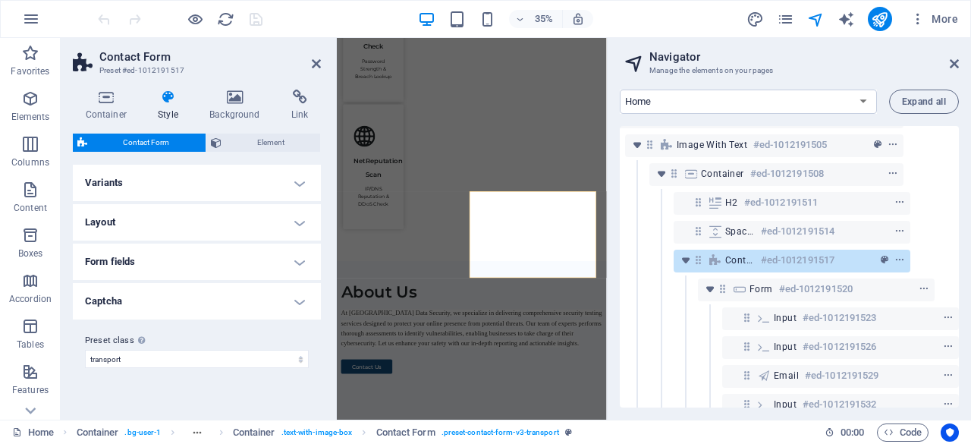
scroll to position [0, 0]
click at [300, 292] on h4 "Captcha" at bounding box center [197, 301] width 248 height 36
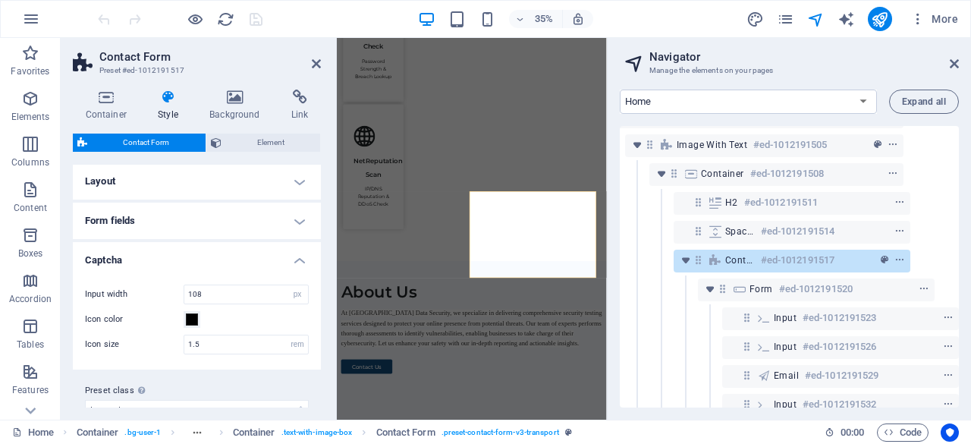
scroll to position [62, 0]
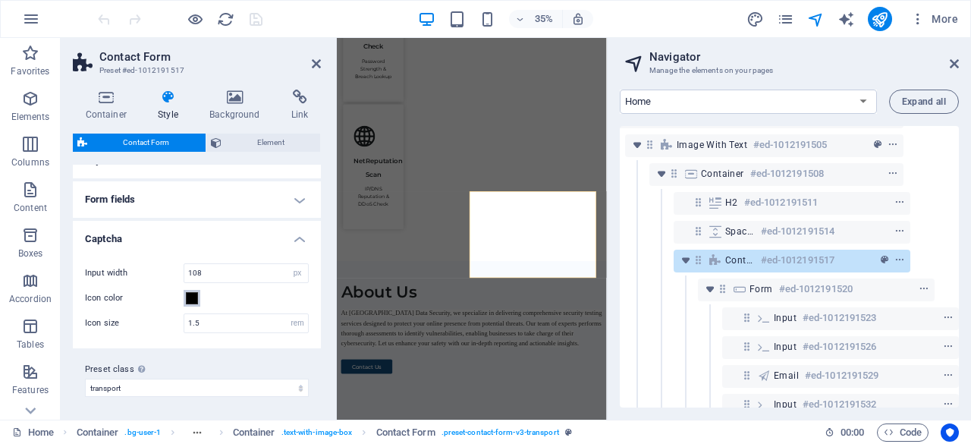
click at [190, 298] on span at bounding box center [192, 298] width 12 height 12
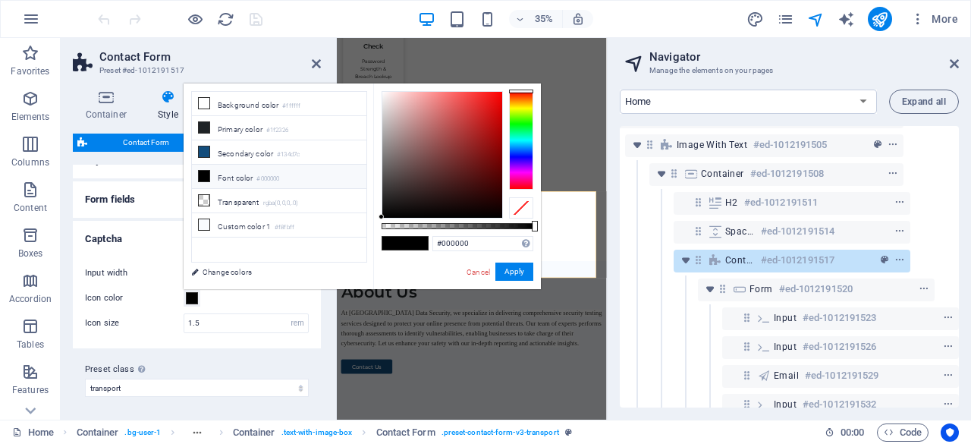
click at [190, 298] on span at bounding box center [192, 298] width 12 height 12
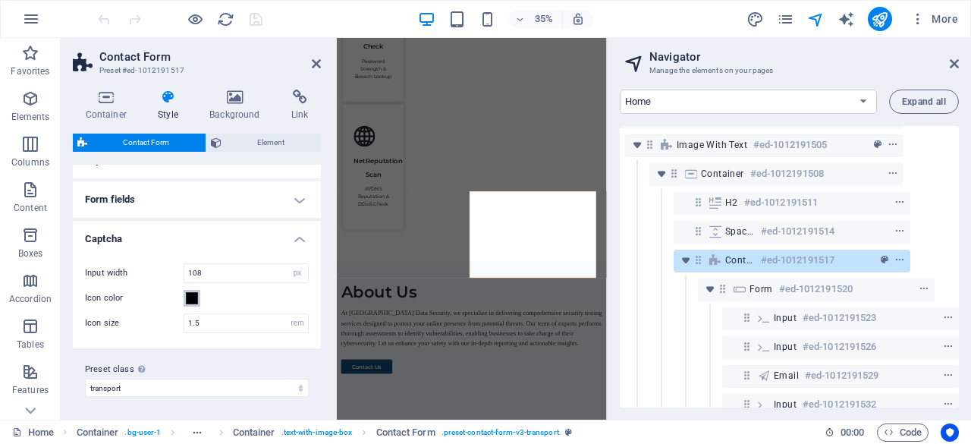
scroll to position [0, 0]
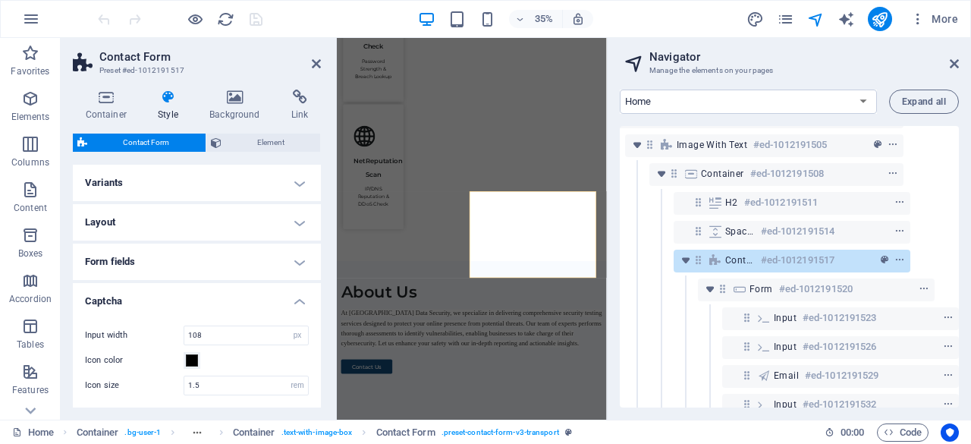
click at [293, 303] on h4 "Captcha" at bounding box center [197, 296] width 248 height 27
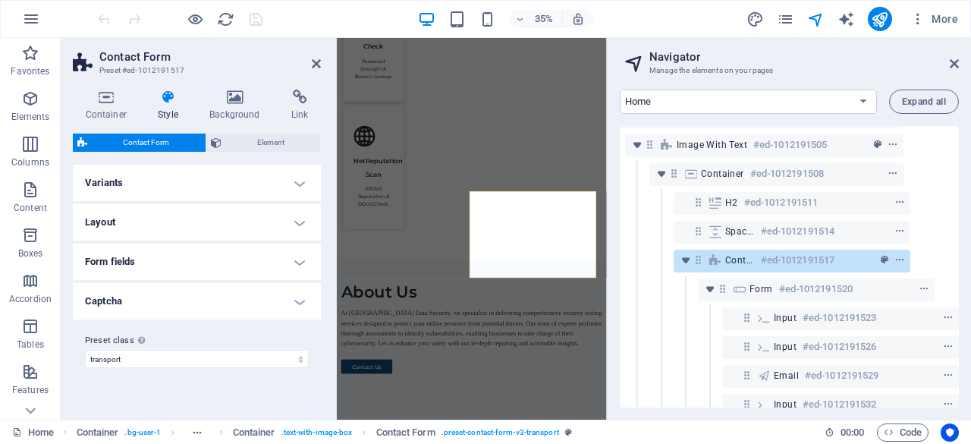
click at [299, 187] on h4 "Variants" at bounding box center [197, 183] width 248 height 36
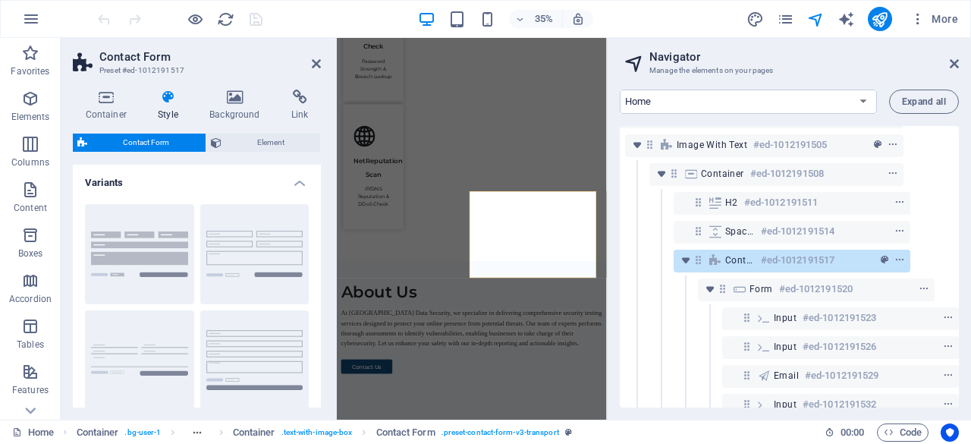
click at [299, 187] on h4 "Variants" at bounding box center [197, 178] width 248 height 27
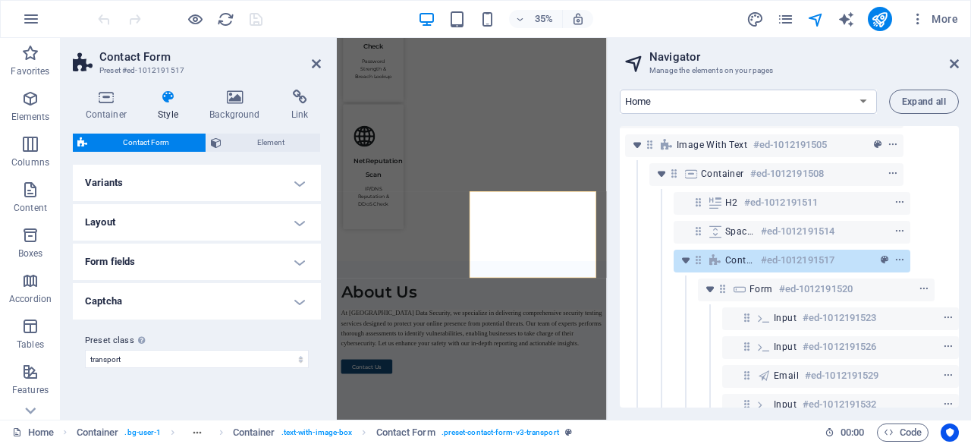
click at [303, 220] on h4 "Layout" at bounding box center [197, 222] width 248 height 36
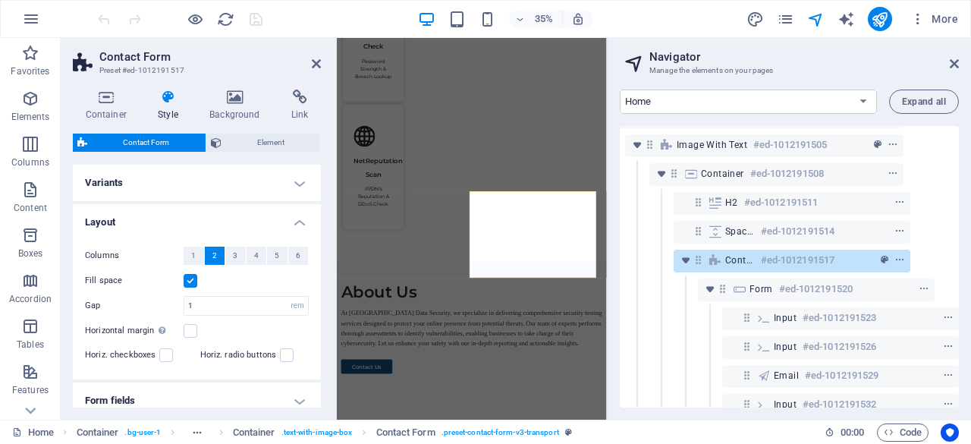
click at [303, 220] on h4 "Layout" at bounding box center [197, 217] width 248 height 27
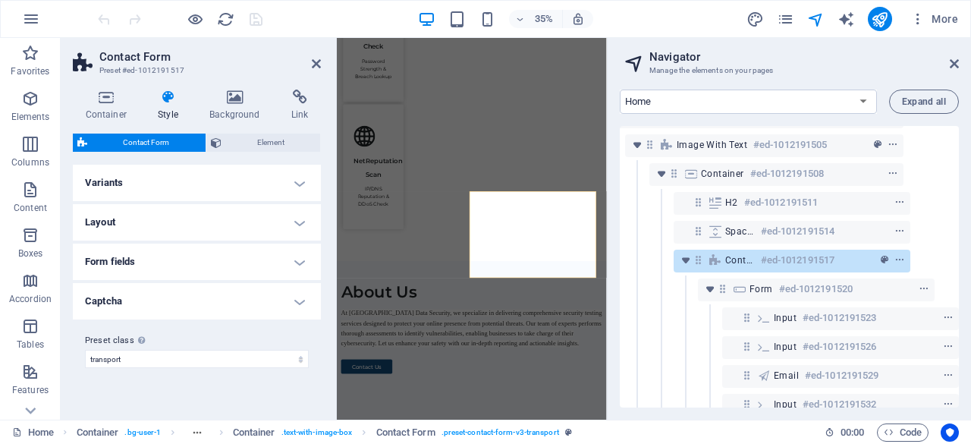
click at [307, 301] on h4 "Captcha" at bounding box center [197, 301] width 248 height 36
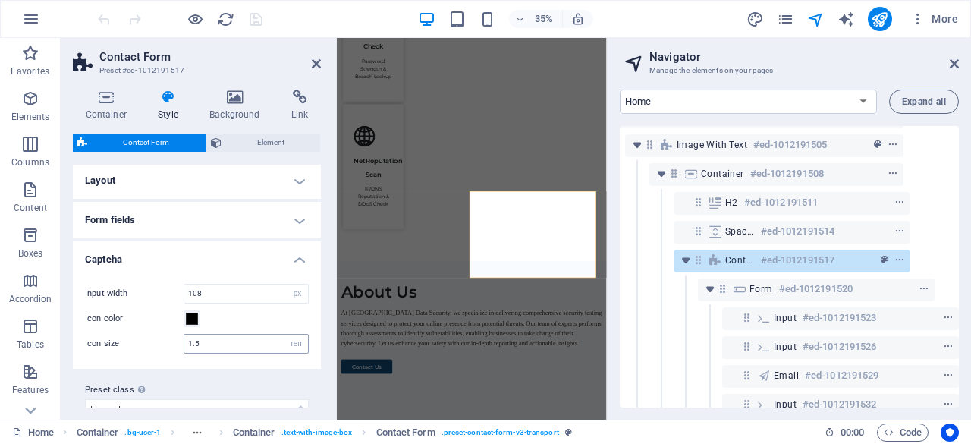
scroll to position [62, 0]
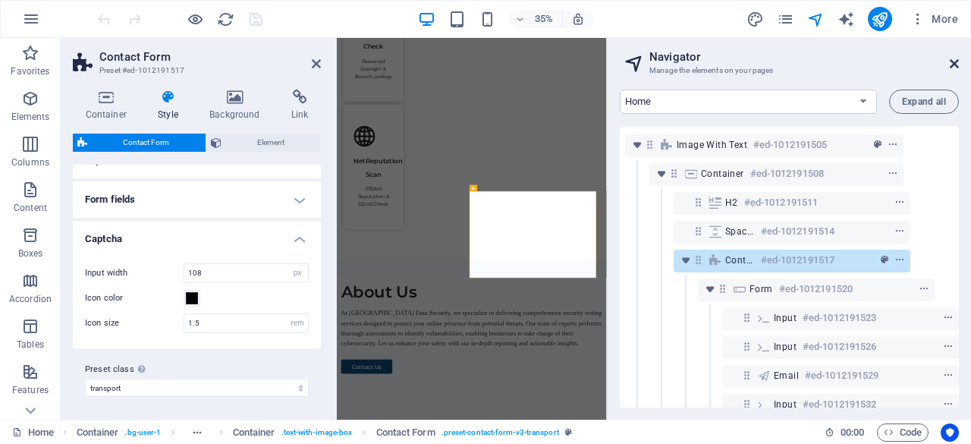
click at [955, 60] on icon at bounding box center [954, 64] width 9 height 12
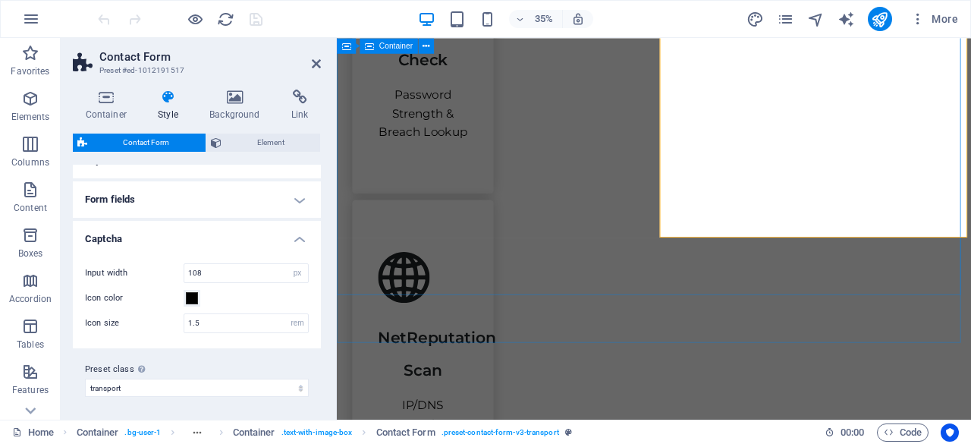
scroll to position [2245, 0]
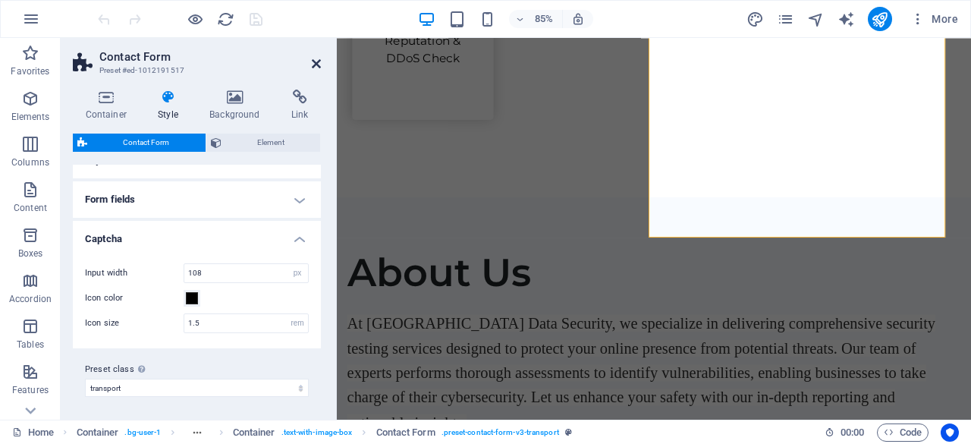
click at [319, 66] on icon at bounding box center [316, 64] width 9 height 12
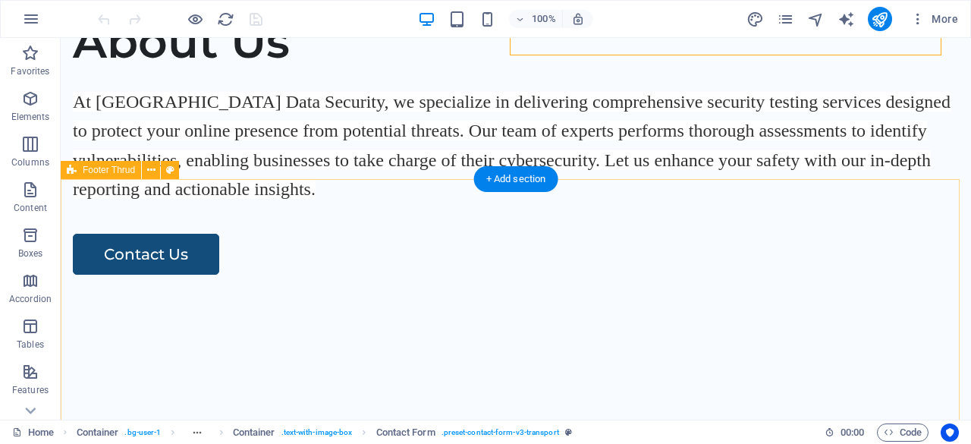
scroll to position [2459, 0]
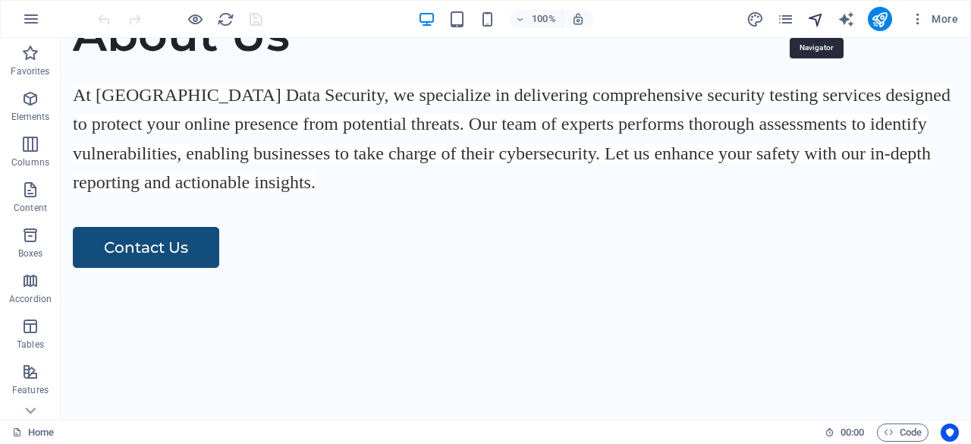
click at [820, 19] on icon "navigator" at bounding box center [815, 19] width 17 height 17
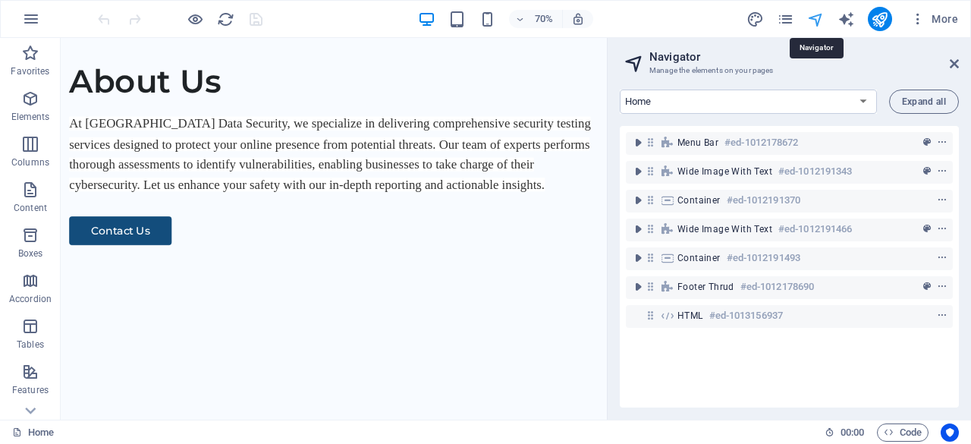
scroll to position [2317, 0]
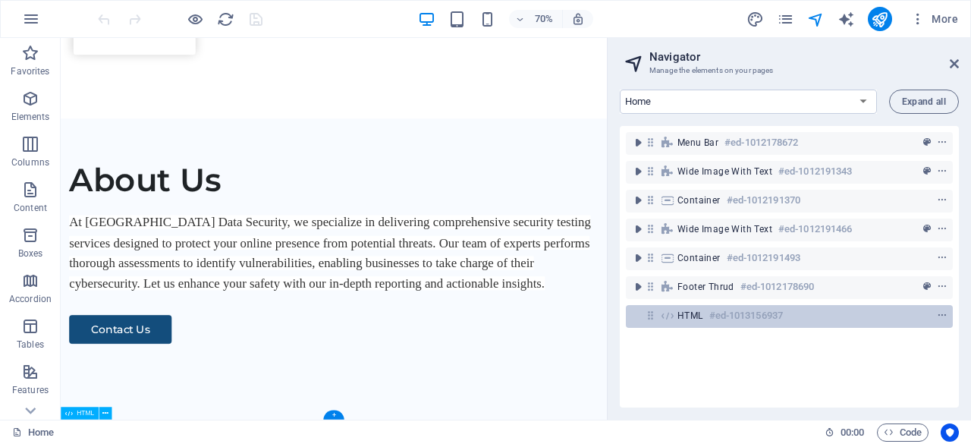
click at [687, 307] on div "HTML #ed-1013156937" at bounding box center [778, 316] width 200 height 18
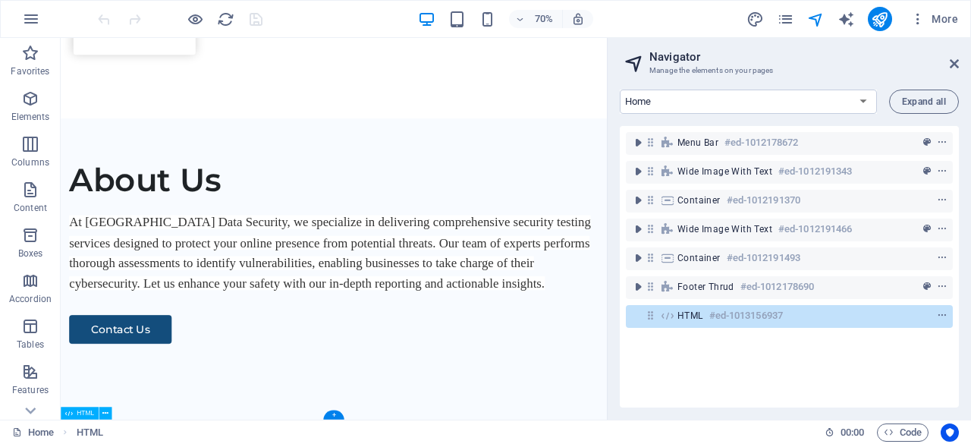
click at [728, 319] on h6 "#ed-1013156937" at bounding box center [746, 316] width 74 height 18
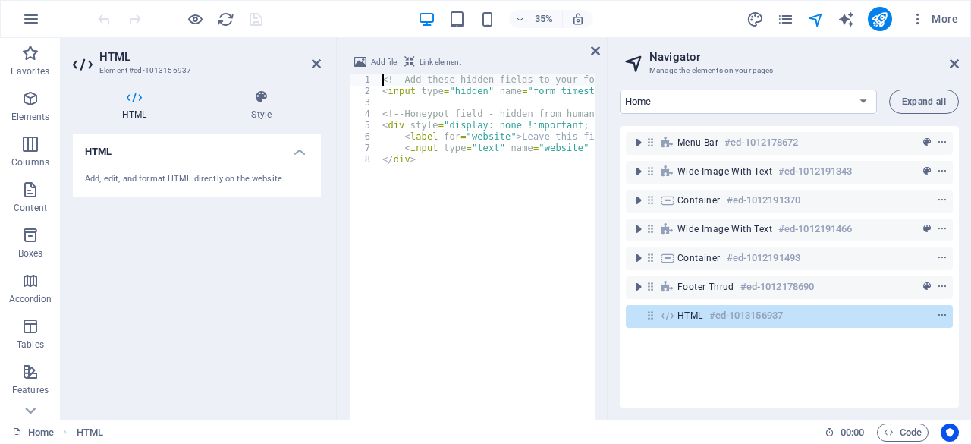
scroll to position [2886, 0]
type textarea "</div>"
click at [518, 231] on div "<!-- Add these hidden fields to your form --> < input type = "hidden" name = "f…" at bounding box center [601, 287] width 445 height 426
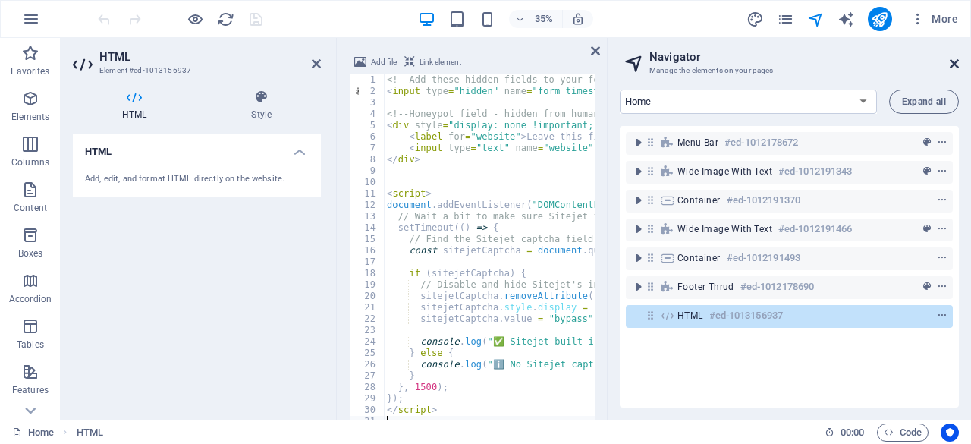
click at [953, 61] on icon at bounding box center [954, 64] width 9 height 12
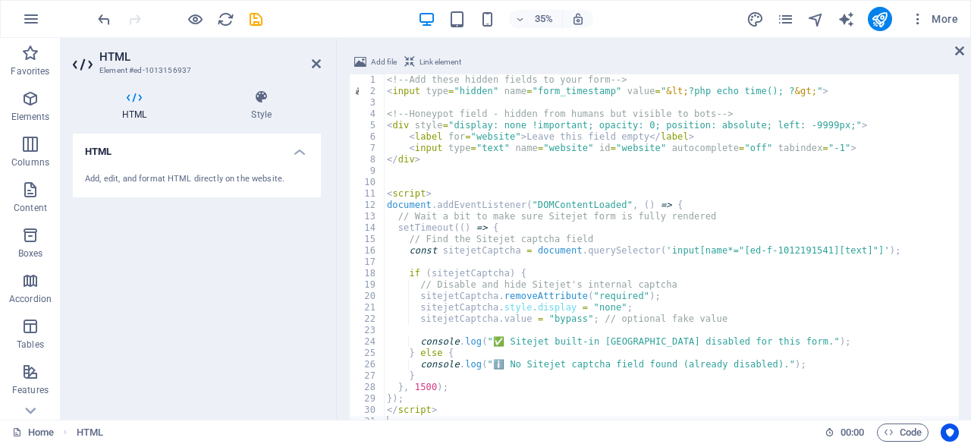
scroll to position [2897, 0]
type textarea "// Find the Sitejet captcha field"
click at [760, 237] on div "<!-- Add these hidden fields to your form --> < input type = "hidden" name = "f…" at bounding box center [671, 287] width 575 height 426
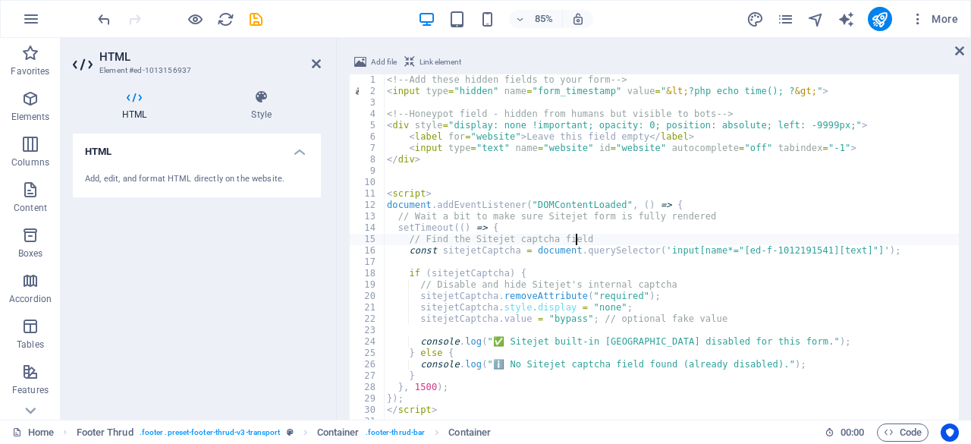
scroll to position [2482, 0]
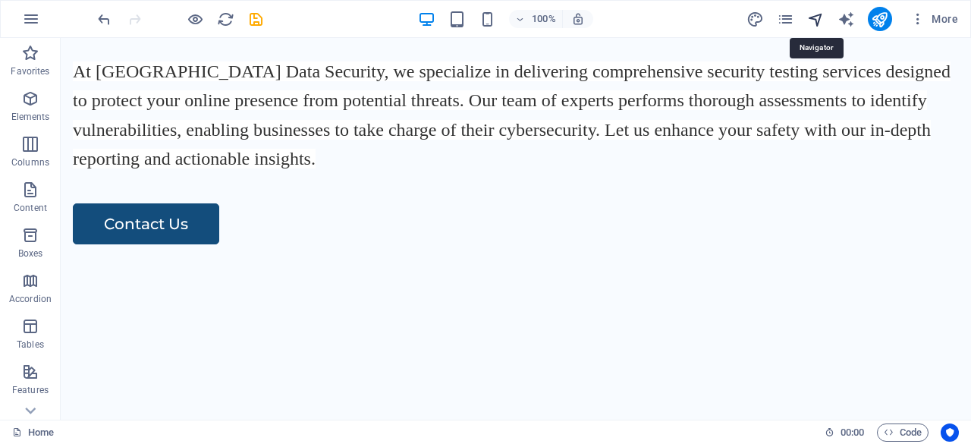
click at [823, 15] on icon "navigator" at bounding box center [815, 19] width 17 height 17
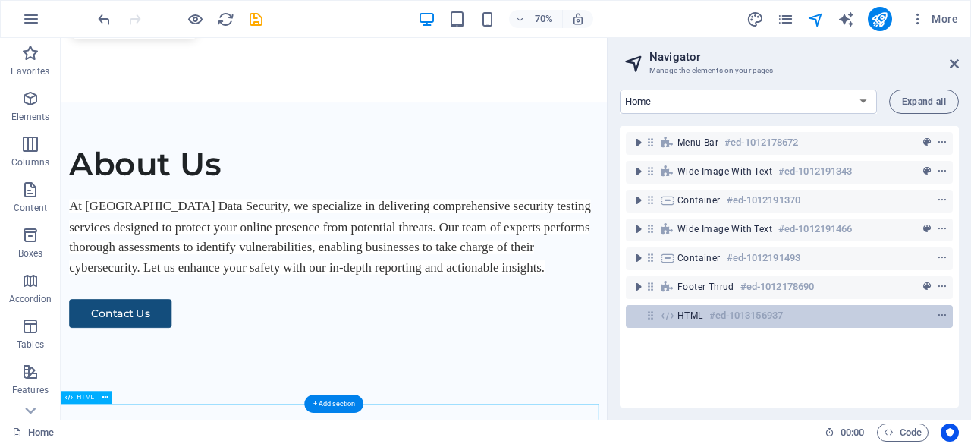
click at [723, 318] on h6 "#ed-1013156937" at bounding box center [746, 316] width 74 height 18
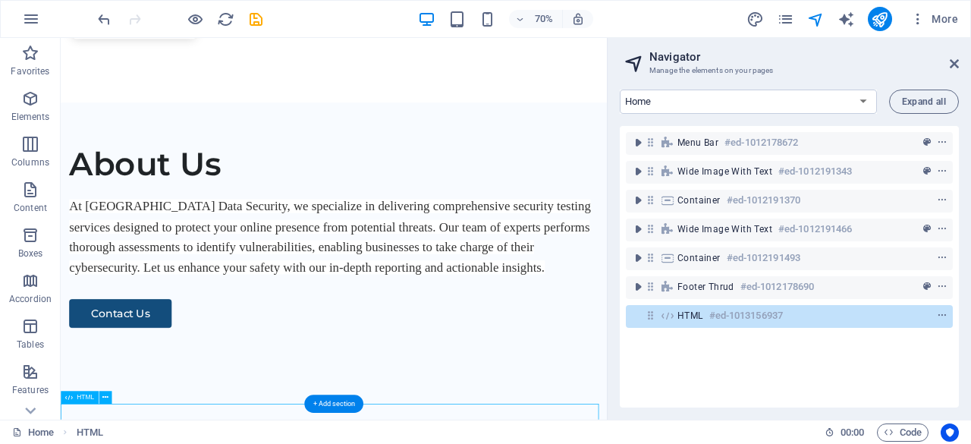
click at [723, 318] on h6 "#ed-1013156937" at bounding box center [746, 316] width 74 height 18
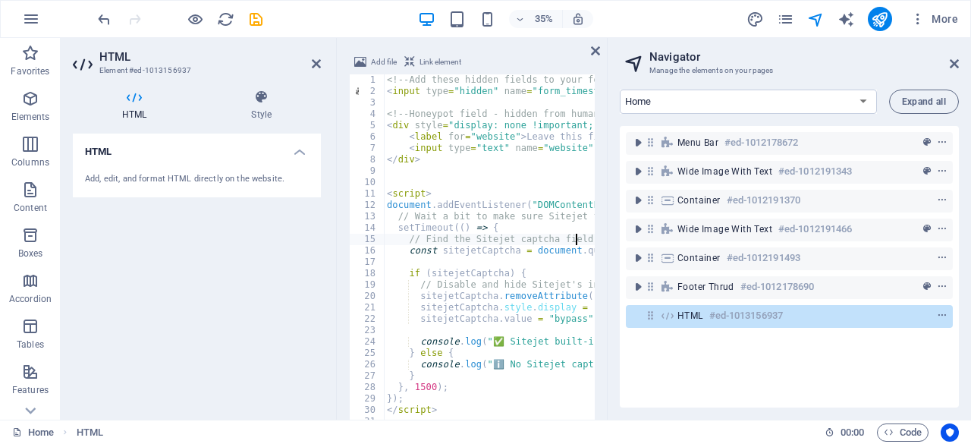
click at [417, 326] on div "<!-- Add these hidden fields to your form --> < input type = "hidden" name = "f…" at bounding box center [622, 287] width 477 height 426
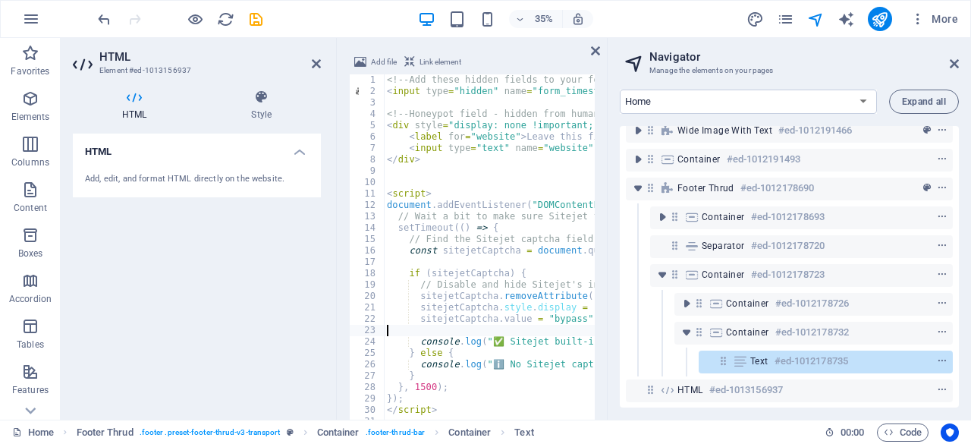
scroll to position [111, 0]
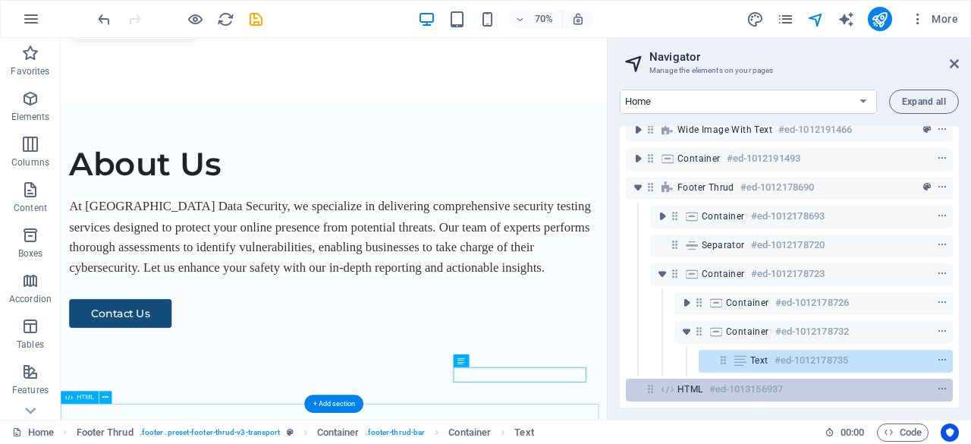
click at [716, 380] on h6 "#ed-1013156937" at bounding box center [746, 389] width 74 height 18
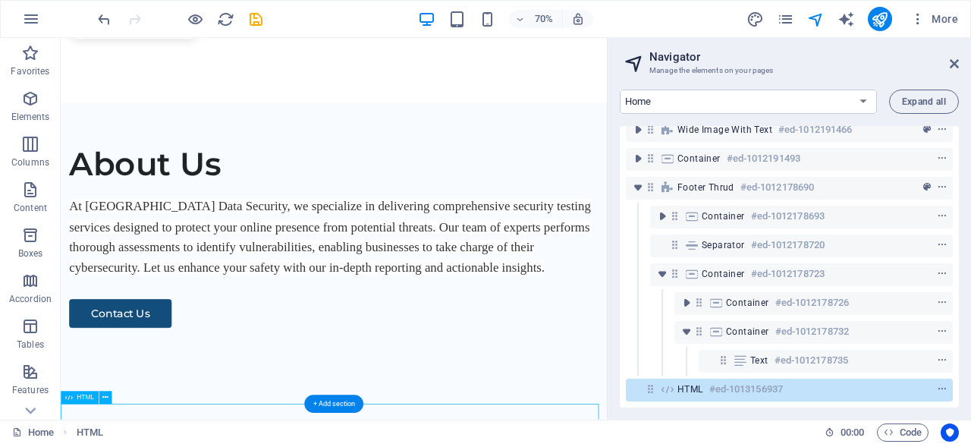
click at [716, 380] on h6 "#ed-1013156937" at bounding box center [746, 389] width 74 height 18
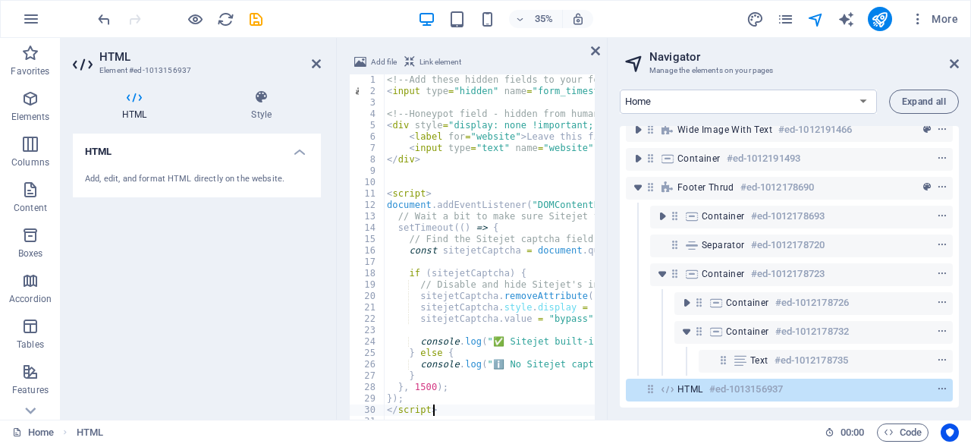
click at [461, 411] on div "<!-- Add these hidden fields to your form --> < input type = "hidden" name = "f…" at bounding box center [622, 287] width 477 height 426
type textarea "document.addEventListener("DOMContentLoaded", () => {"
click at [452, 209] on div "<!-- Add these hidden fields to your form --> < input type = "hidden" name = "f…" at bounding box center [622, 287] width 477 height 426
click at [440, 185] on div "<!-- Add these hidden fields to your form --> < input type = "hidden" name = "f…" at bounding box center [622, 287] width 477 height 426
click at [469, 329] on div "<!-- Add these hidden fields to your form --> < input type = "hidden" name = "f…" at bounding box center [622, 287] width 477 height 426
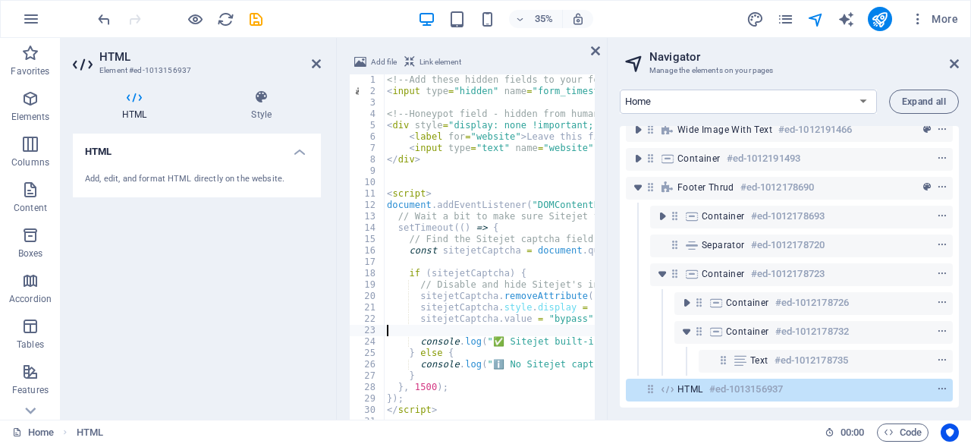
click at [445, 424] on div "Home HTML" at bounding box center [412, 432] width 801 height 18
type textarea "</script>"
click at [444, 409] on div "<!-- Add these hidden fields to your form --> < input type = "hidden" name = "f…" at bounding box center [622, 287] width 477 height 426
click at [262, 21] on icon "save" at bounding box center [255, 19] width 17 height 17
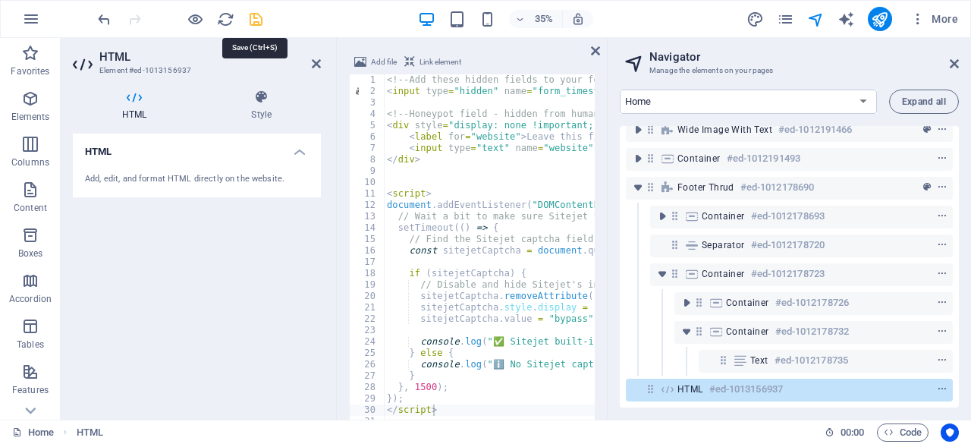
checkbox input "false"
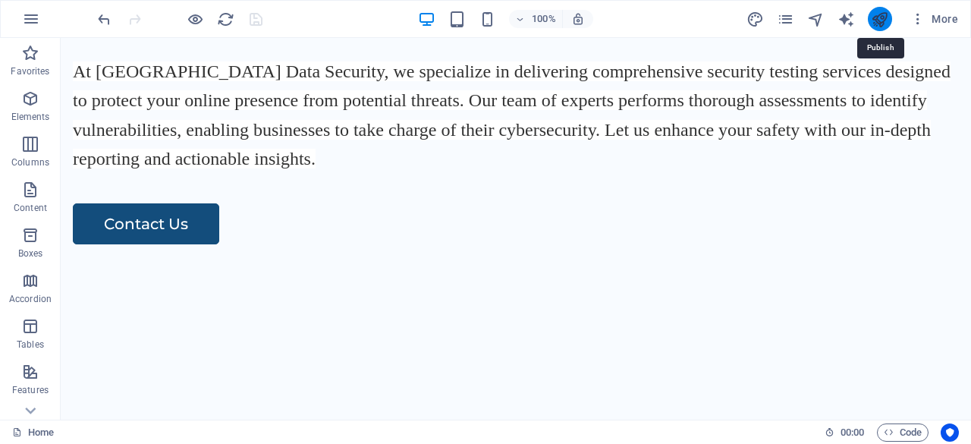
click at [885, 17] on icon "publish" at bounding box center [879, 19] width 17 height 17
